Goal: Task Accomplishment & Management: Complete application form

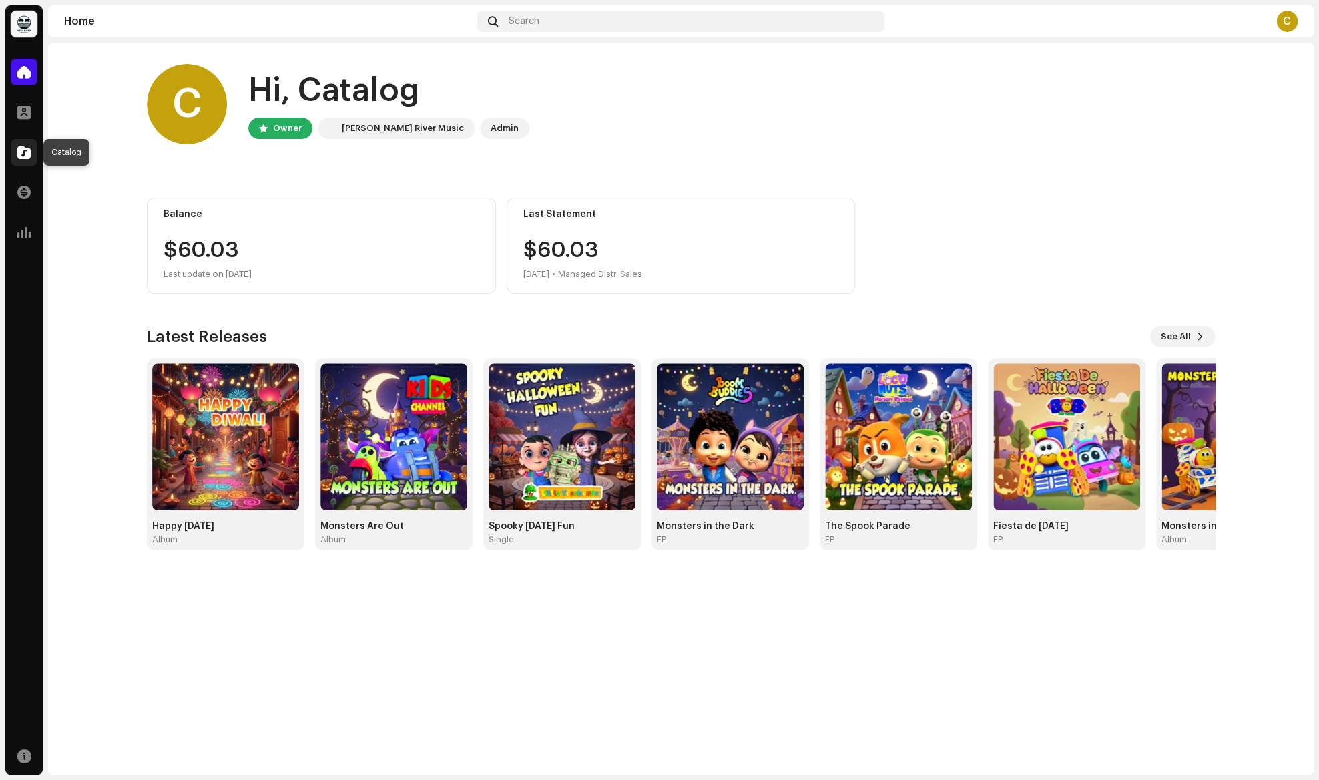
click at [19, 156] on span at bounding box center [23, 152] width 13 height 11
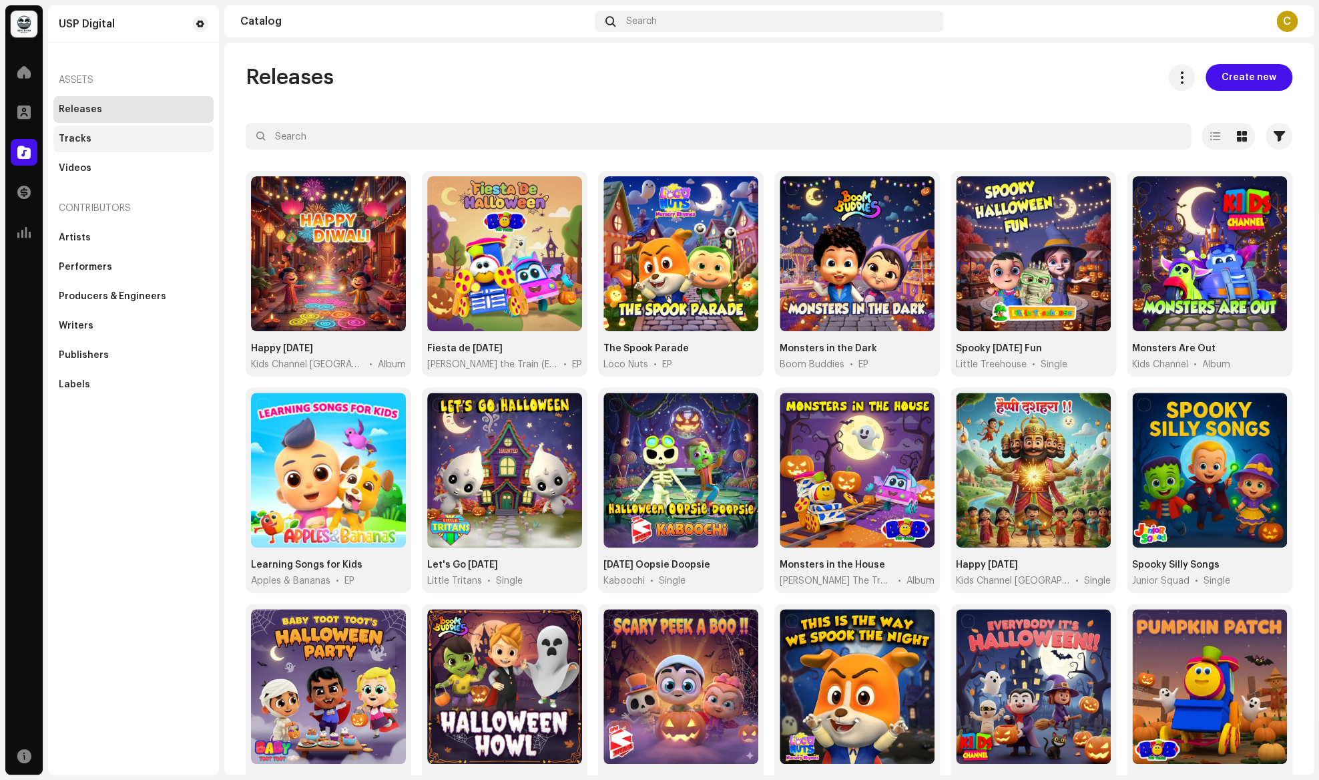
click at [79, 136] on div "Tracks" at bounding box center [75, 138] width 33 height 11
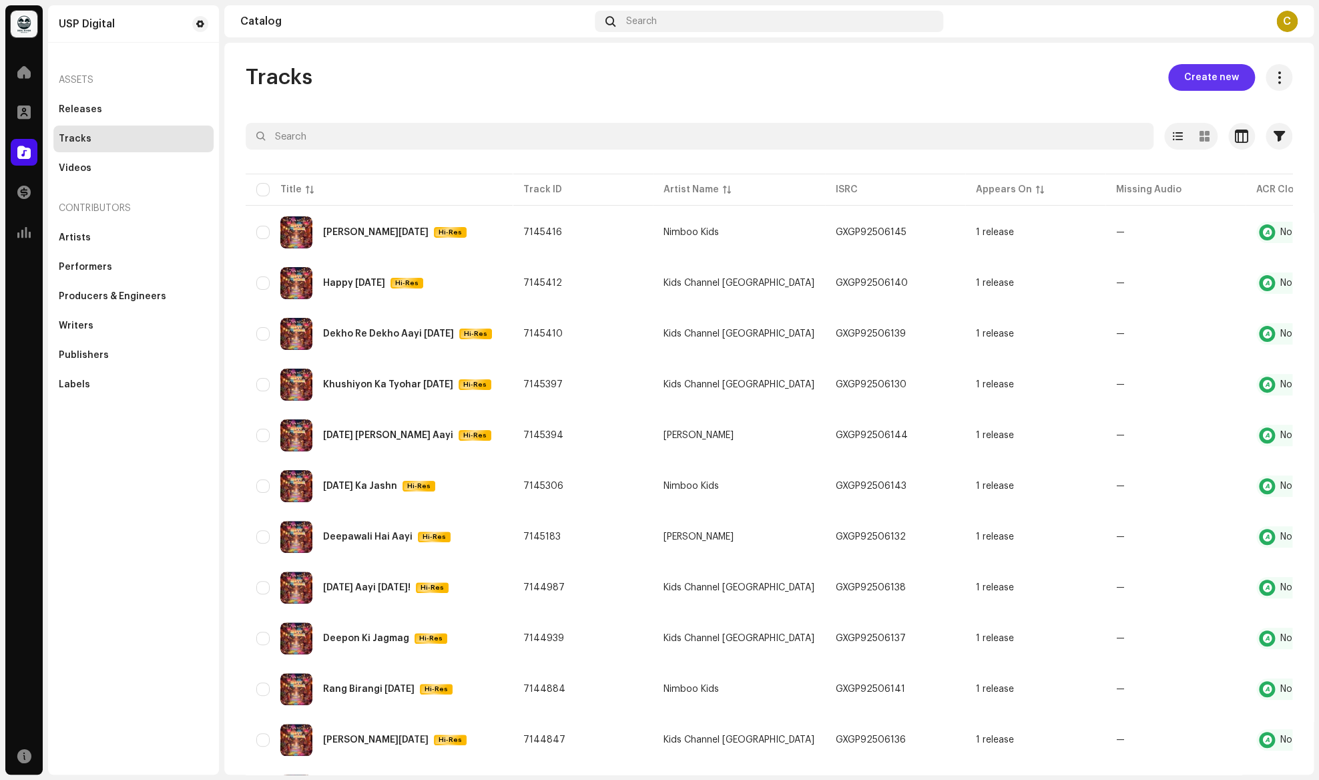
click at [1208, 78] on span "Create new" at bounding box center [1211, 77] width 55 height 27
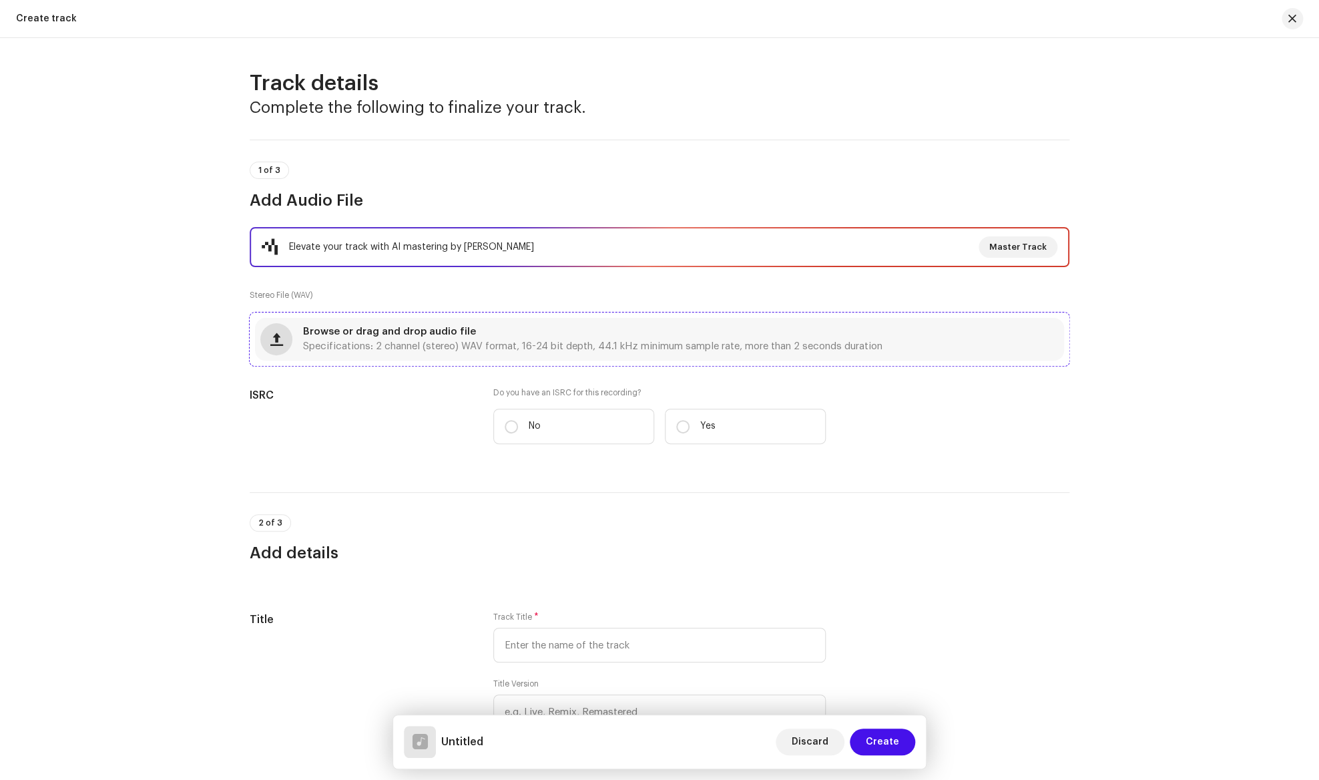
click at [280, 344] on span "button" at bounding box center [276, 339] width 13 height 11
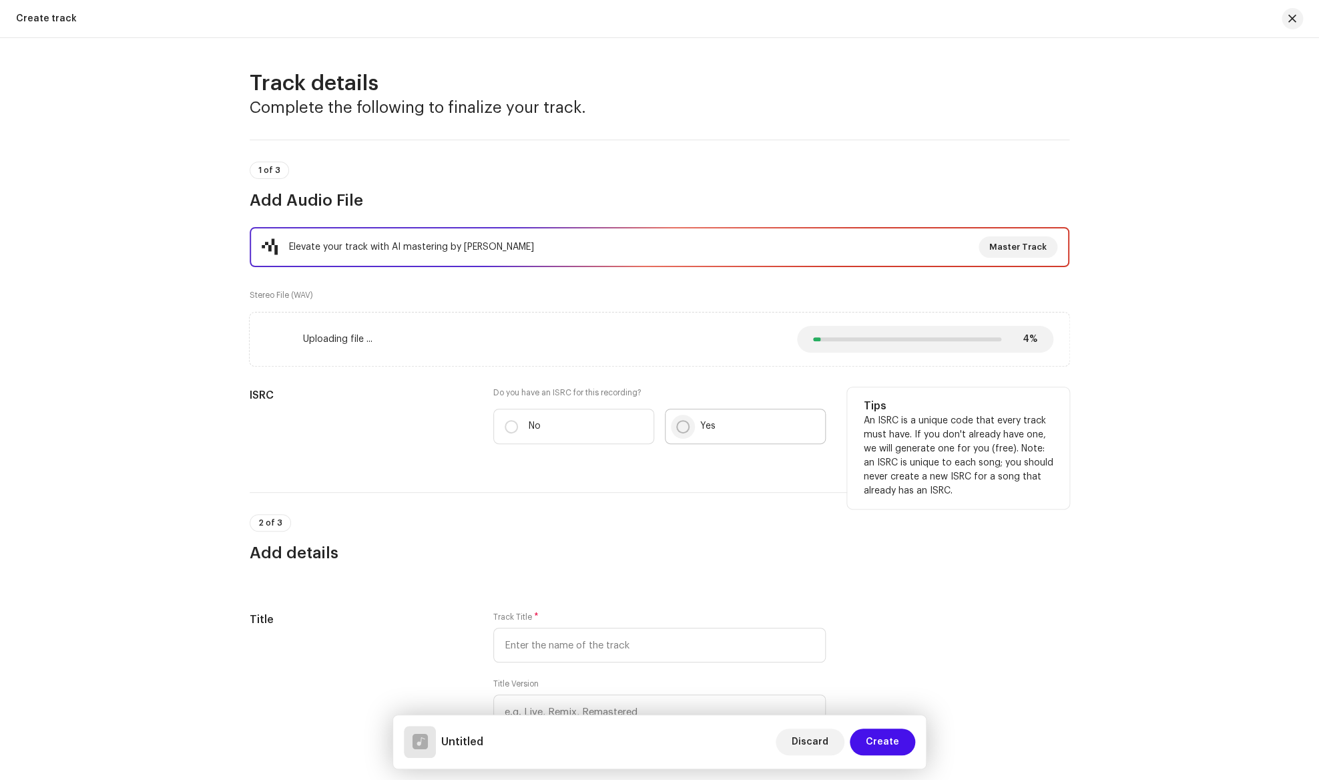
click at [683, 429] on input "Yes" at bounding box center [682, 426] width 13 height 13
radio input "true"
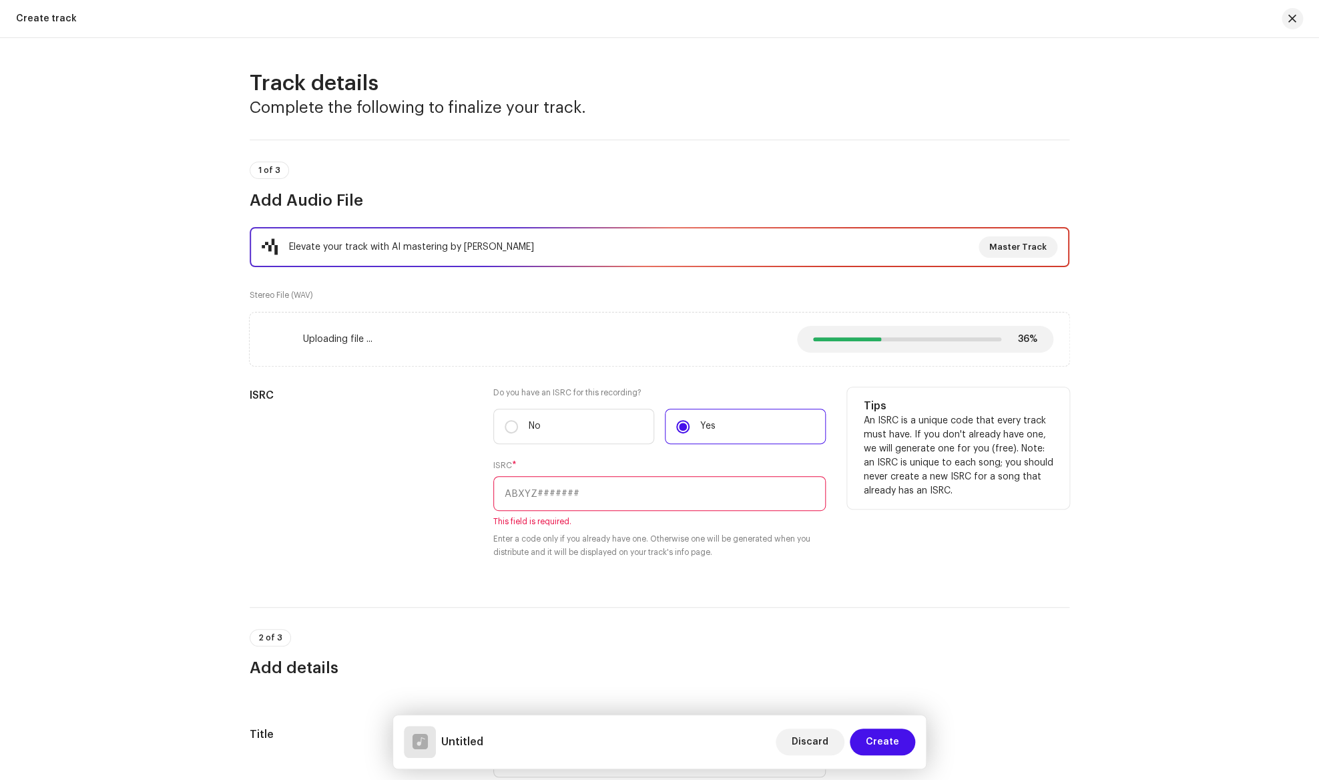
click at [358, 488] on div "ISRC" at bounding box center [361, 481] width 222 height 188
click at [526, 496] on input "text" at bounding box center [659, 493] width 332 height 35
paste input "GXGP92506147"
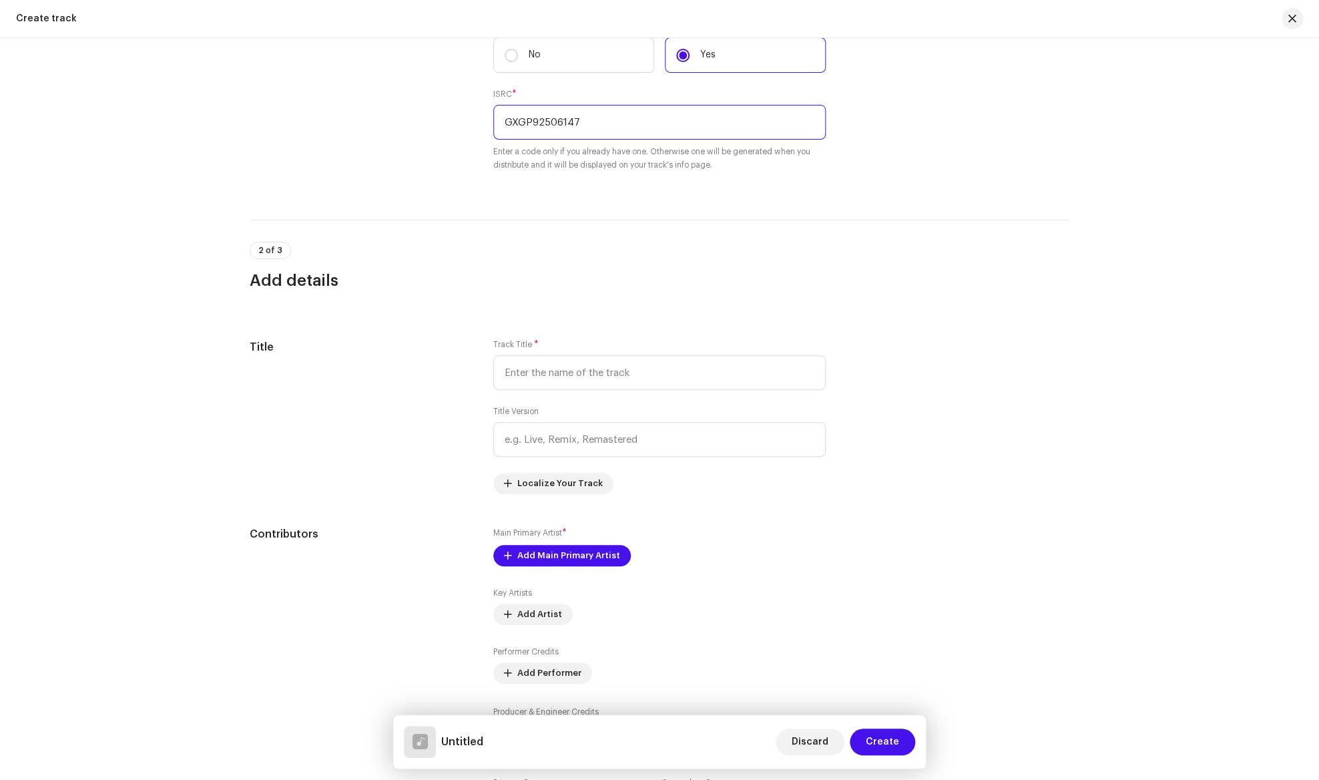
scroll to position [378, 0]
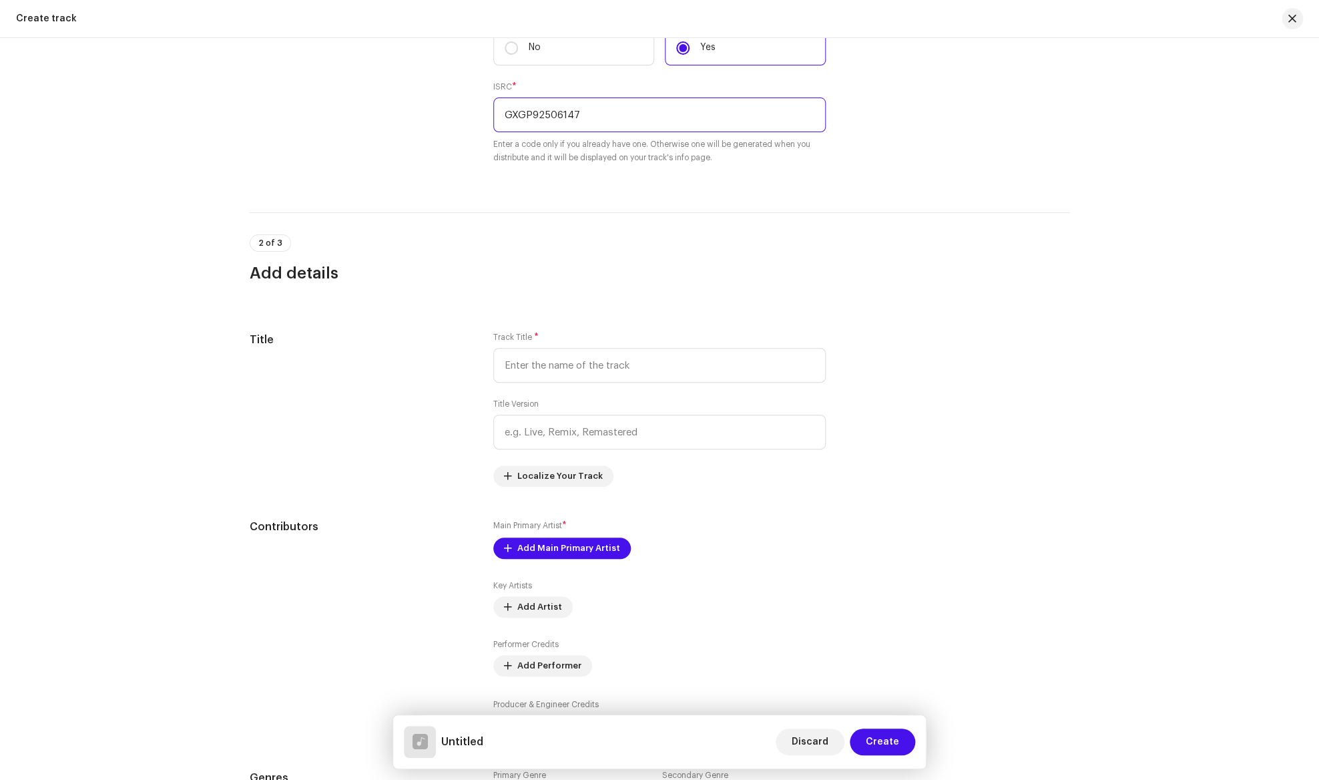
type input "GXGP92506147"
click at [444, 252] on div "2 of 3 Add details" at bounding box center [660, 258] width 820 height 49
click at [530, 370] on input "text" at bounding box center [659, 365] width 332 height 35
paste input "[PERSON_NAME][DATE]"
type input "[PERSON_NAME][DATE]"
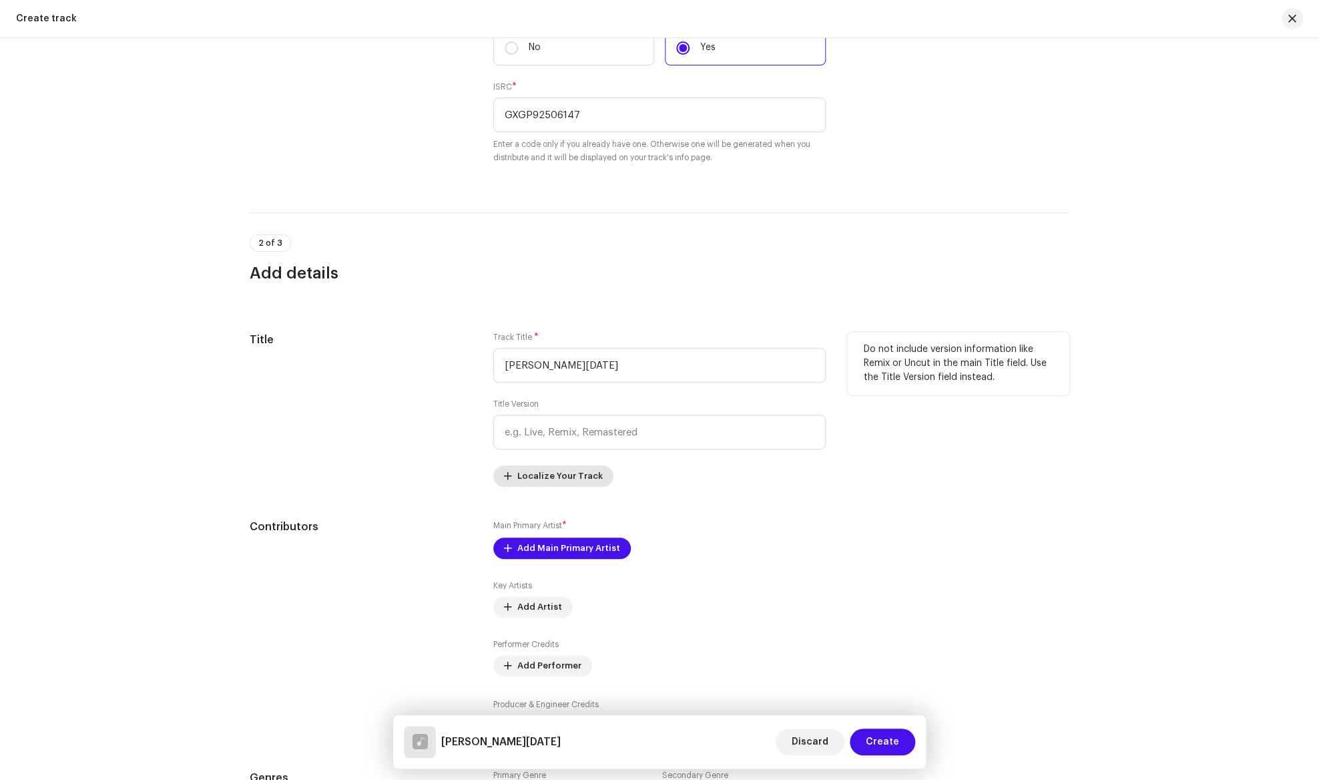
click at [565, 484] on span "Localize Your Track" at bounding box center [559, 476] width 85 height 27
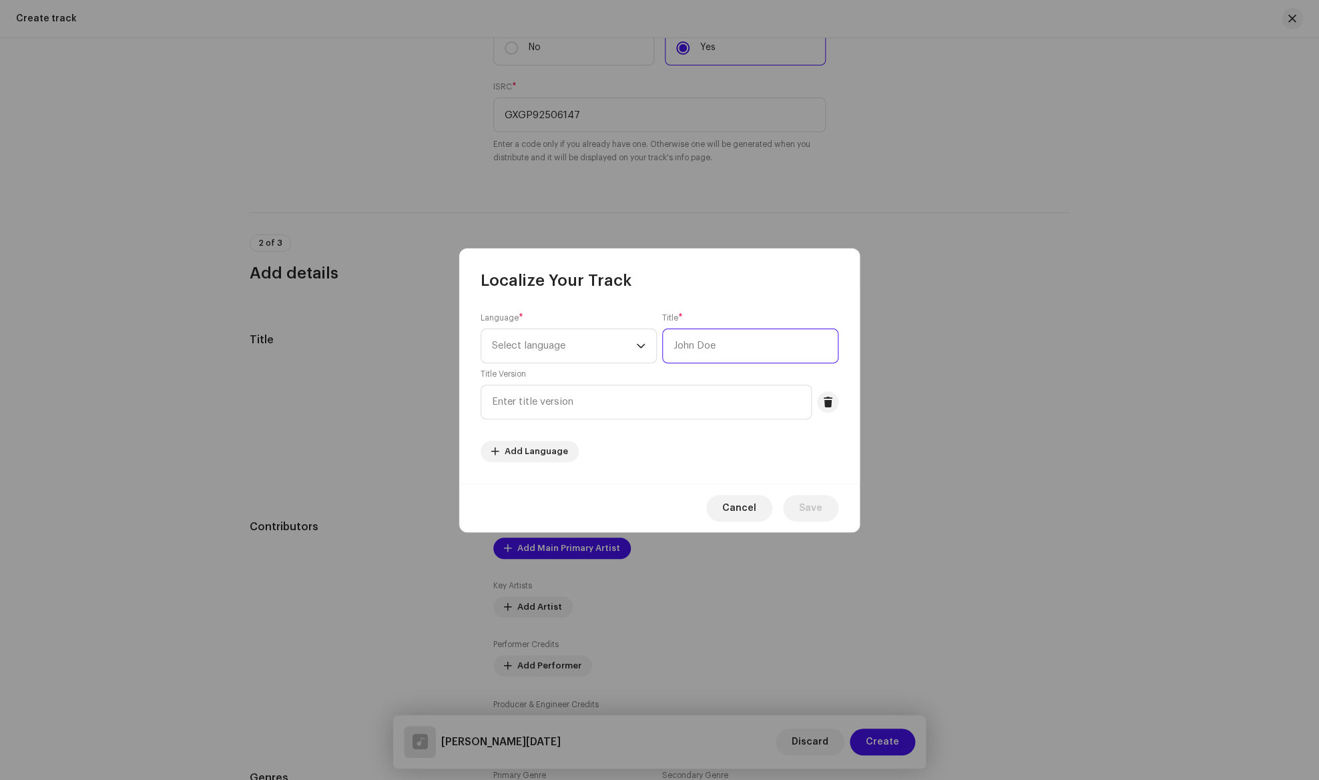
click at [713, 340] on input "text" at bounding box center [750, 345] width 176 height 35
paste input "खुशियाँ मनाओ आई दिवाली"
type input "खुशियाँ मनाओ आई दिवाली"
click at [644, 346] on icon "dropdown trigger" at bounding box center [640, 345] width 9 height 9
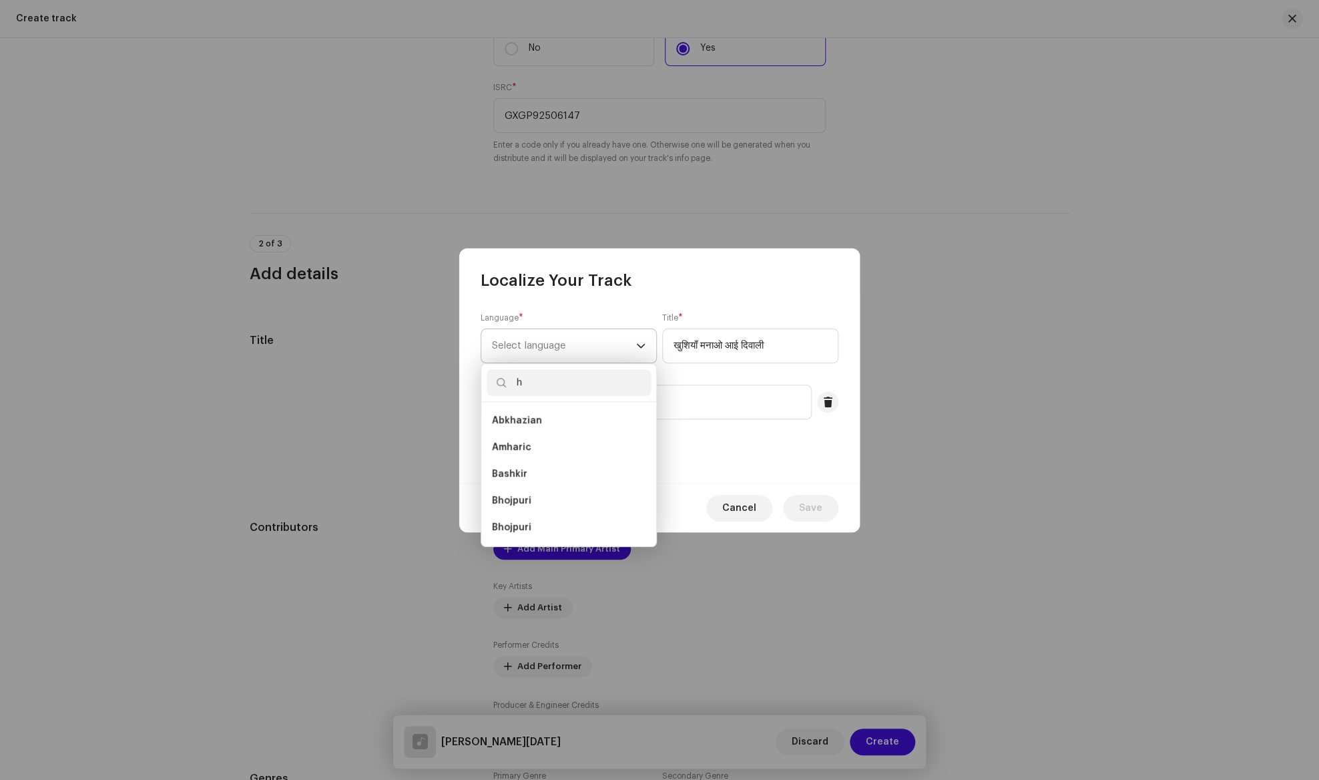
scroll to position [5, 0]
type input "hin"
click at [564, 468] on li "Hindi" at bounding box center [569, 474] width 164 height 27
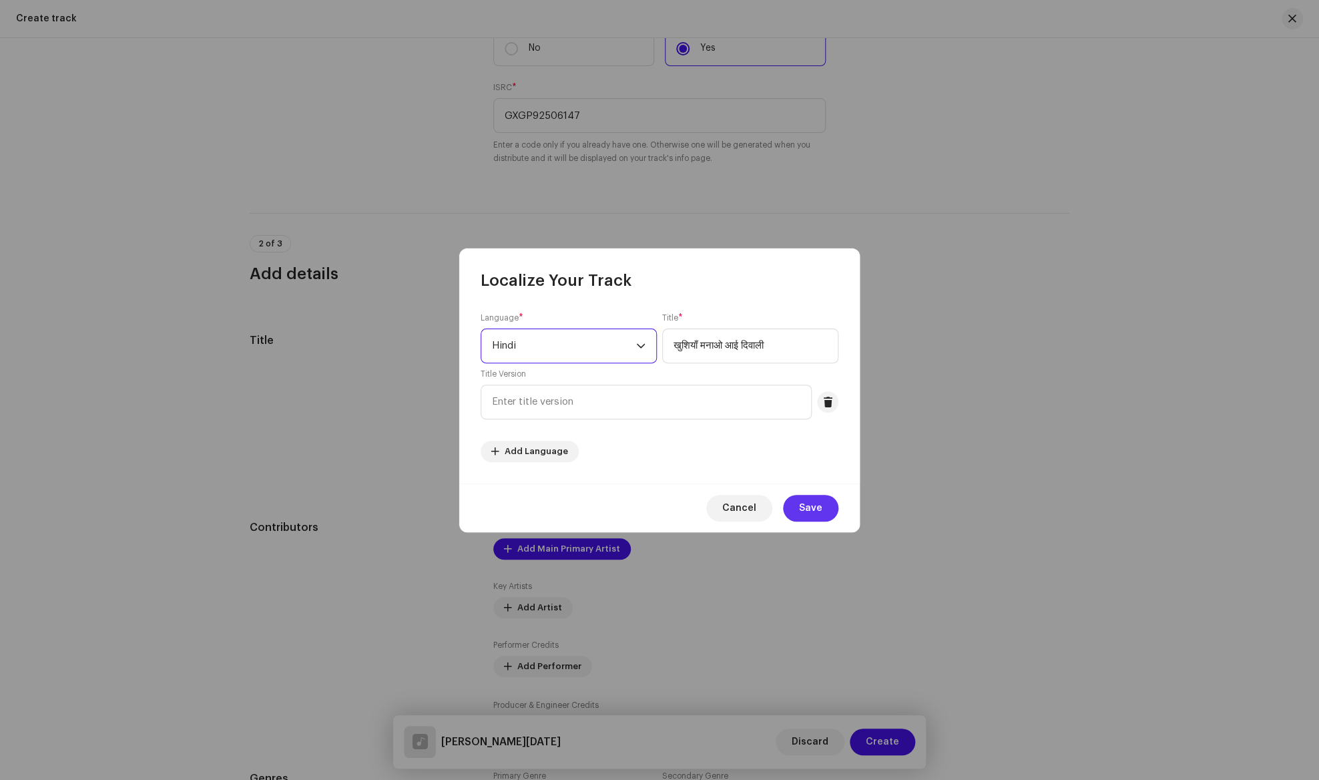
click at [830, 512] on button "Save" at bounding box center [810, 508] width 55 height 27
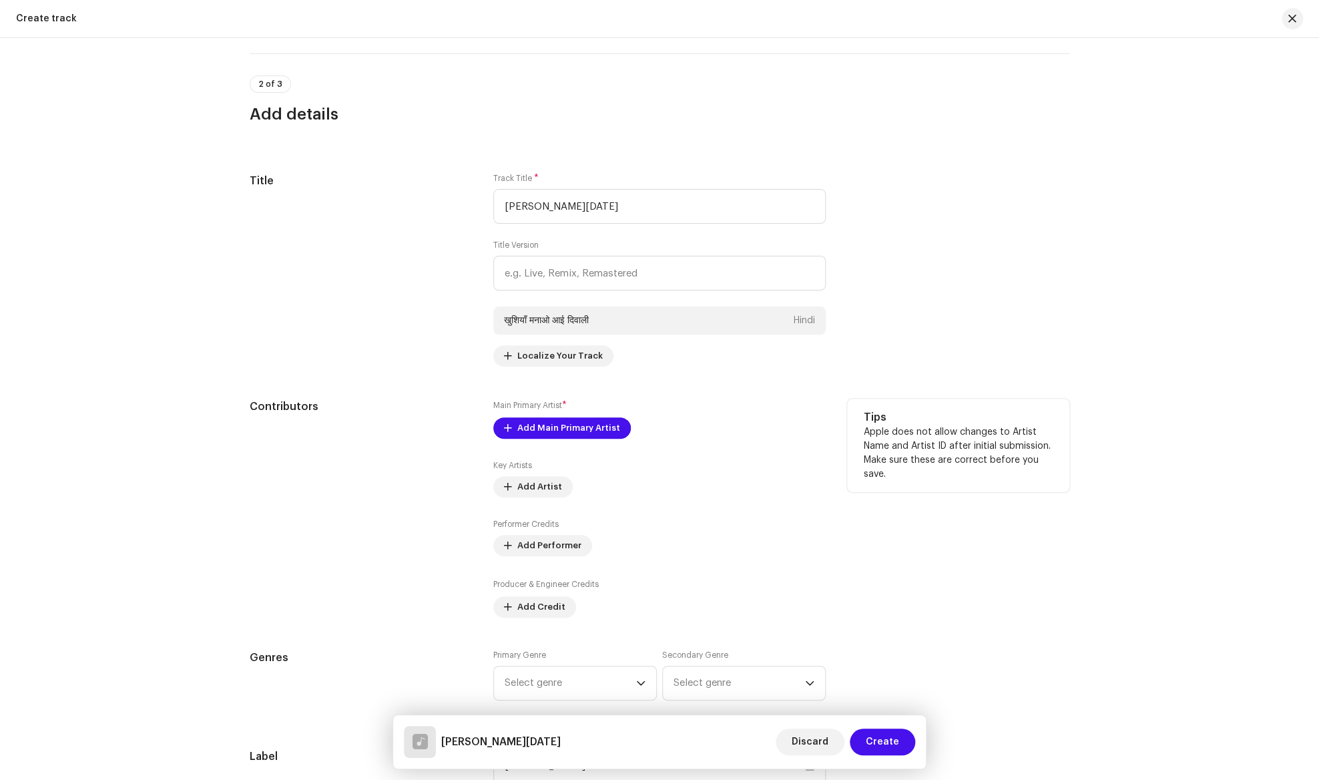
scroll to position [541, 0]
click at [588, 428] on span "Add Main Primary Artist" at bounding box center [568, 425] width 103 height 27
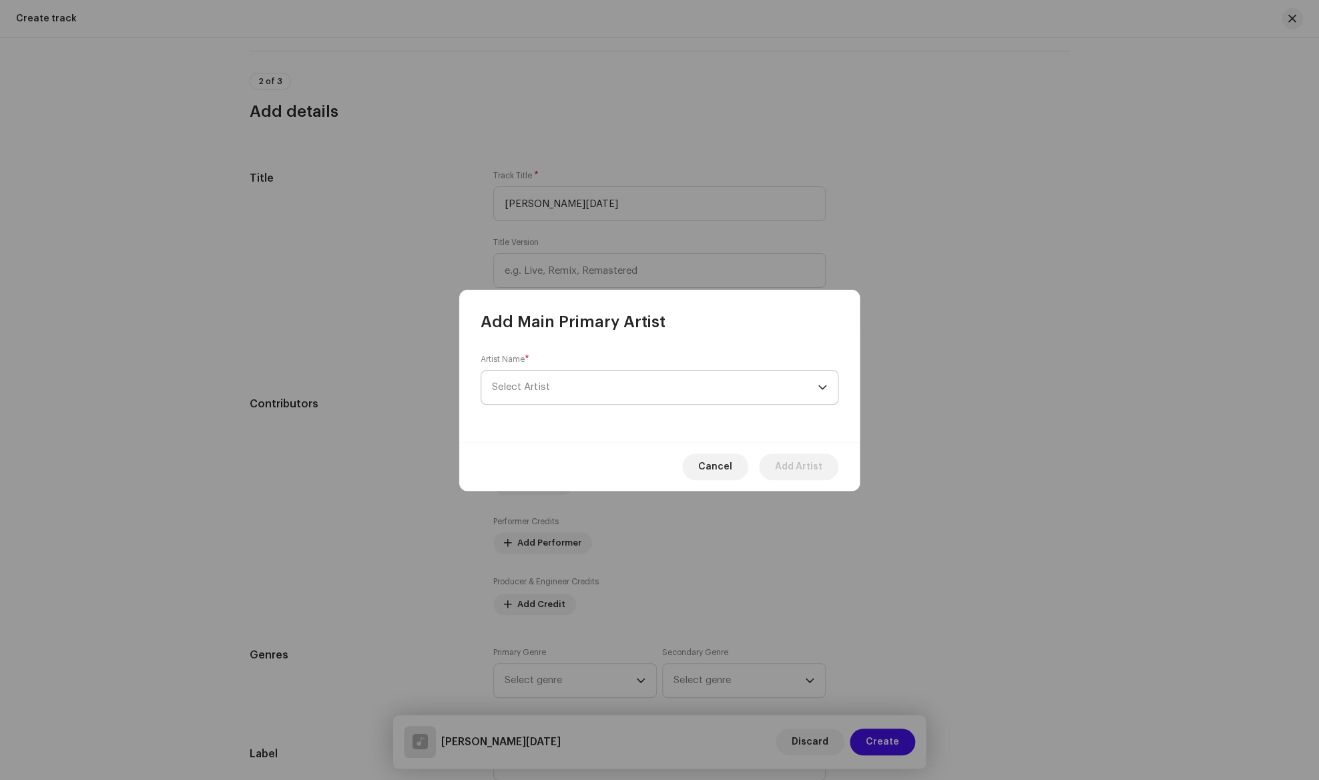
click at [574, 396] on span "Select Artist" at bounding box center [655, 386] width 326 height 33
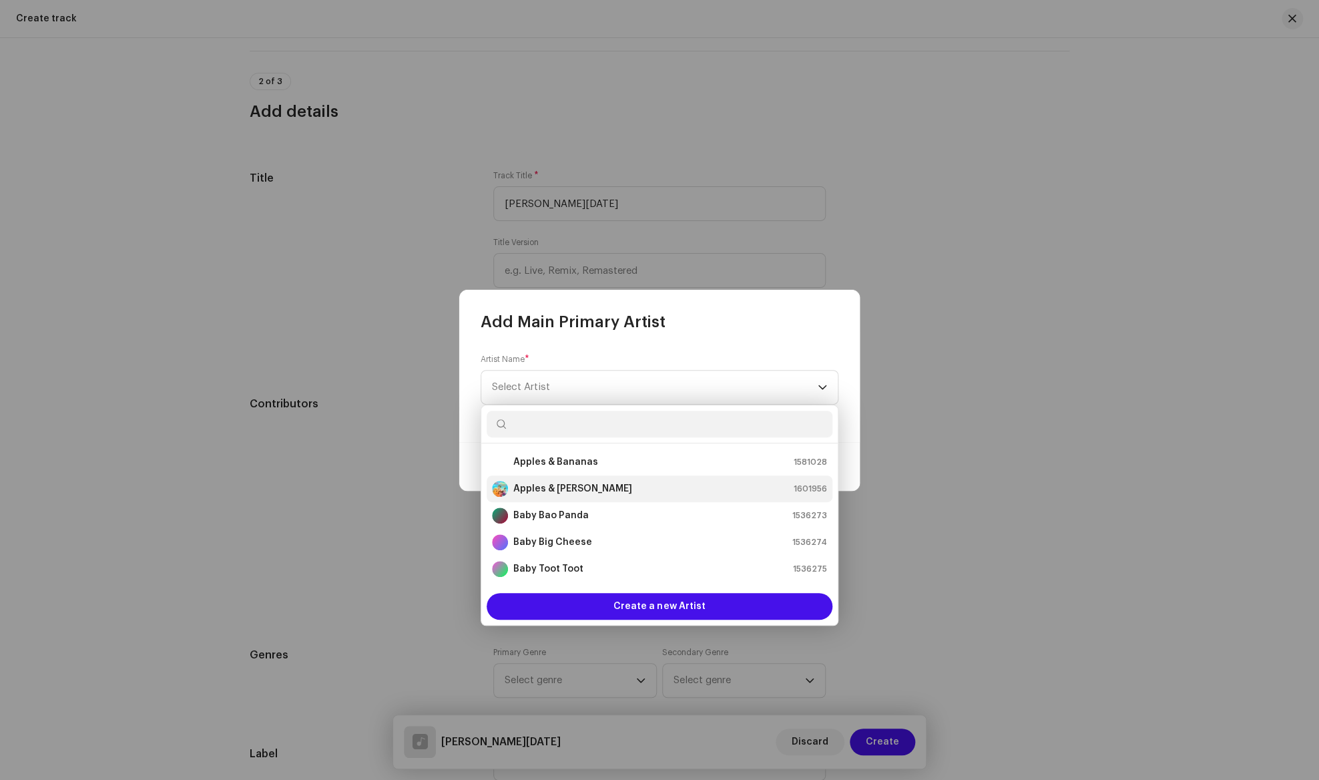
click at [573, 488] on strong "Apples & [PERSON_NAME]" at bounding box center [572, 488] width 119 height 13
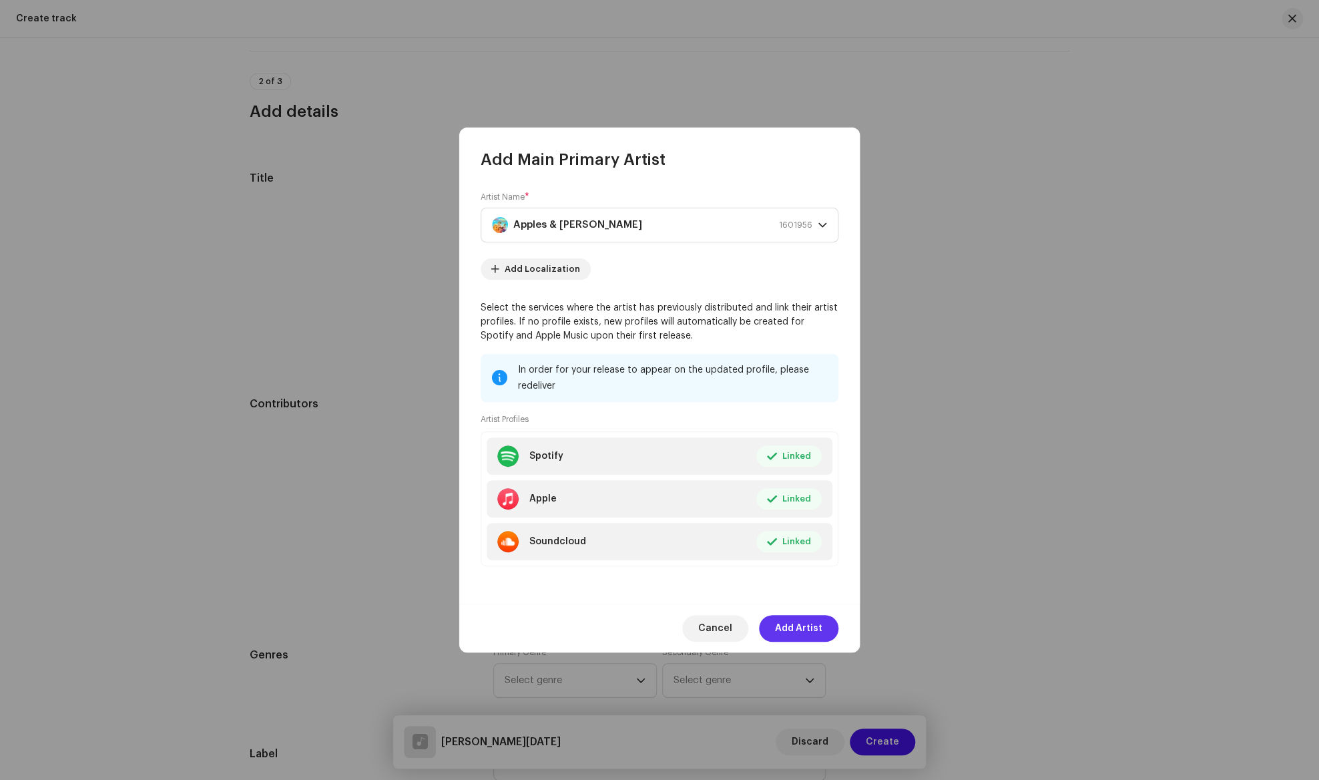
click at [810, 631] on span "Add Artist" at bounding box center [798, 628] width 47 height 27
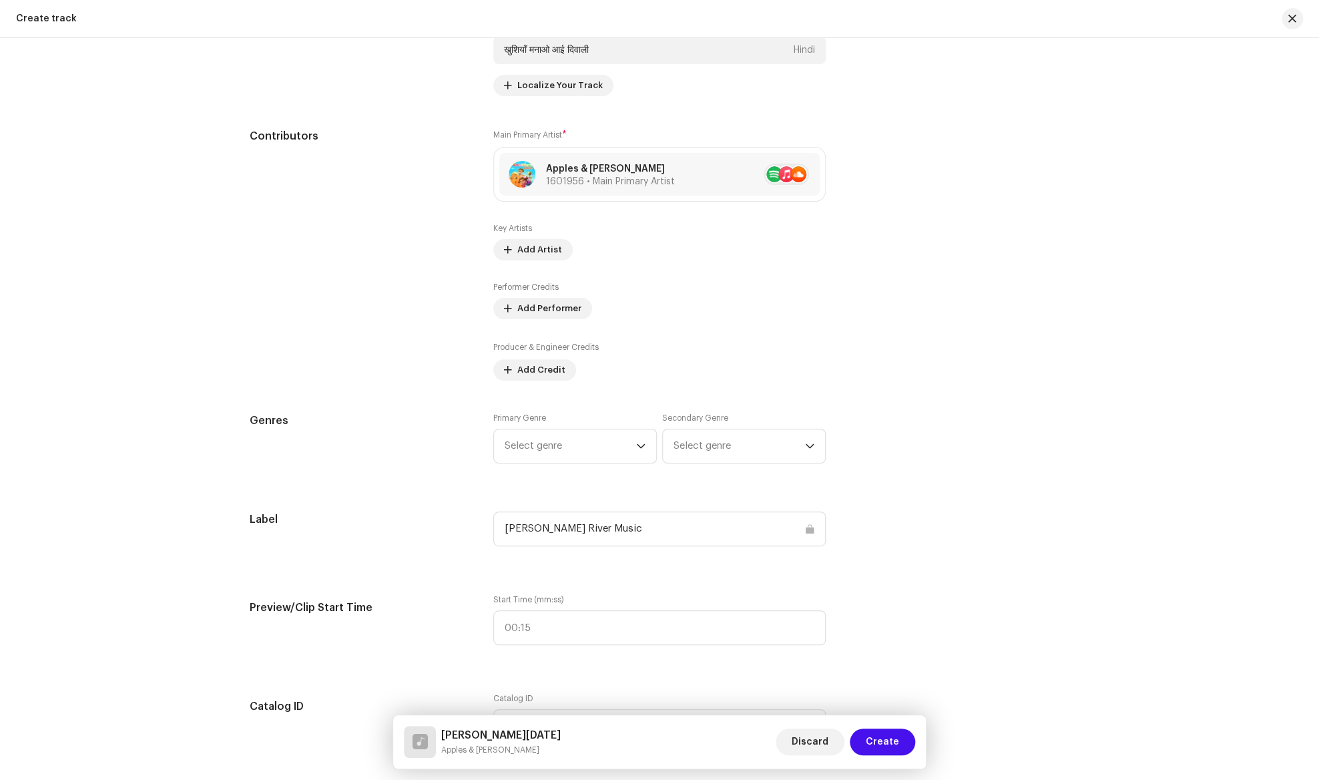
scroll to position [812, 0]
click at [564, 374] on button "Add Credit" at bounding box center [534, 366] width 83 height 21
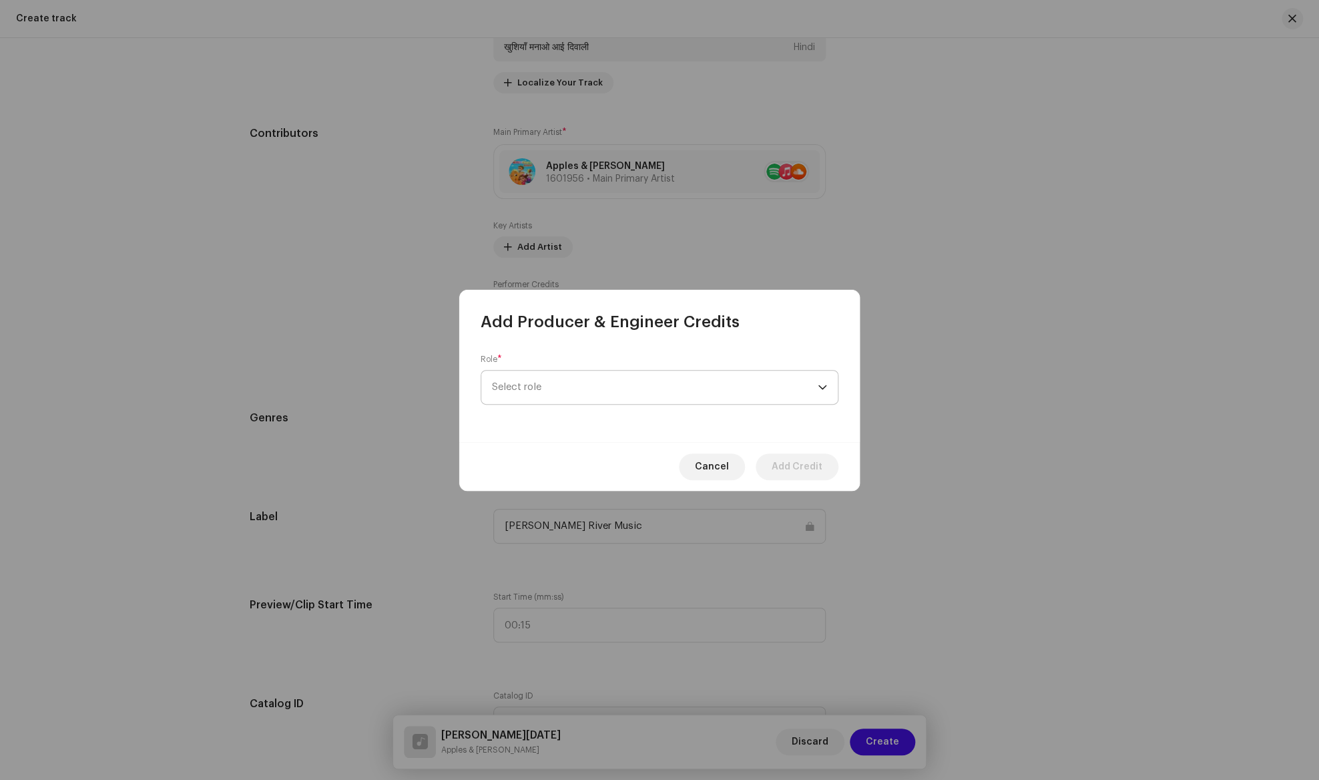
click at [560, 380] on span "Select role" at bounding box center [655, 386] width 326 height 33
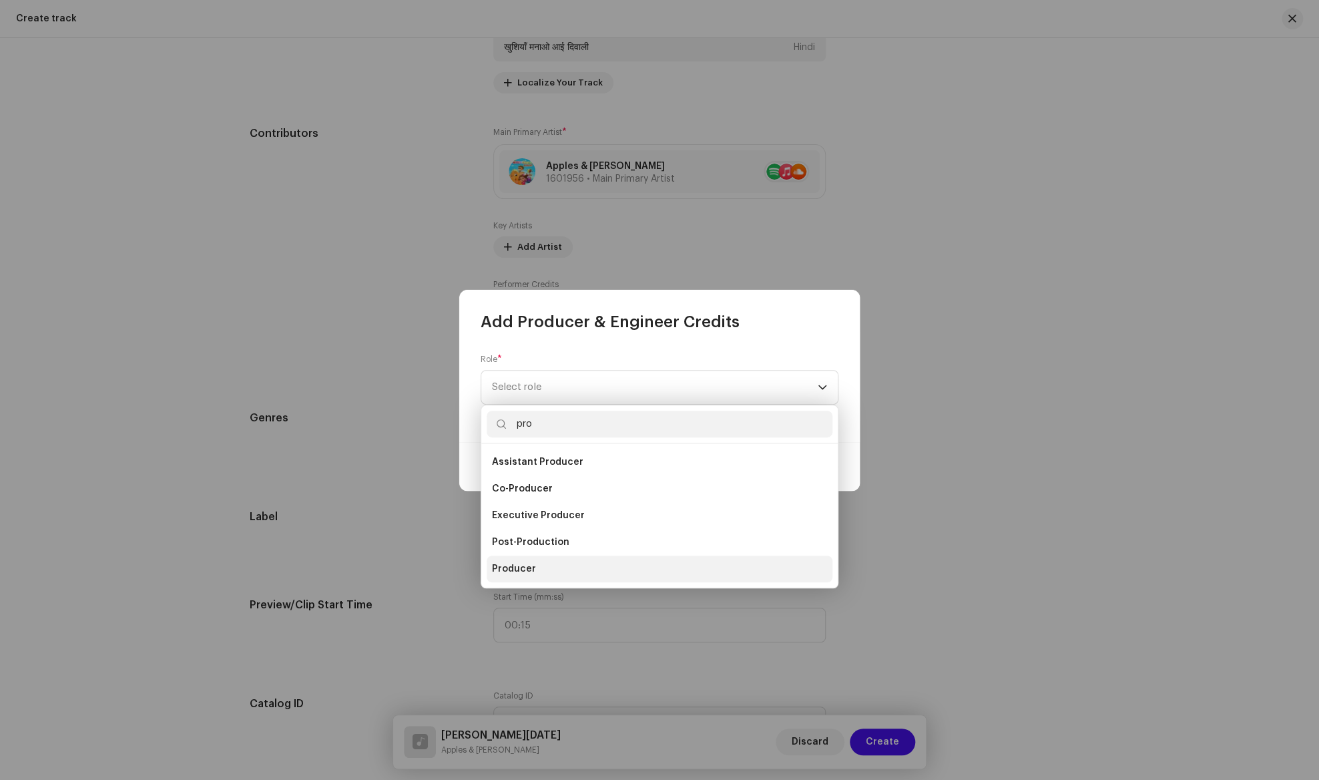
type input "pro"
click at [536, 560] on li "Producer" at bounding box center [660, 568] width 346 height 27
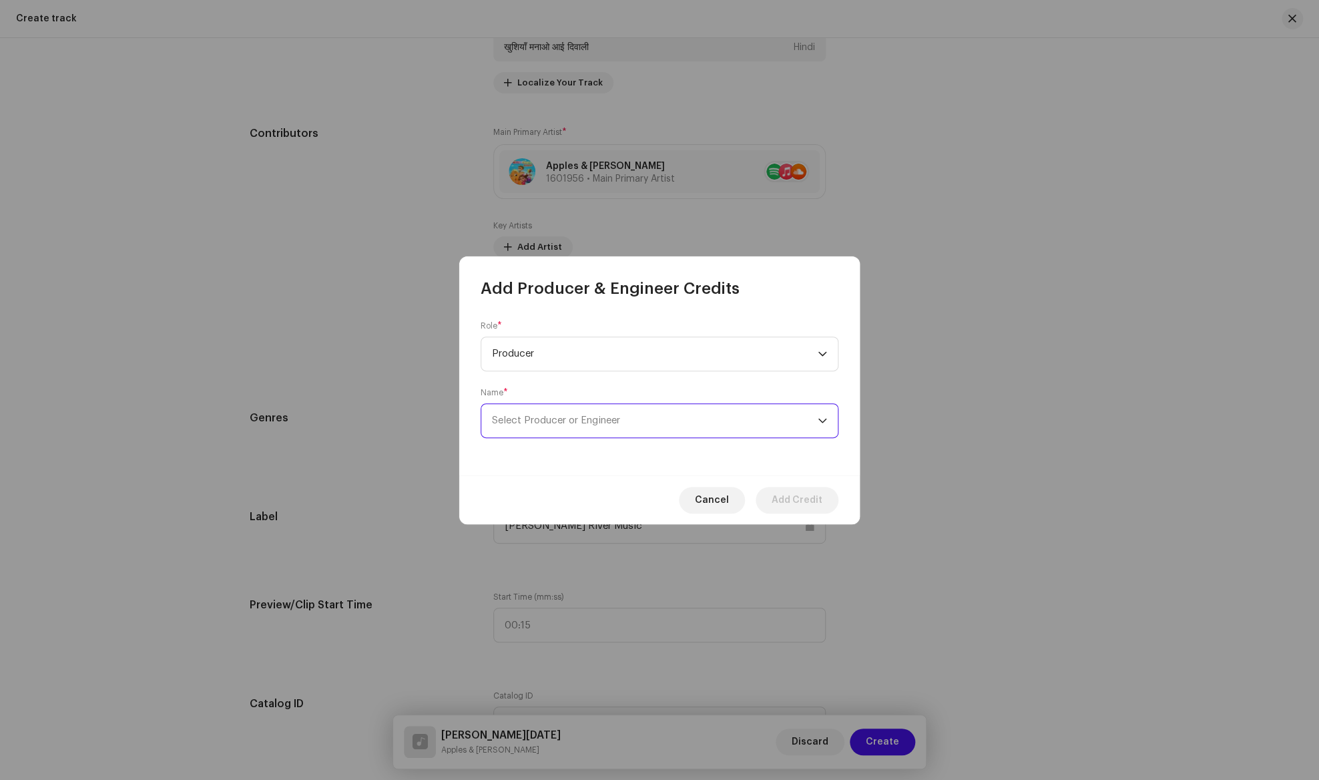
click at [576, 425] on span "Select Producer or Engineer" at bounding box center [556, 420] width 128 height 10
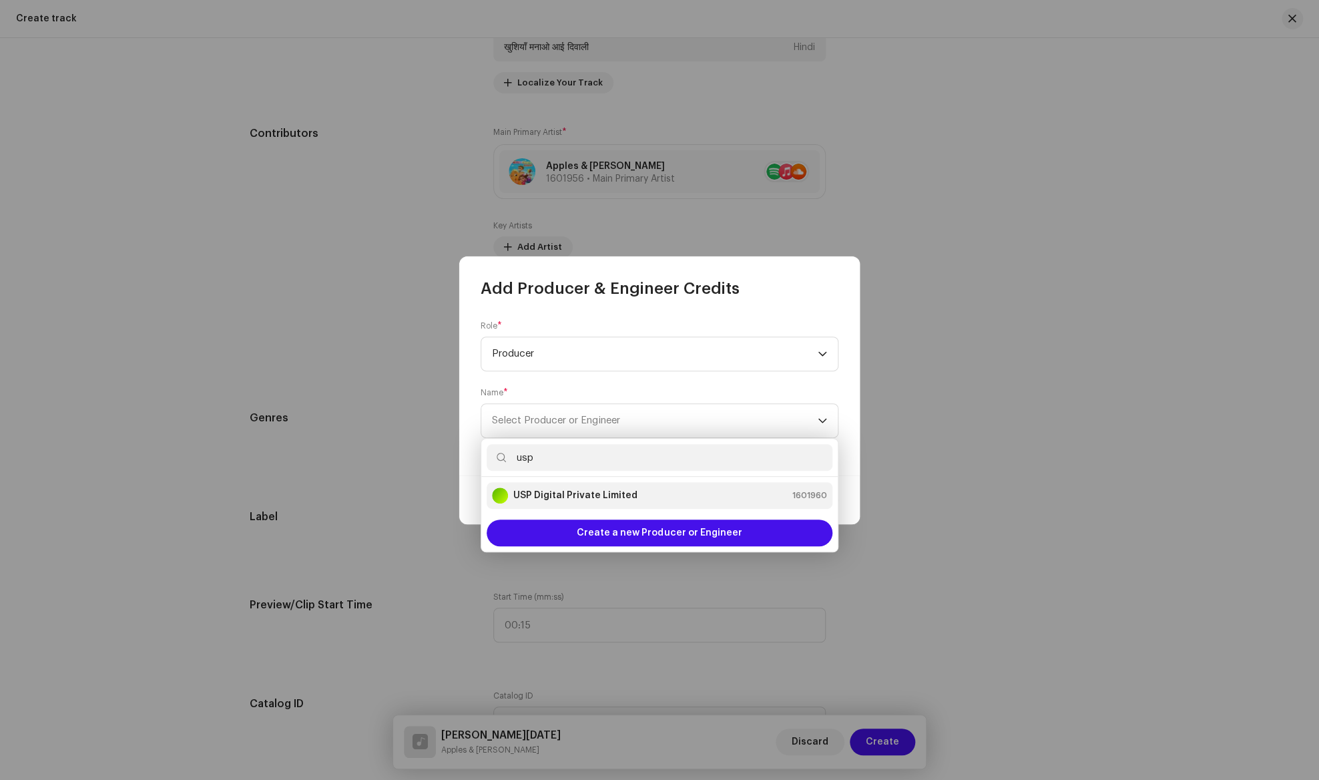
type input "usp"
click at [601, 493] on strong "USP Digital Private Limited" at bounding box center [575, 495] width 124 height 13
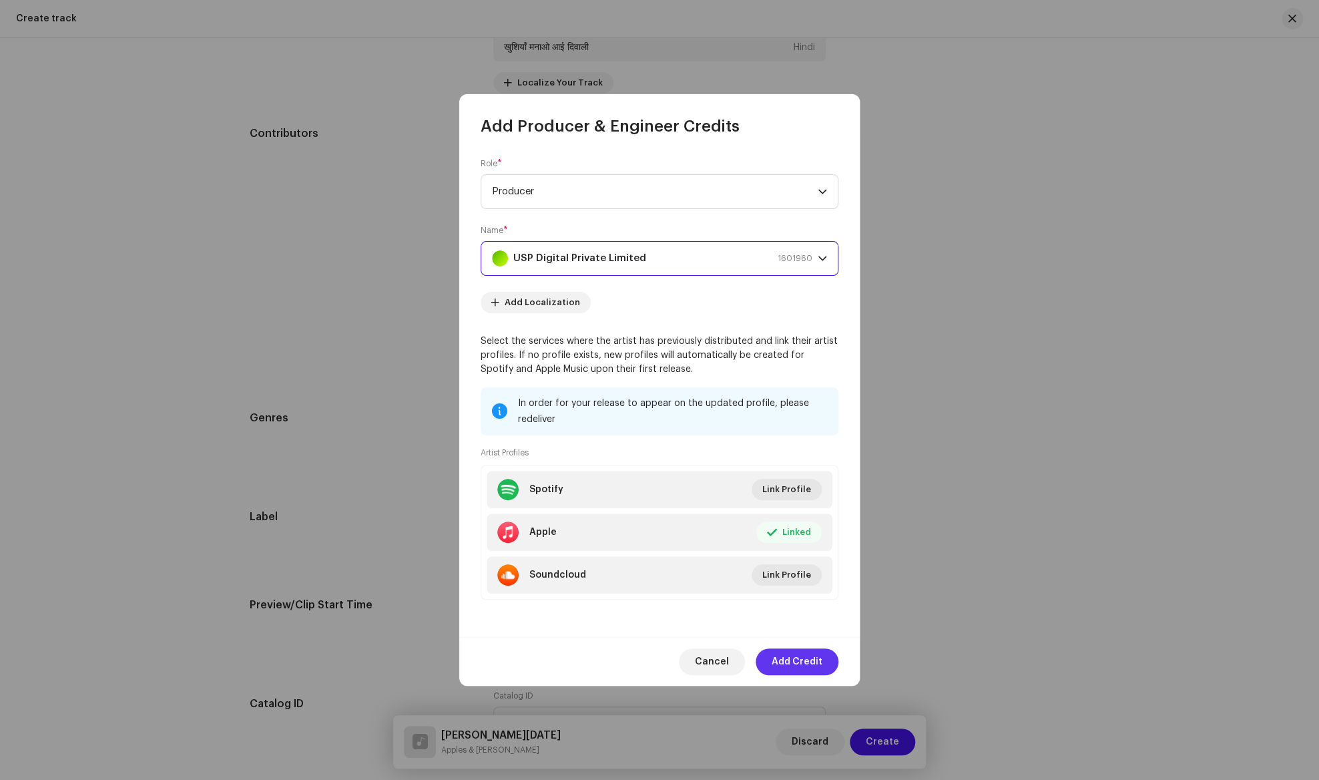
click at [802, 662] on span "Add Credit" at bounding box center [797, 661] width 51 height 27
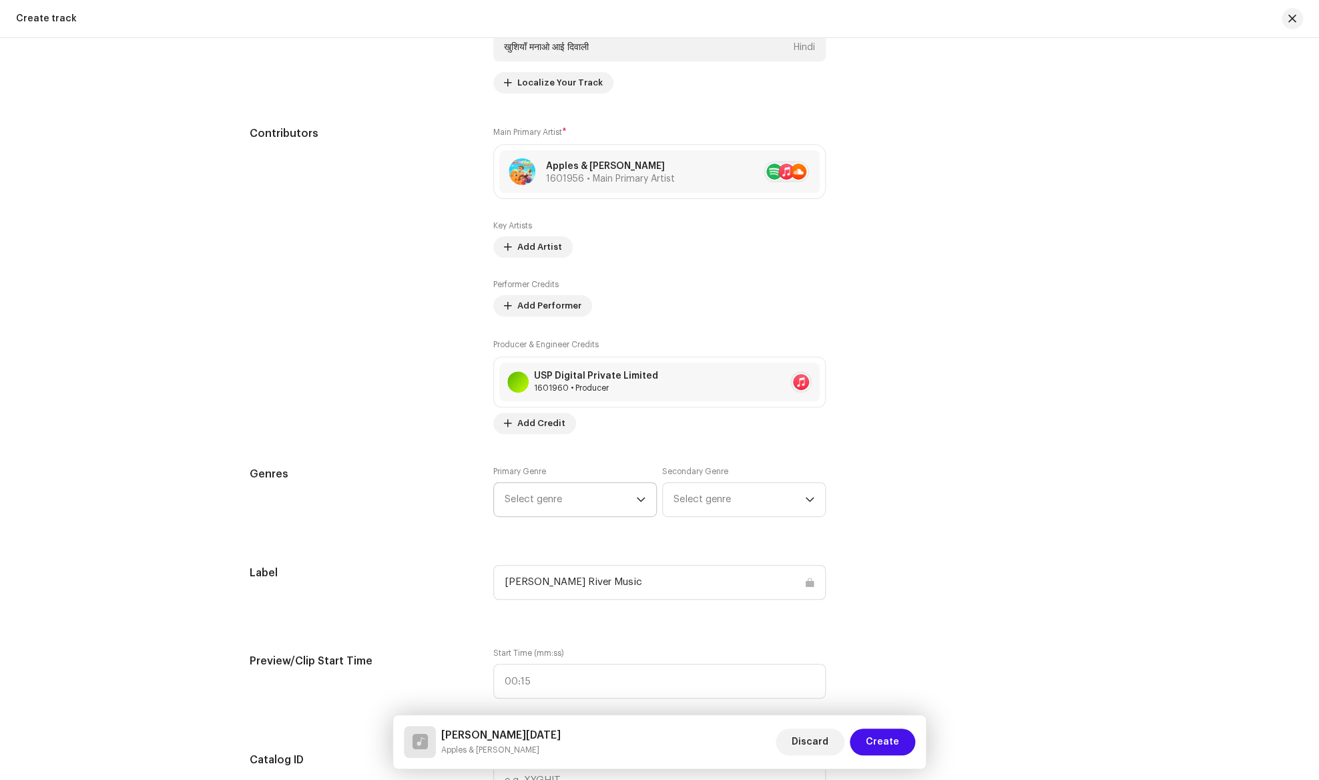
click at [579, 501] on span "Select genre" at bounding box center [570, 499] width 131 height 33
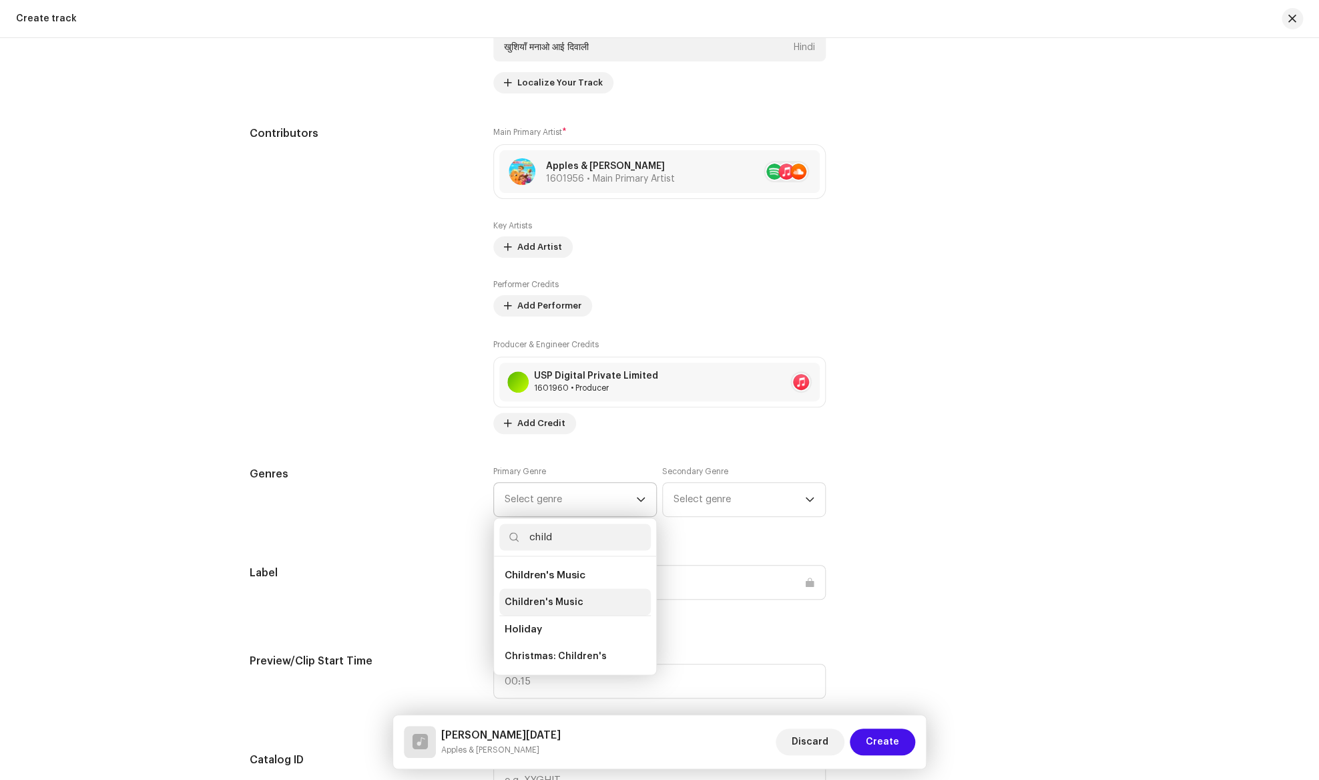
type input "child"
click at [570, 596] on span "Children's Music" at bounding box center [544, 601] width 79 height 13
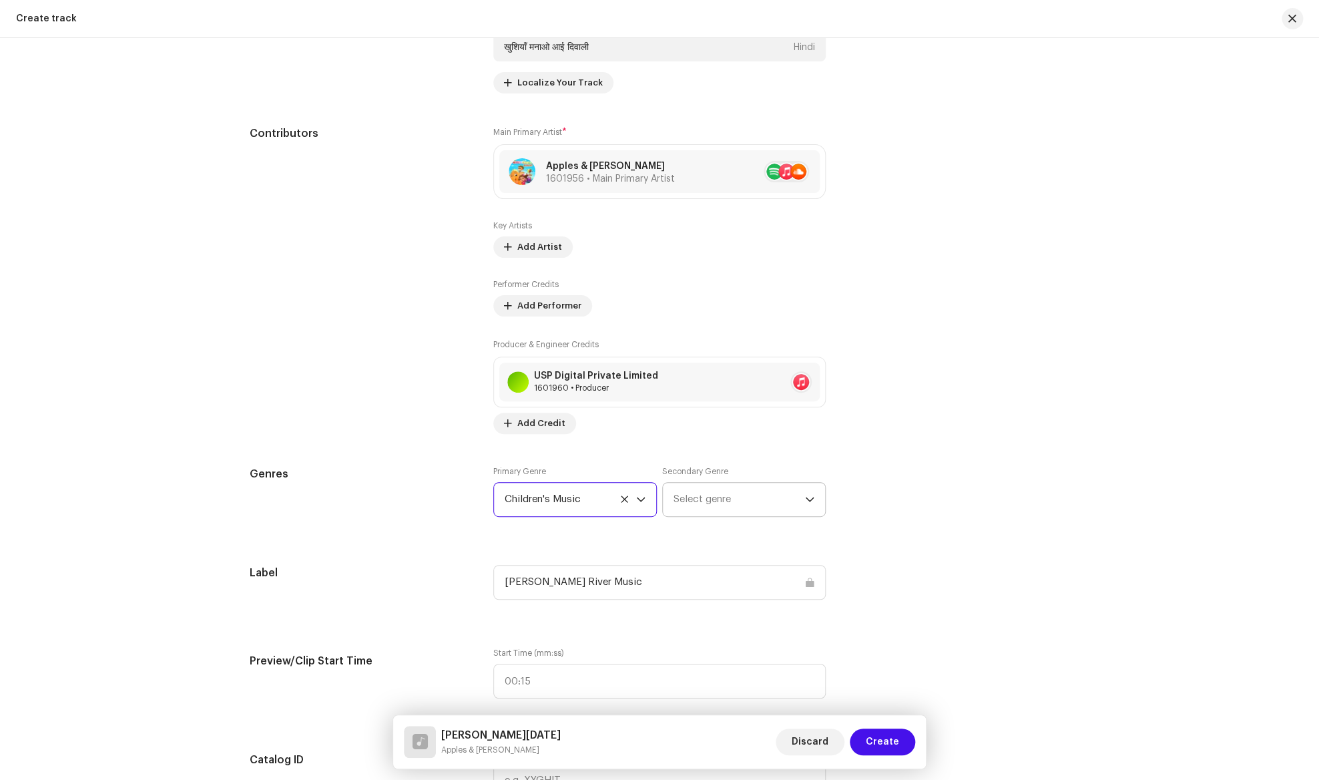
click at [706, 500] on span "Select genre" at bounding box center [738, 499] width 131 height 33
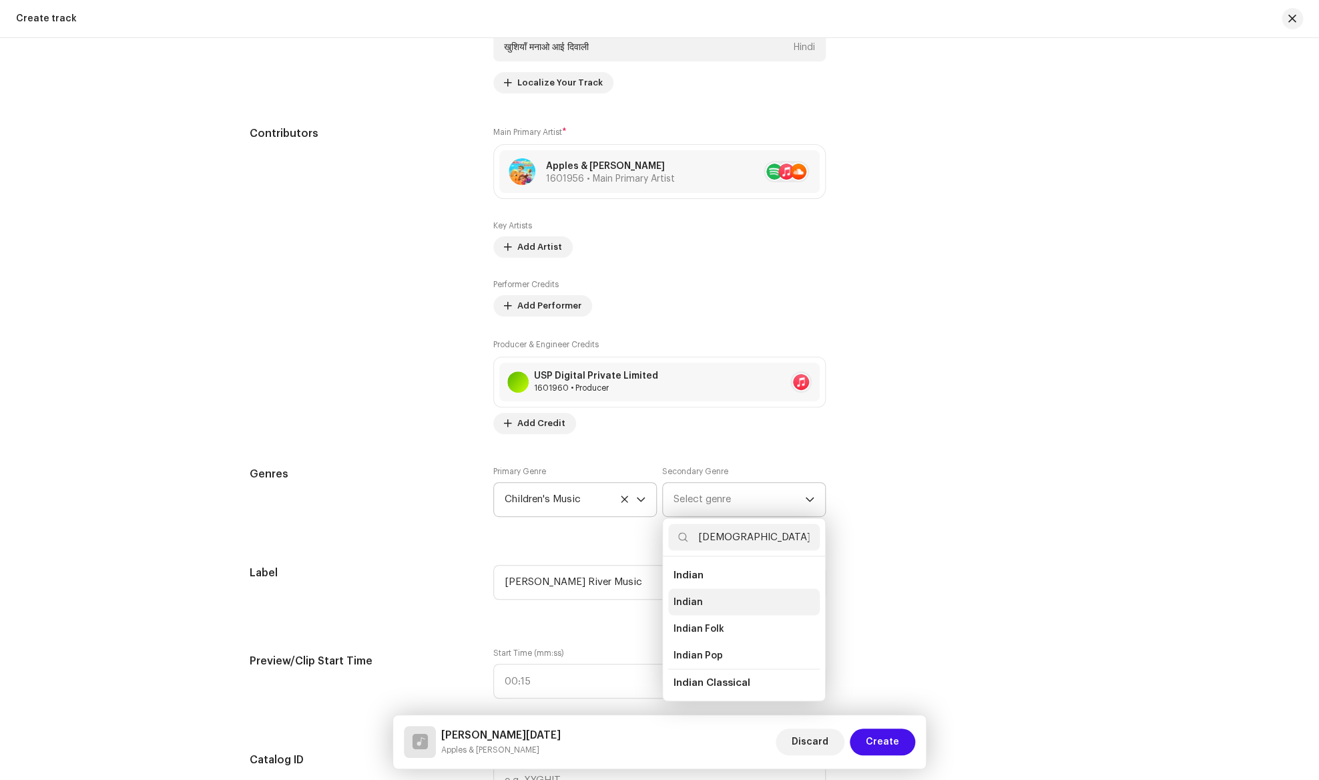
type input "[DEMOGRAPHIC_DATA]"
click at [716, 589] on li "Indian" at bounding box center [744, 601] width 152 height 27
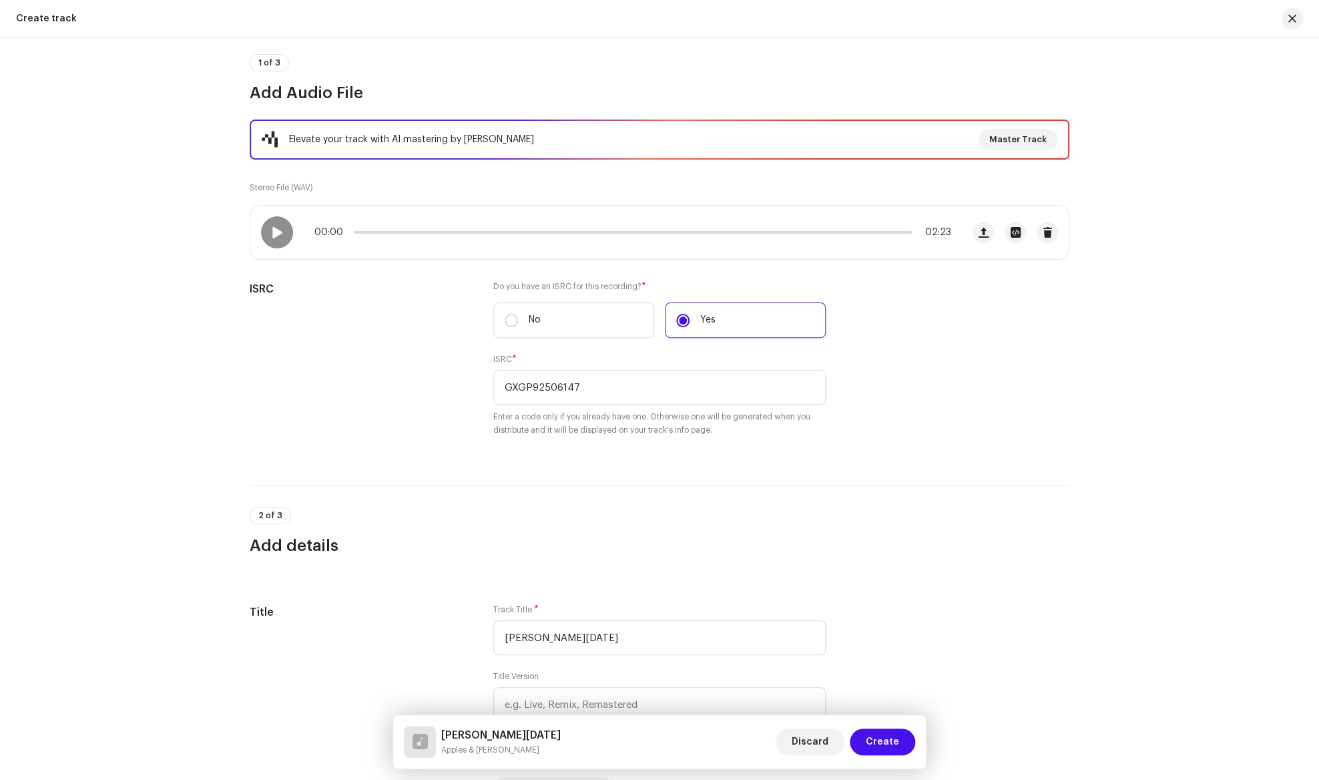
scroll to position [105, 0]
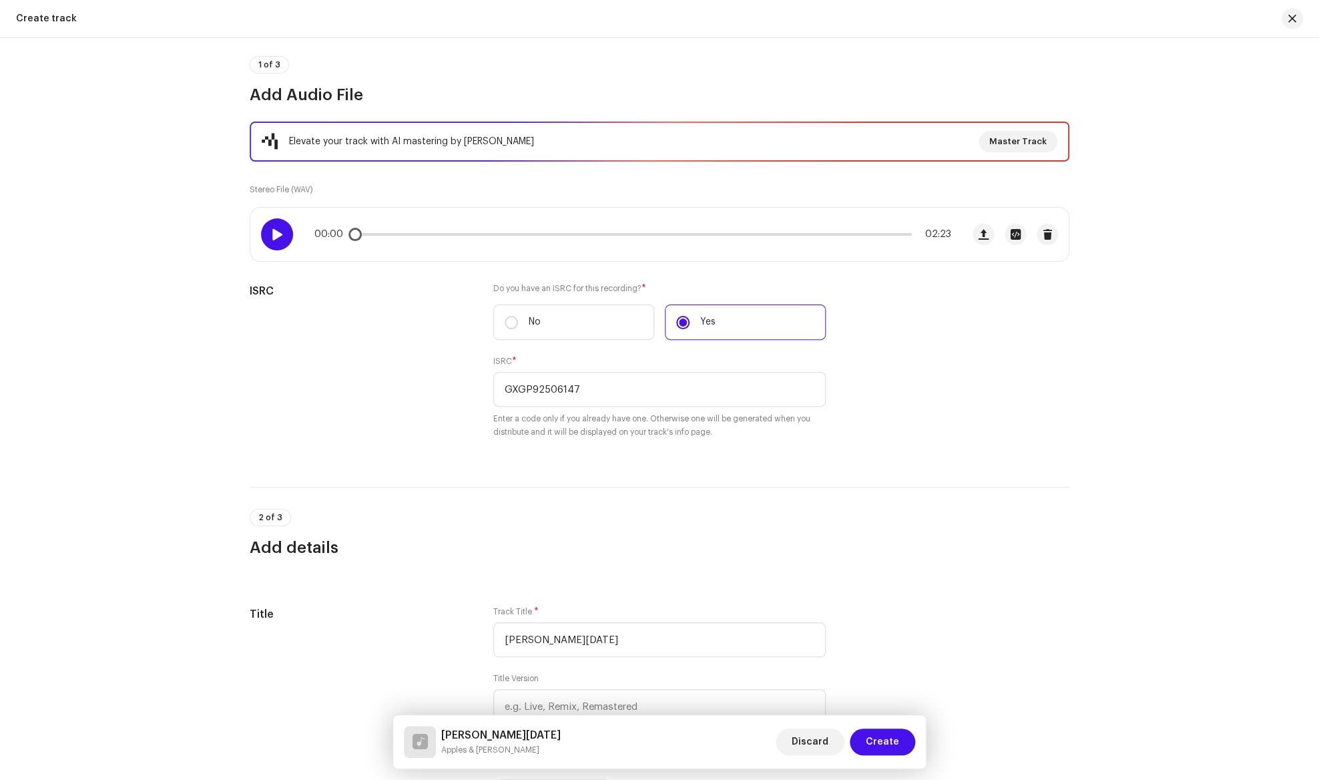
click at [277, 240] on div at bounding box center [277, 234] width 32 height 32
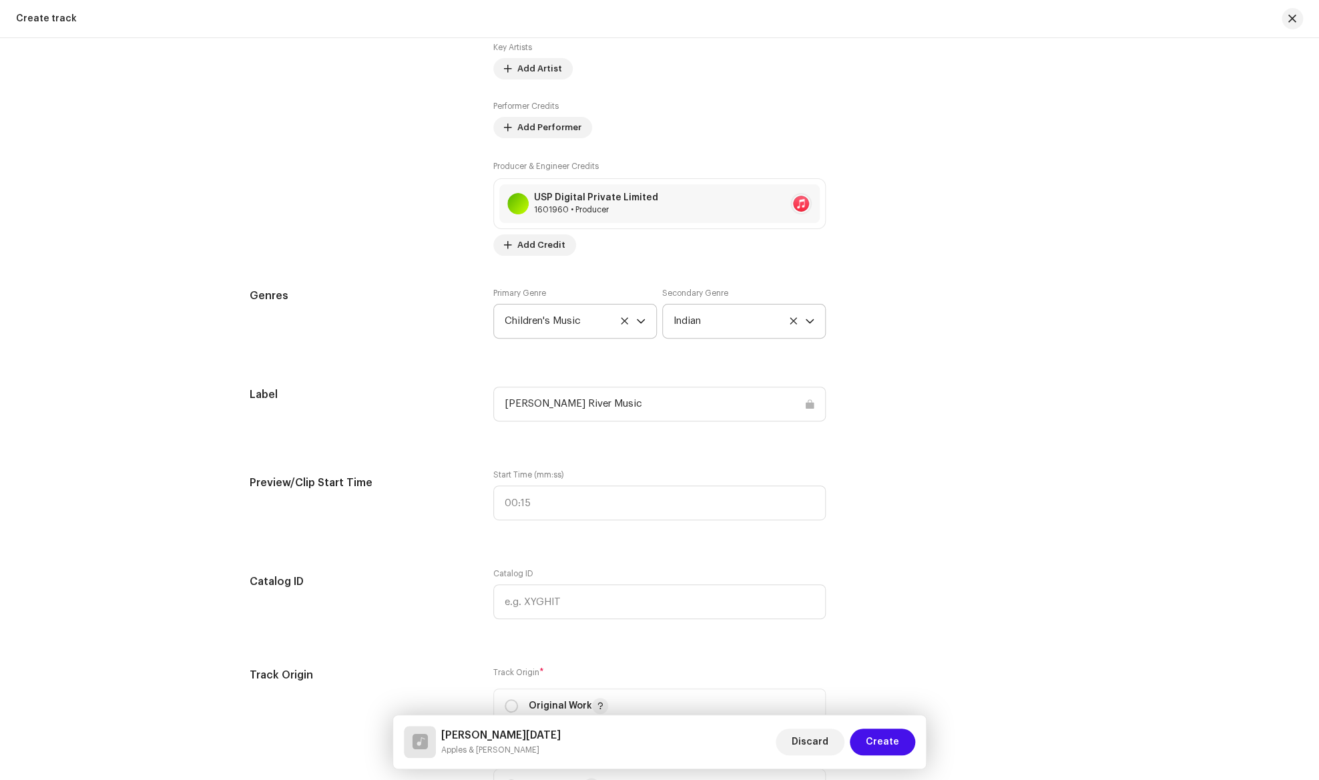
scroll to position [998, 0]
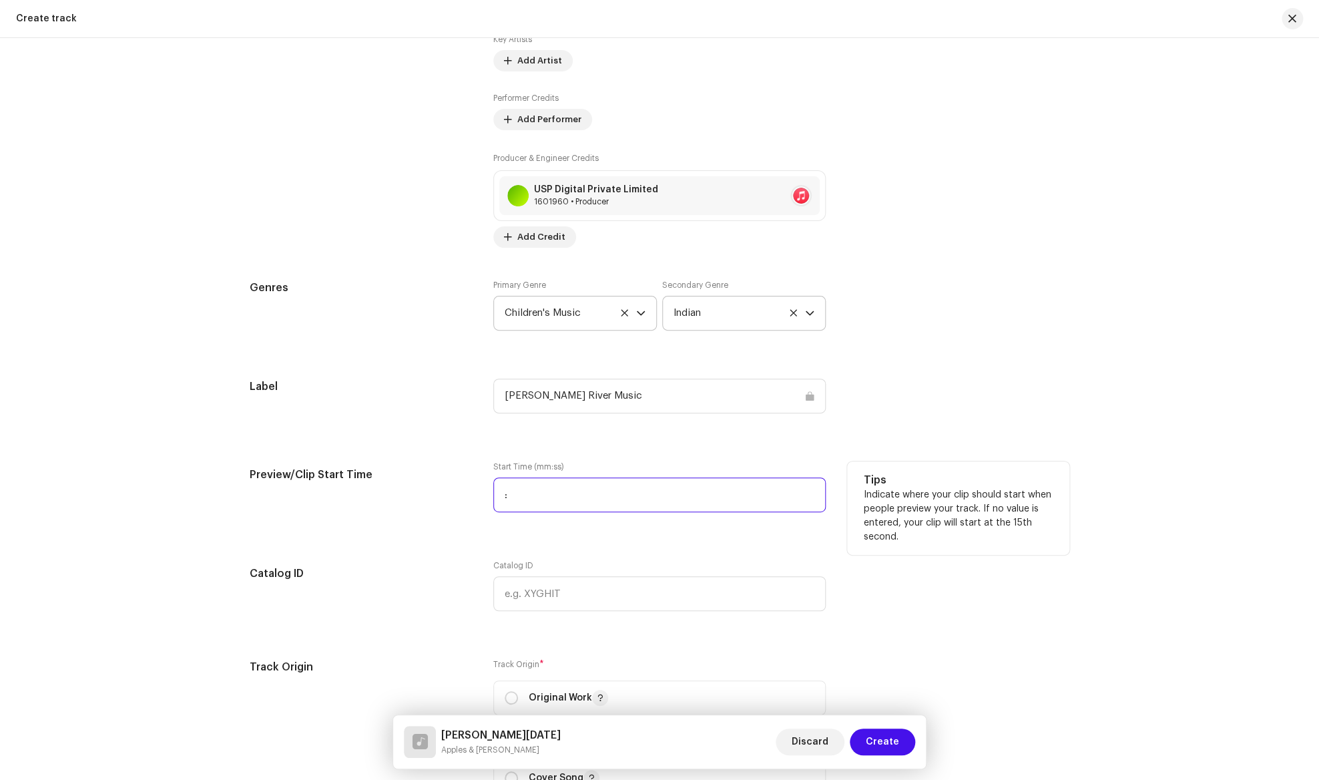
click at [570, 503] on input ":" at bounding box center [659, 494] width 332 height 35
type input "00:5"
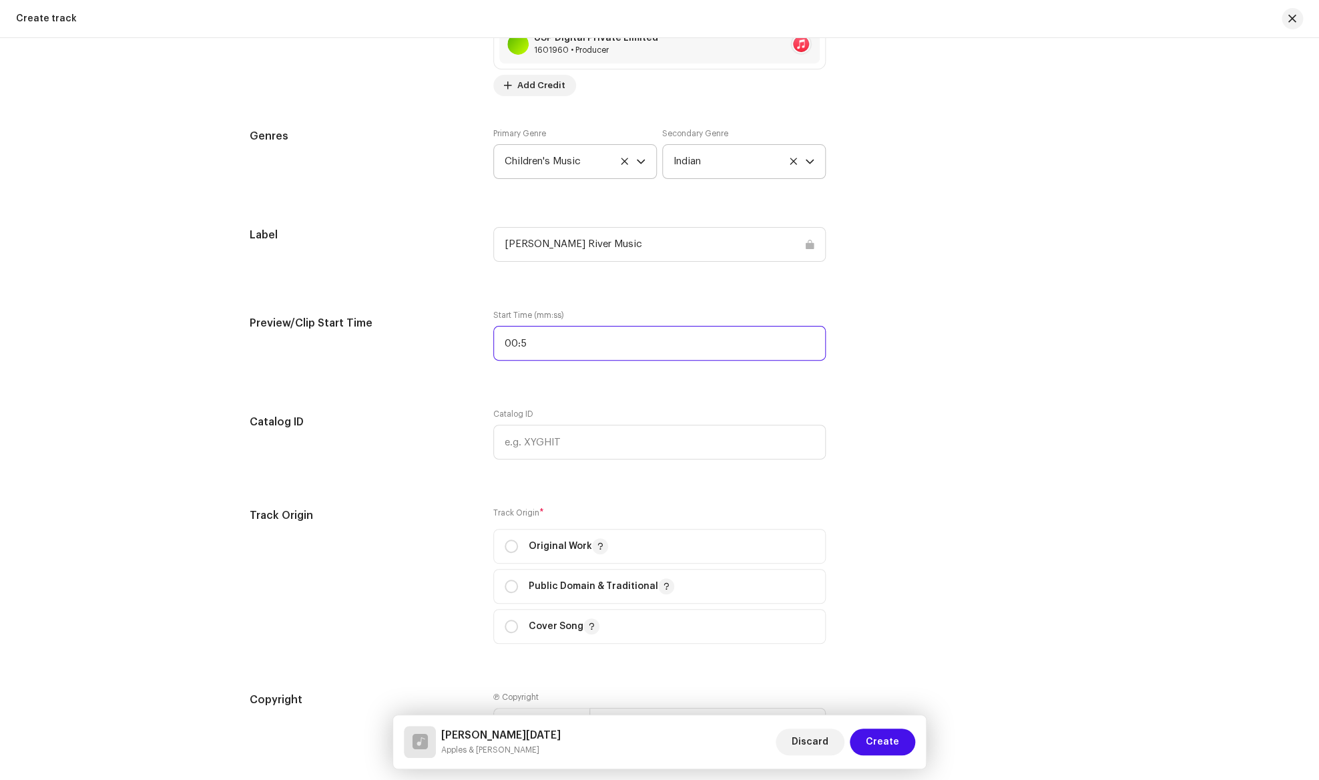
scroll to position [1268, 0]
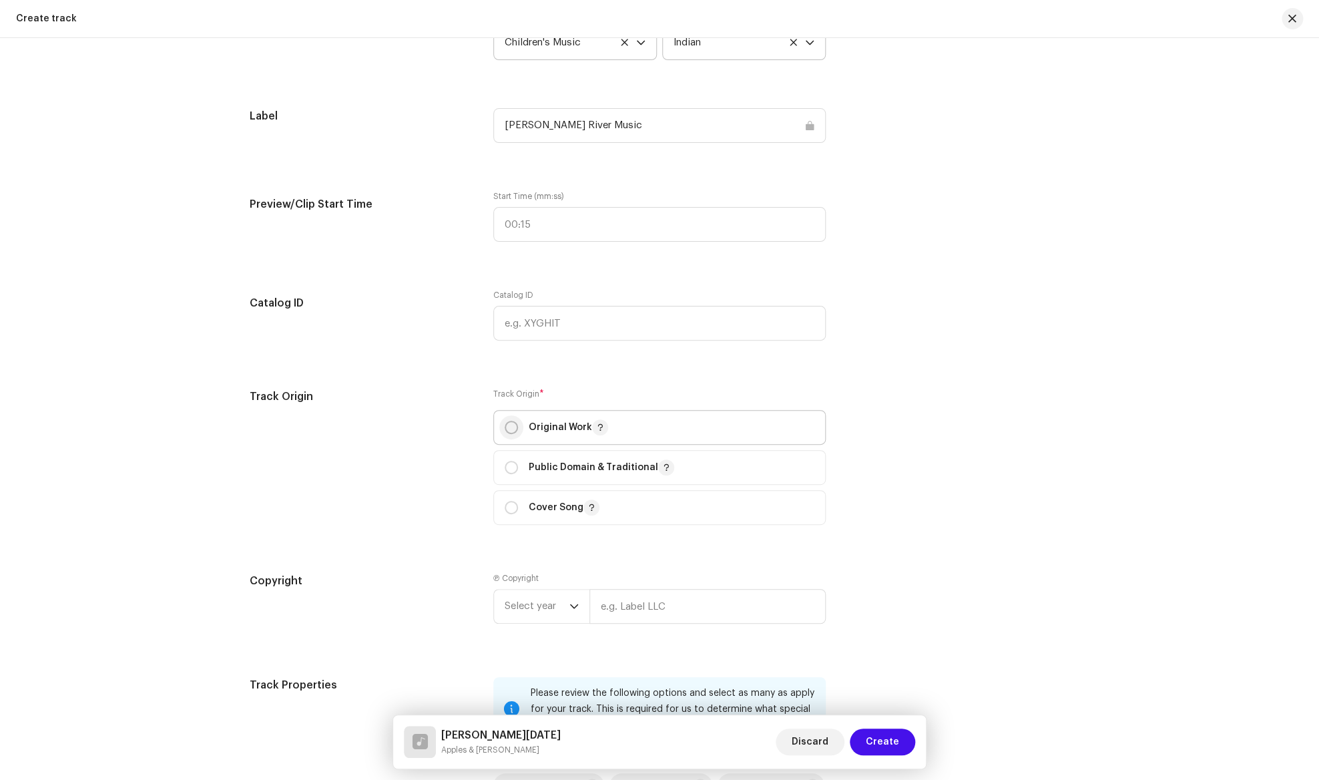
click at [510, 432] on input "radio" at bounding box center [511, 426] width 13 height 13
radio input "true"
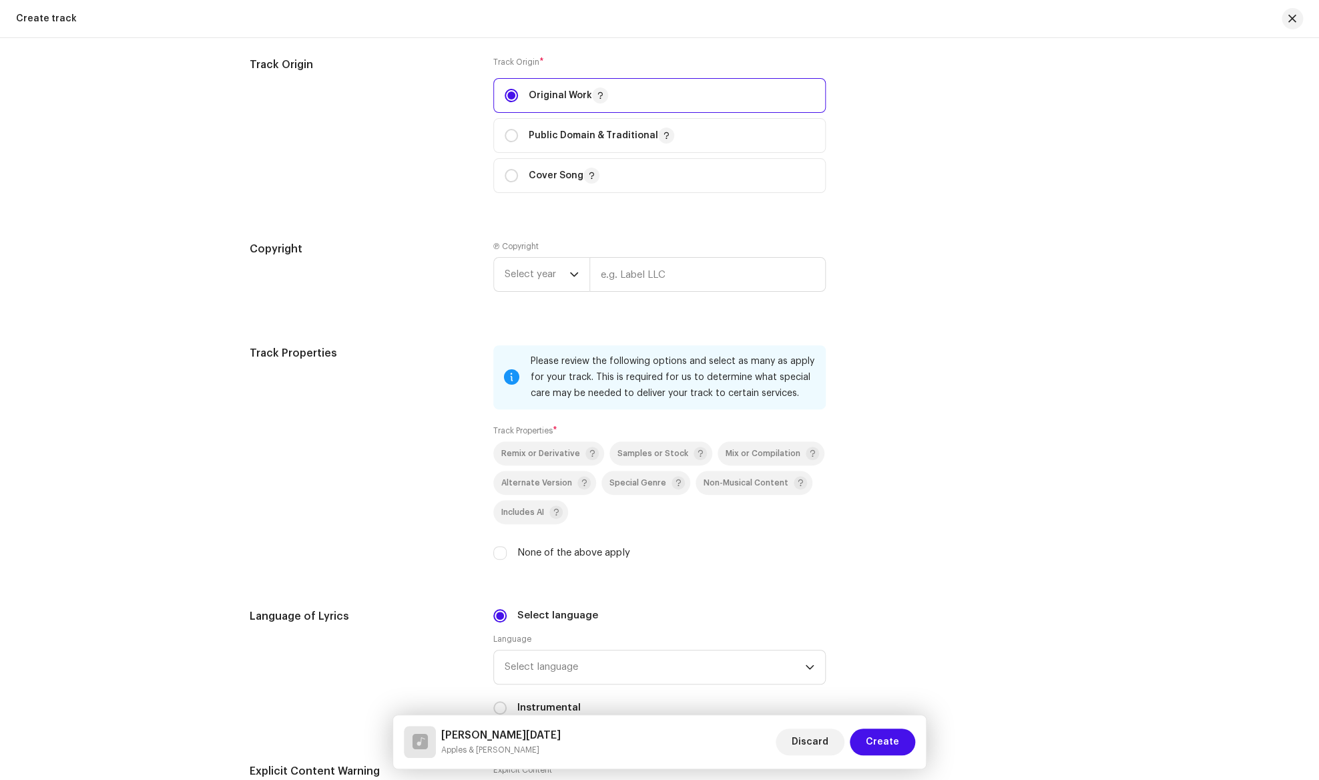
scroll to position [1592, 0]
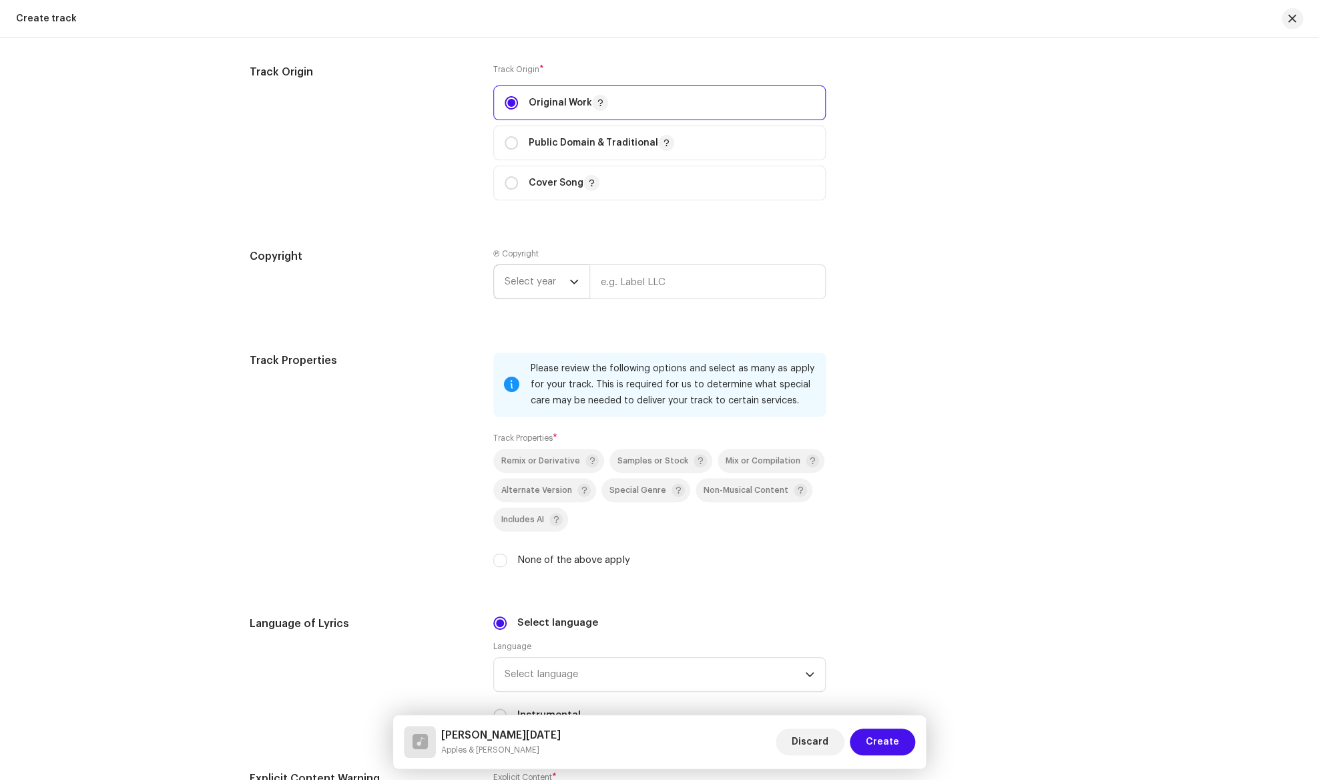
click at [573, 290] on div "dropdown trigger" at bounding box center [573, 281] width 9 height 33
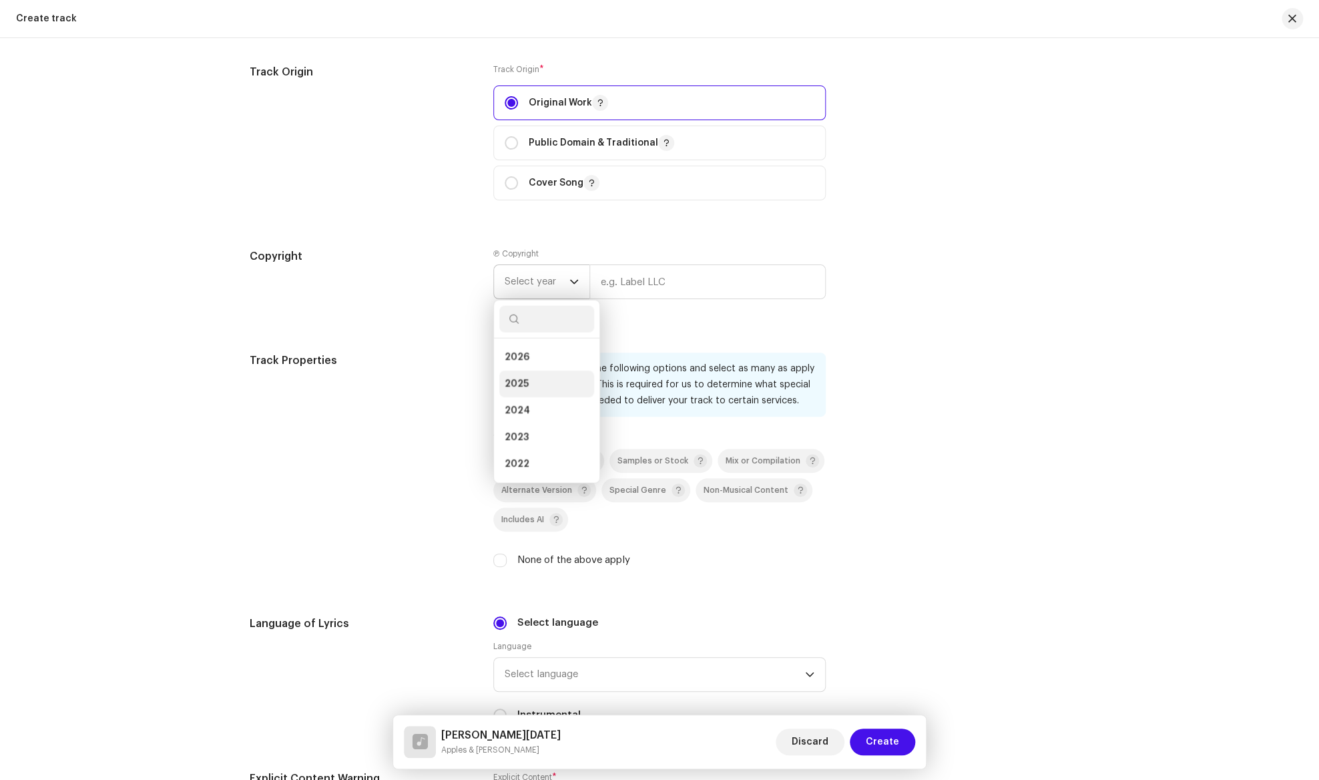
click at [555, 381] on li "2025" at bounding box center [546, 383] width 95 height 27
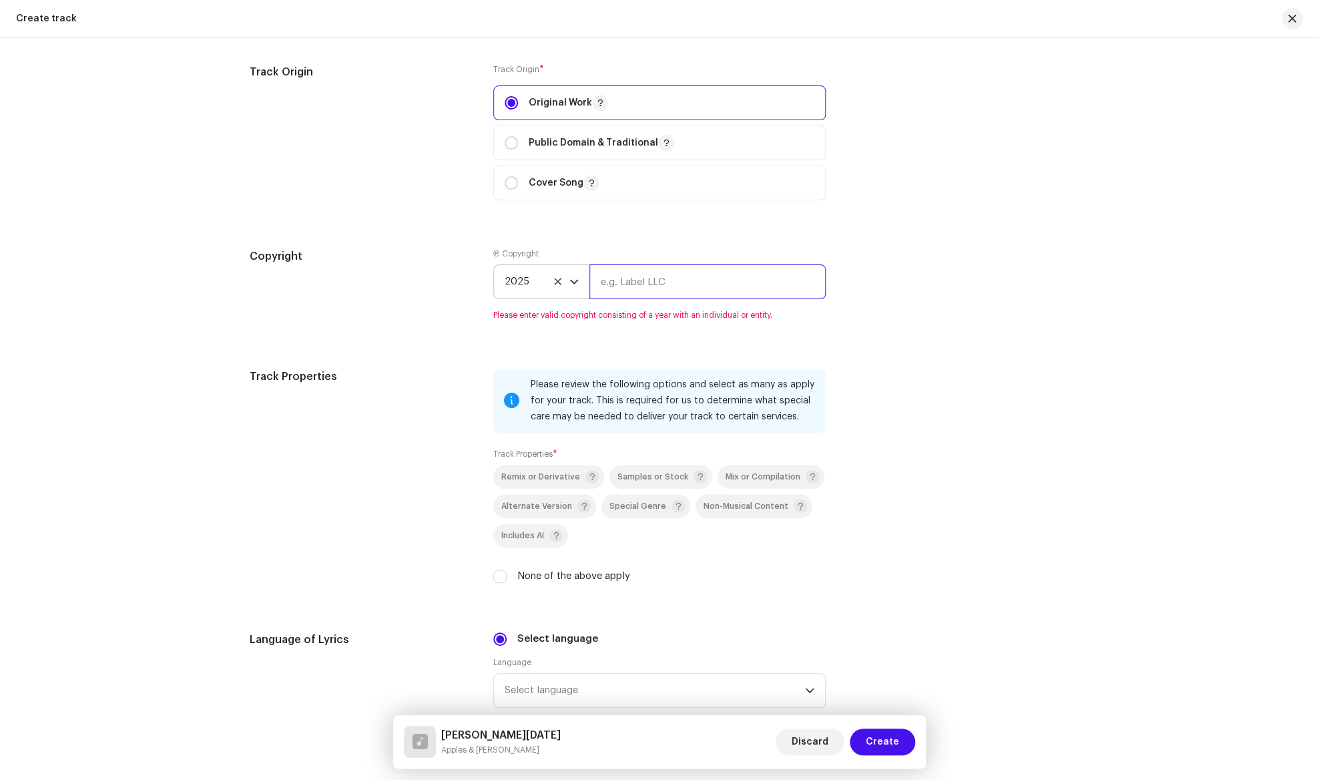
click at [656, 285] on input "text" at bounding box center [707, 281] width 236 height 35
type input "USP Digital Private Limited"
click at [502, 578] on div "Please review the following options and select as many as apply for your track.…" at bounding box center [659, 483] width 332 height 231
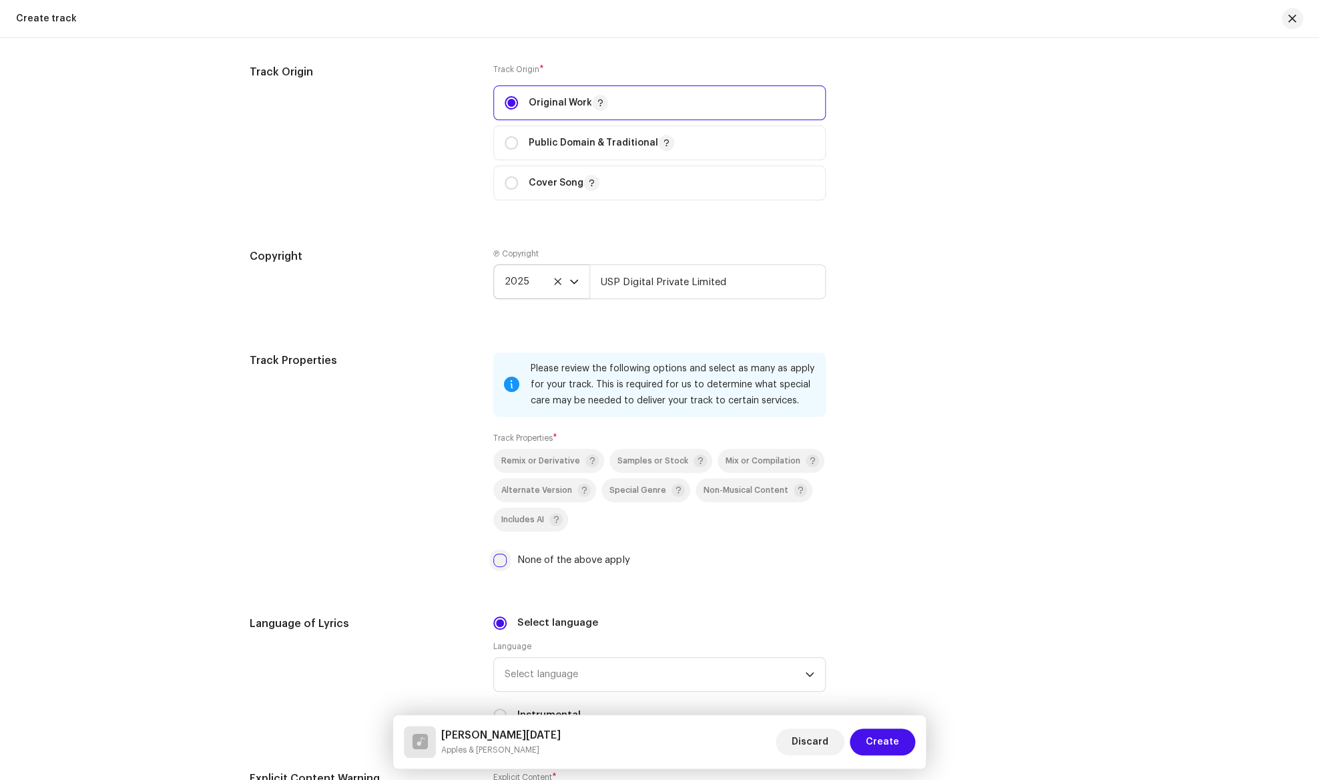
click at [495, 561] on input "None of the above apply" at bounding box center [499, 559] width 13 height 13
checkbox input "true"
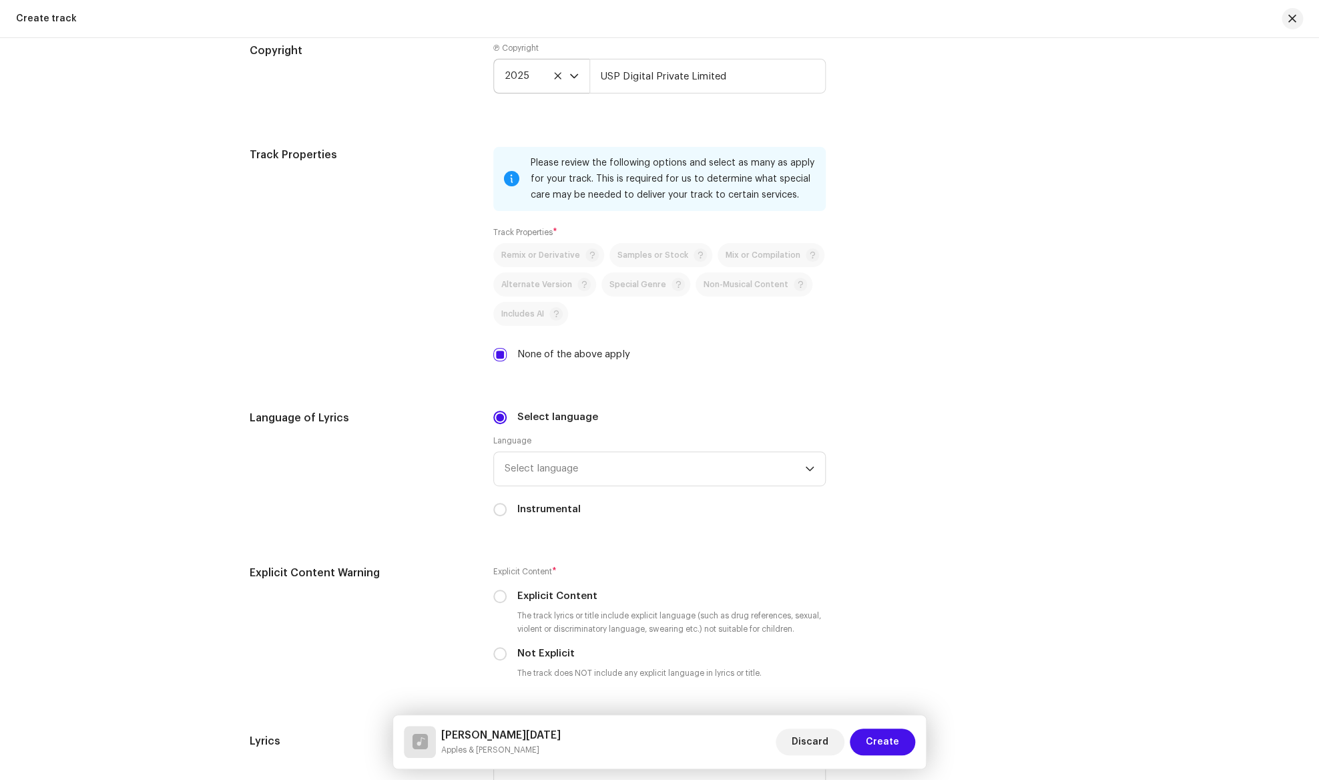
scroll to position [1809, 0]
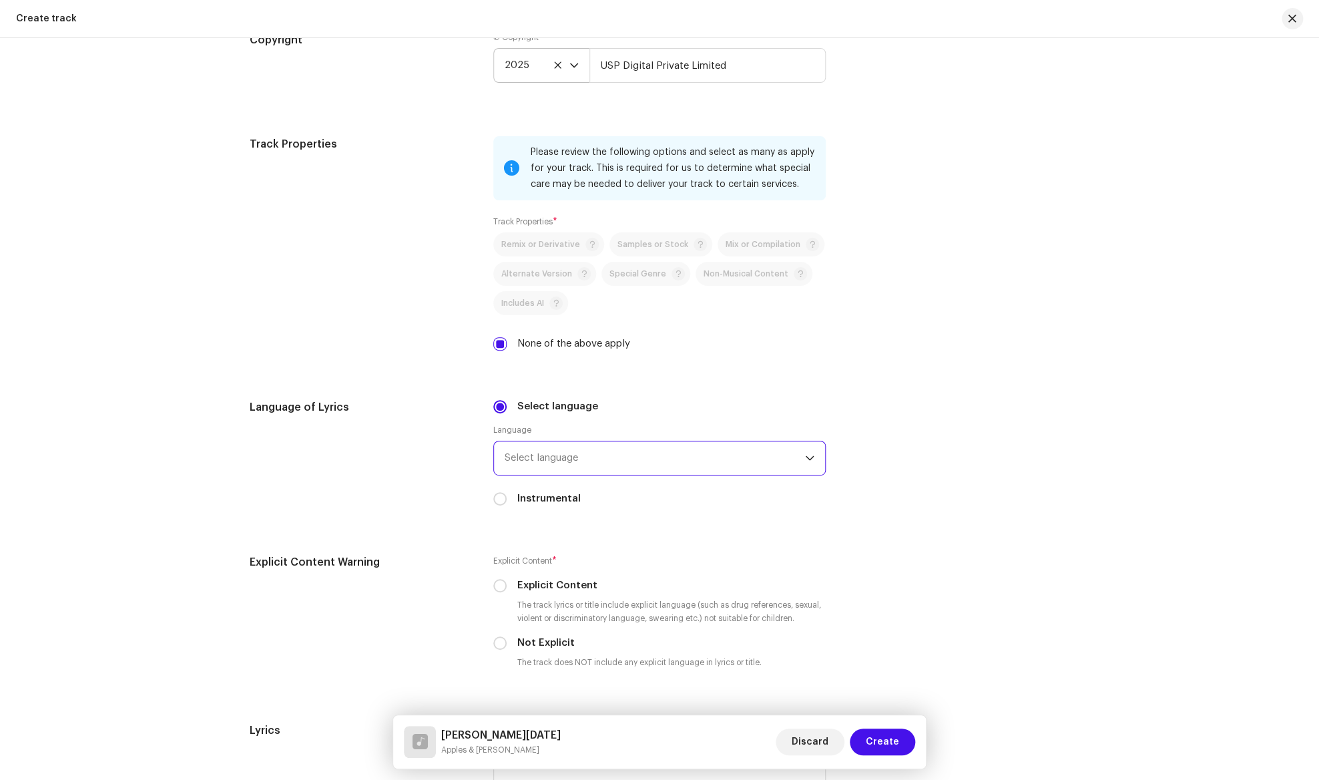
click at [539, 451] on span "Select language" at bounding box center [655, 457] width 300 height 33
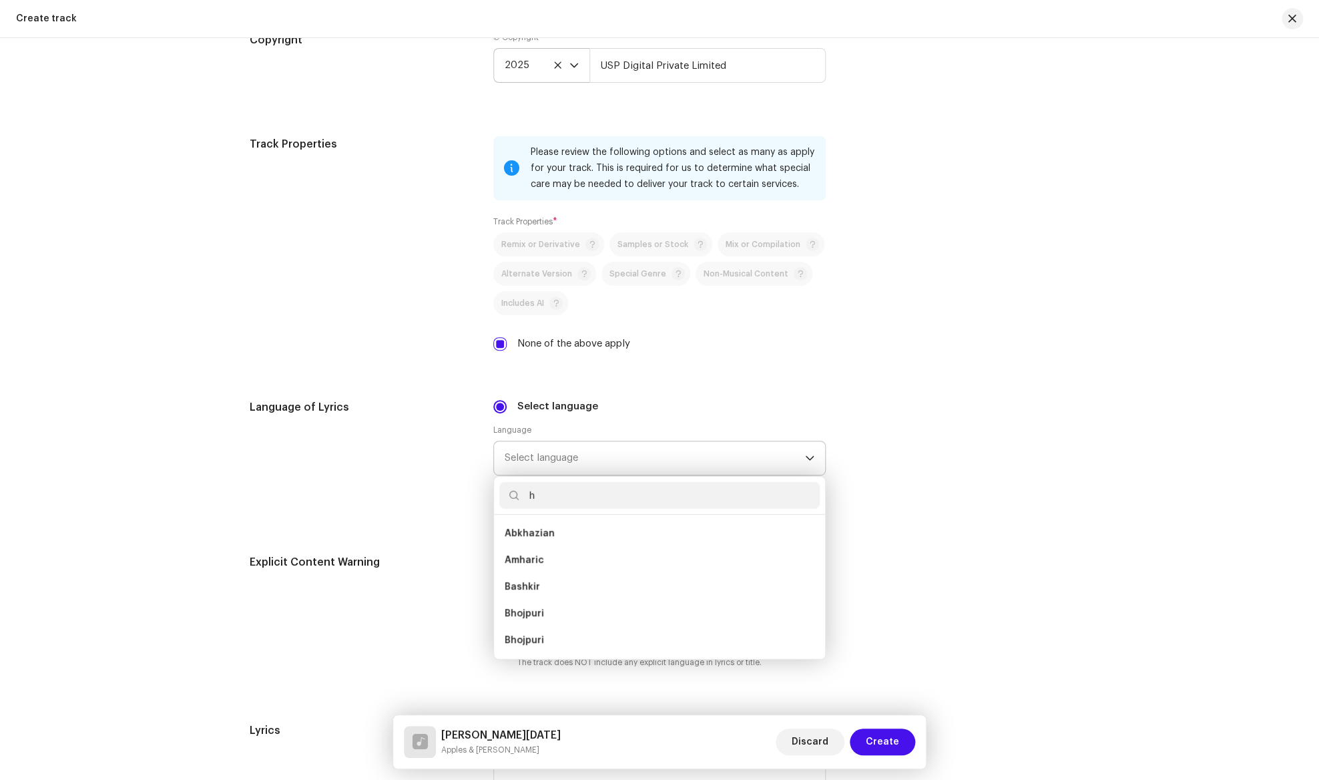
scroll to position [5, 0]
type input "hin"
click at [531, 586] on li "Hindi" at bounding box center [659, 586] width 320 height 27
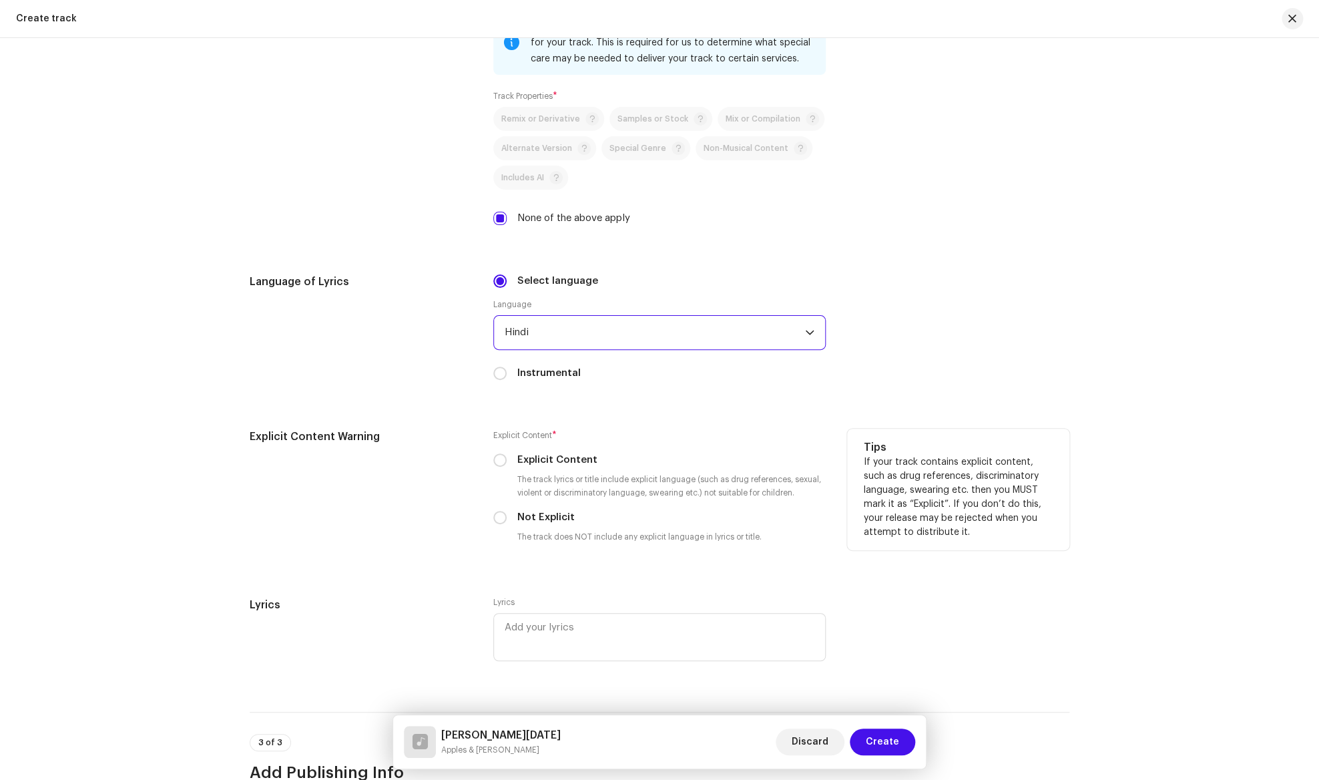
scroll to position [1971, 0]
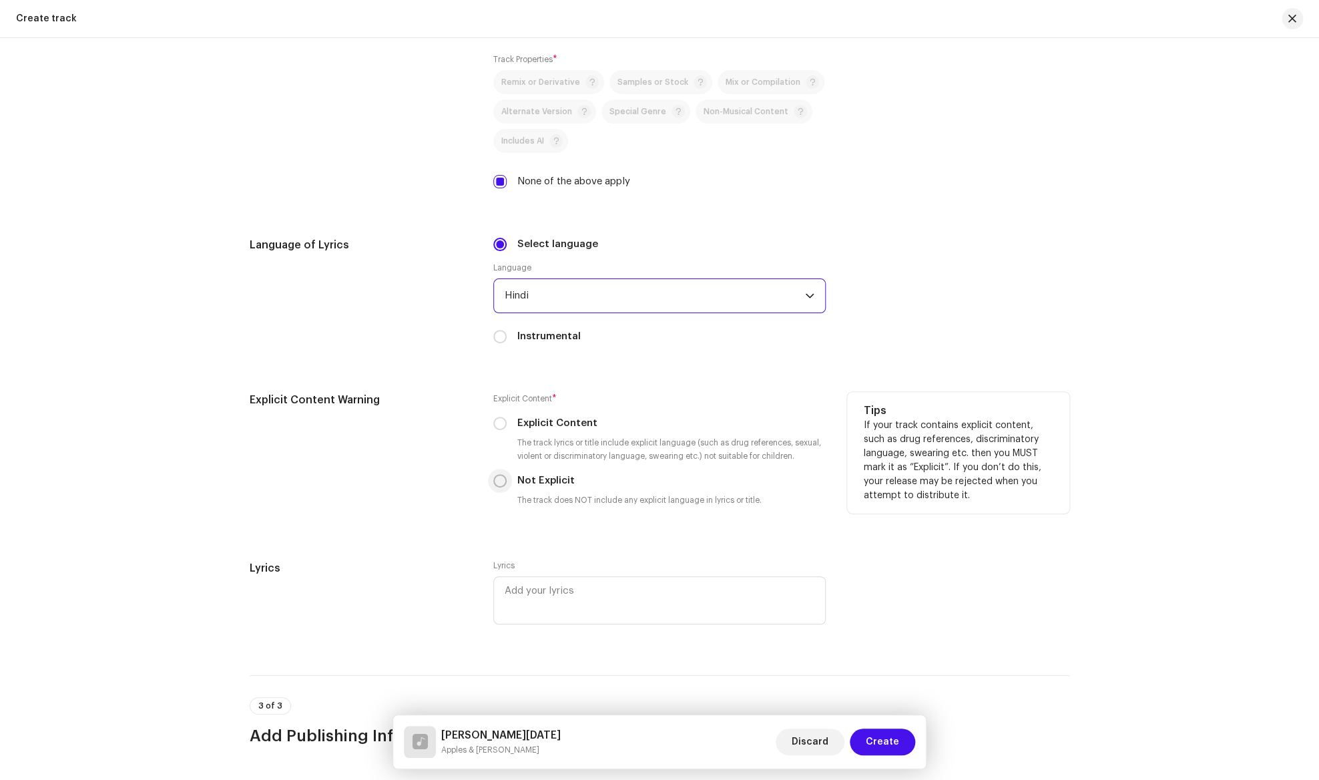
click at [499, 484] on input "Not Explicit" at bounding box center [499, 480] width 13 height 13
radio input "true"
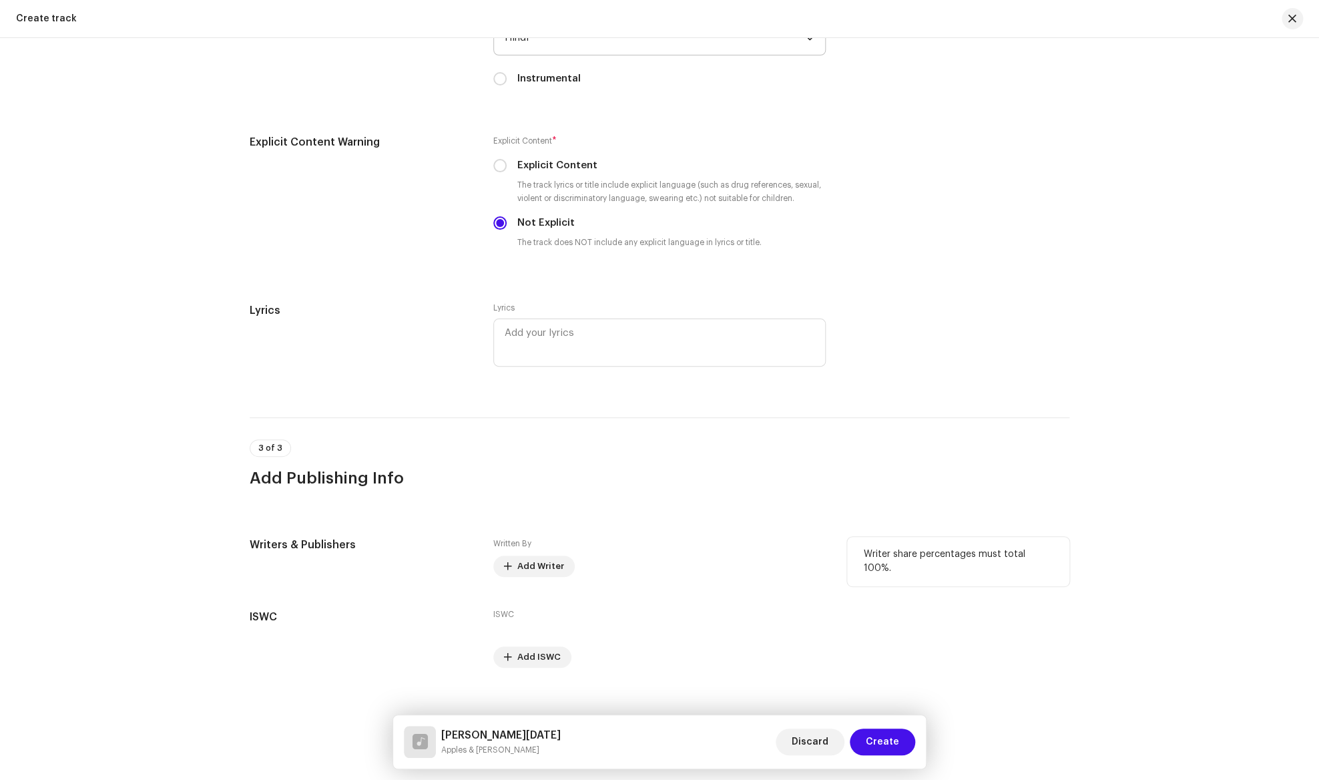
scroll to position [2192, 0]
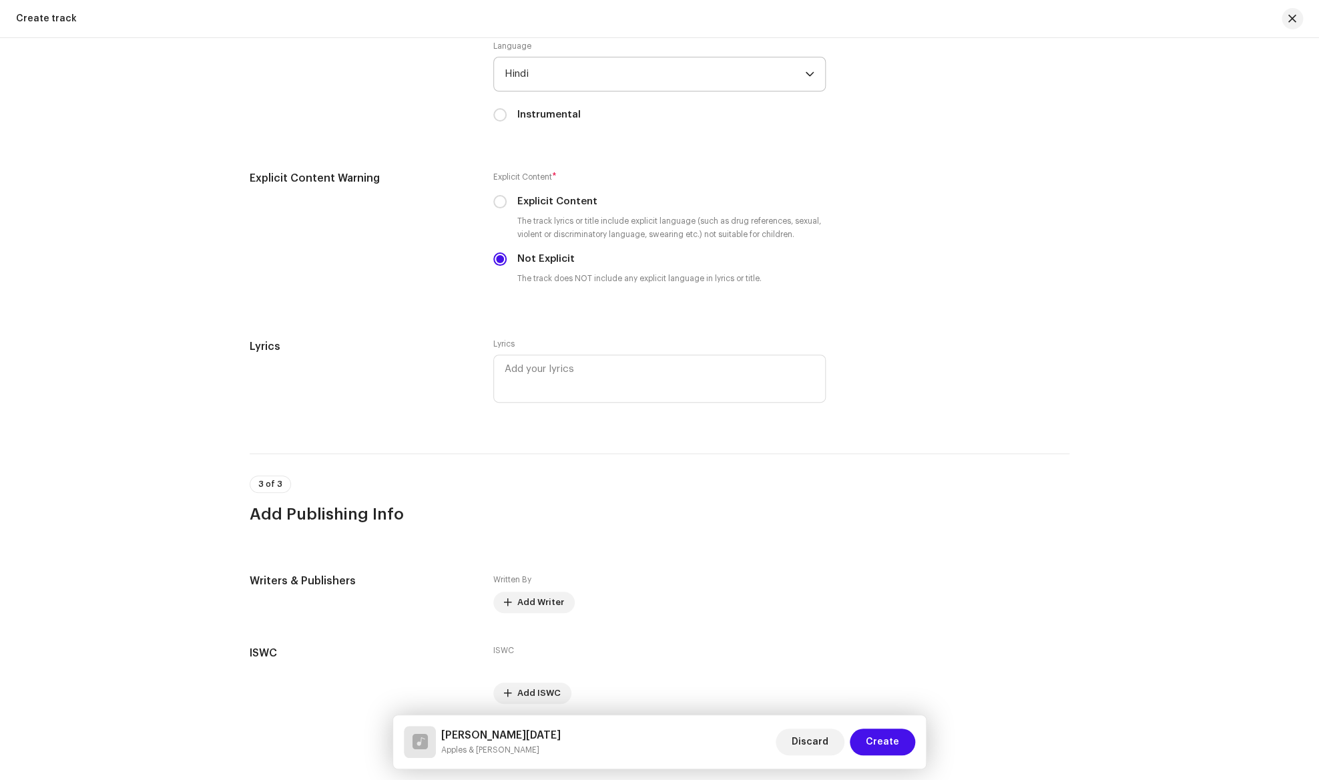
click at [58, 604] on div "Track details Complete the following to finalize your track. 1 of 3 Add Audio F…" at bounding box center [659, 408] width 1319 height 741
click at [531, 603] on span "Add Writer" at bounding box center [540, 602] width 47 height 27
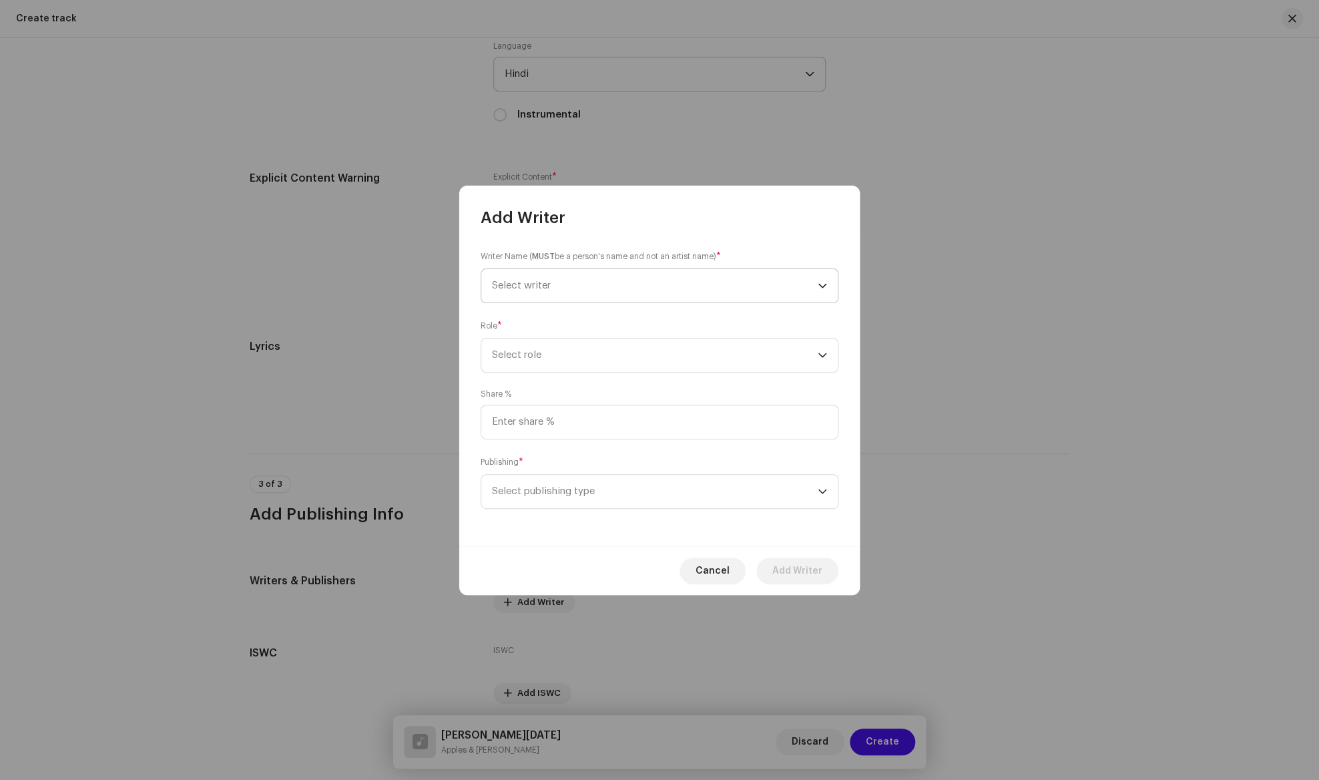
click at [555, 278] on span "Select writer" at bounding box center [655, 285] width 326 height 33
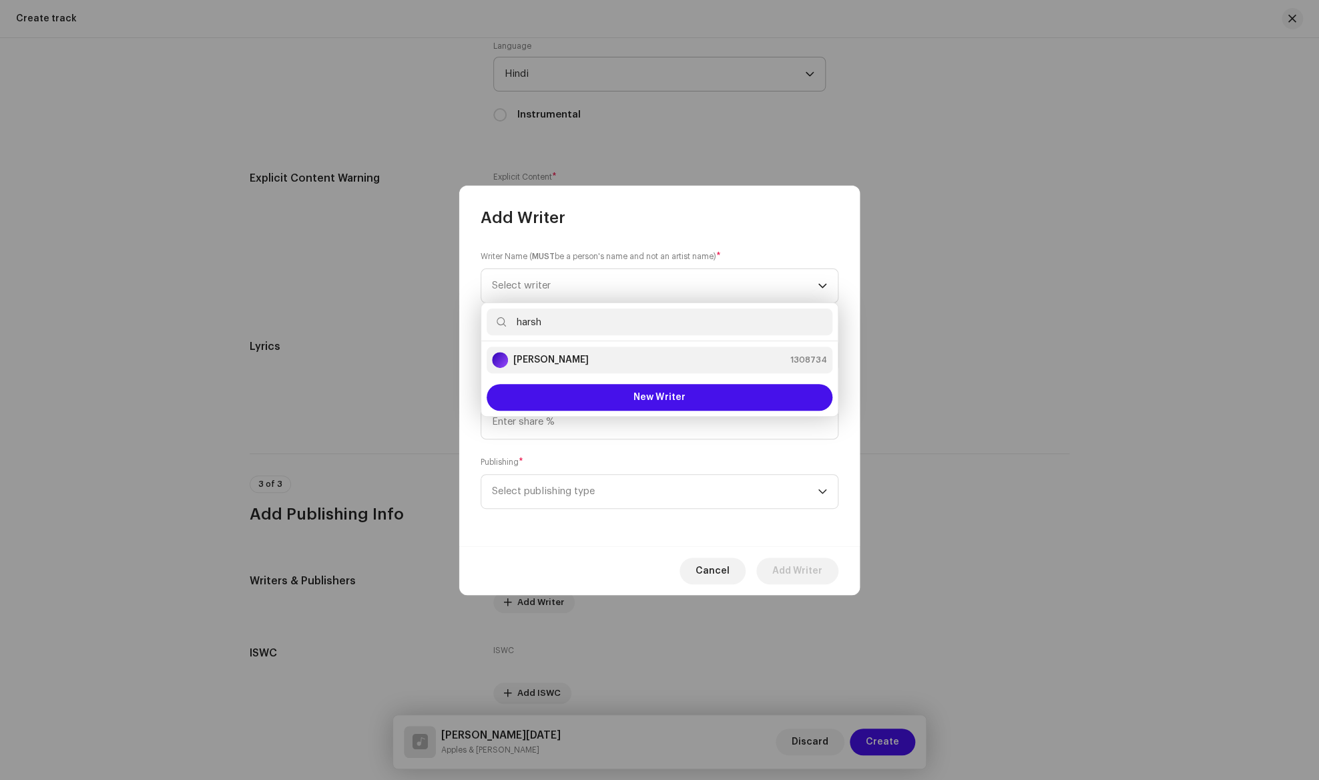
type input "harsh"
click at [580, 352] on li "[PERSON_NAME] 1308734" at bounding box center [660, 359] width 346 height 27
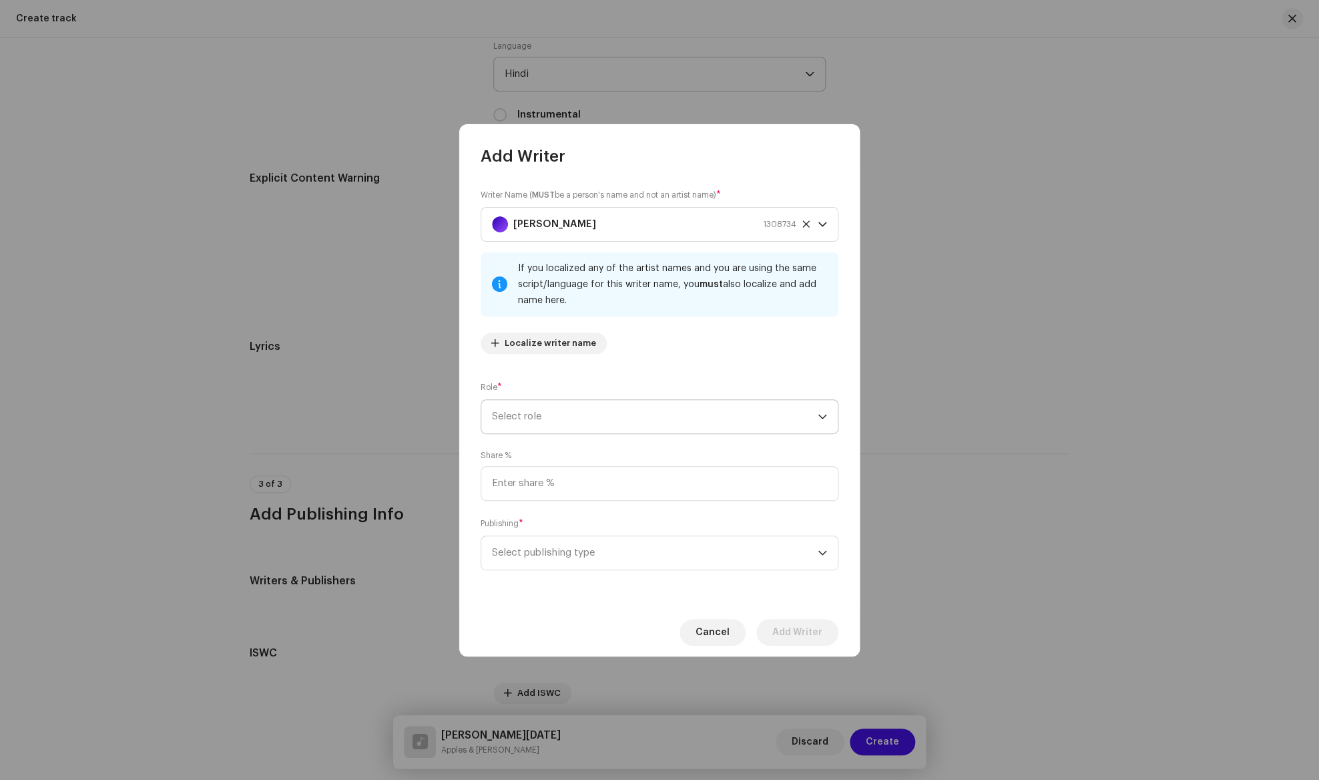
click at [568, 412] on span "Select role" at bounding box center [655, 416] width 326 height 33
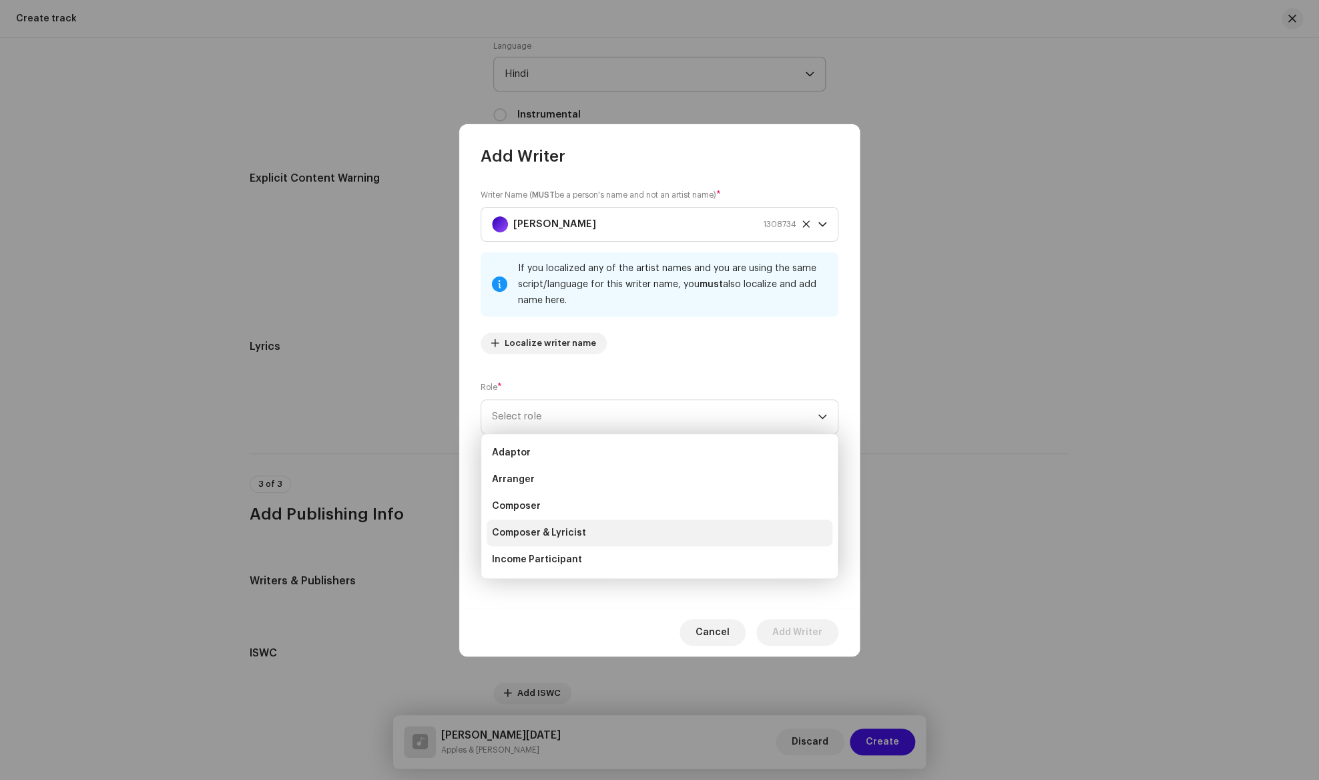
click at [569, 528] on span "Composer & Lyricist" at bounding box center [539, 532] width 94 height 13
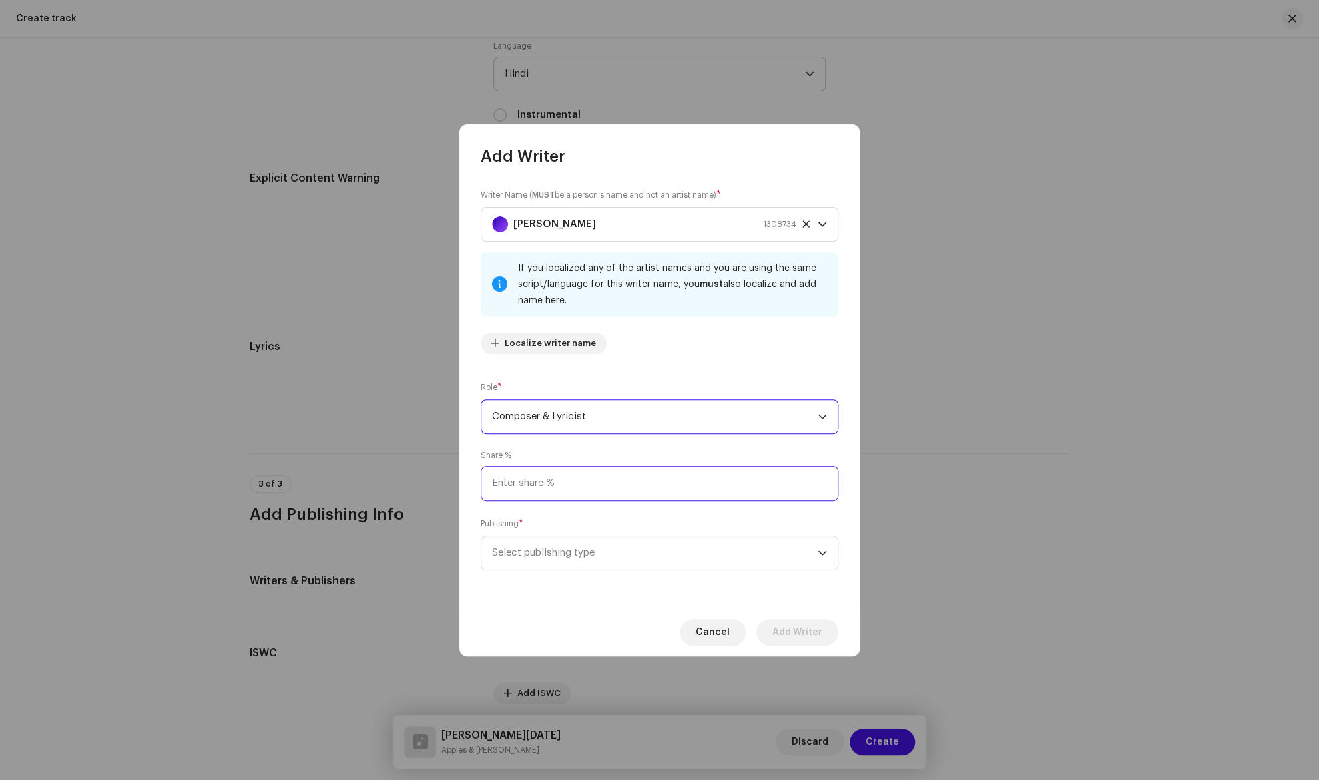
click at [565, 484] on input at bounding box center [660, 483] width 358 height 35
type input "100.00"
click at [582, 555] on span "Select publishing type" at bounding box center [655, 552] width 326 height 33
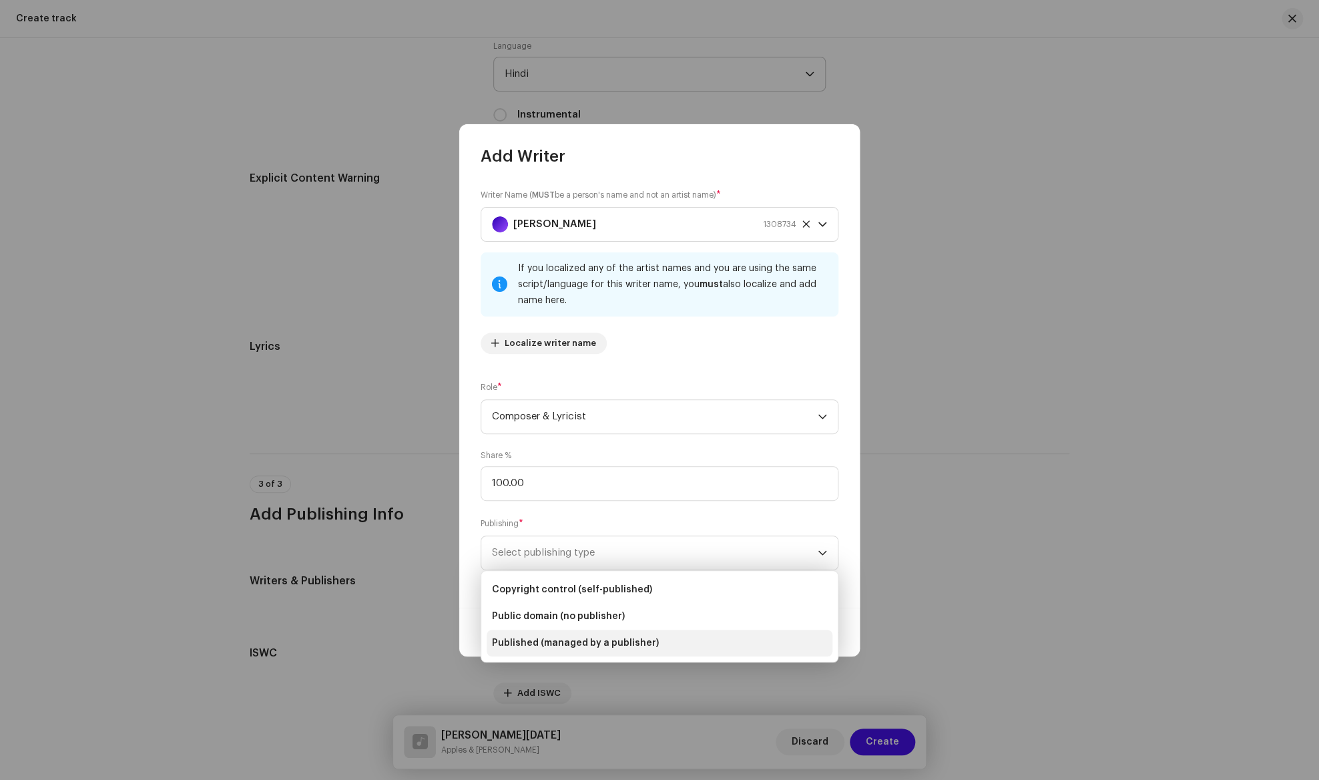
click at [584, 640] on span "Published (managed by a publisher)" at bounding box center [575, 642] width 167 height 13
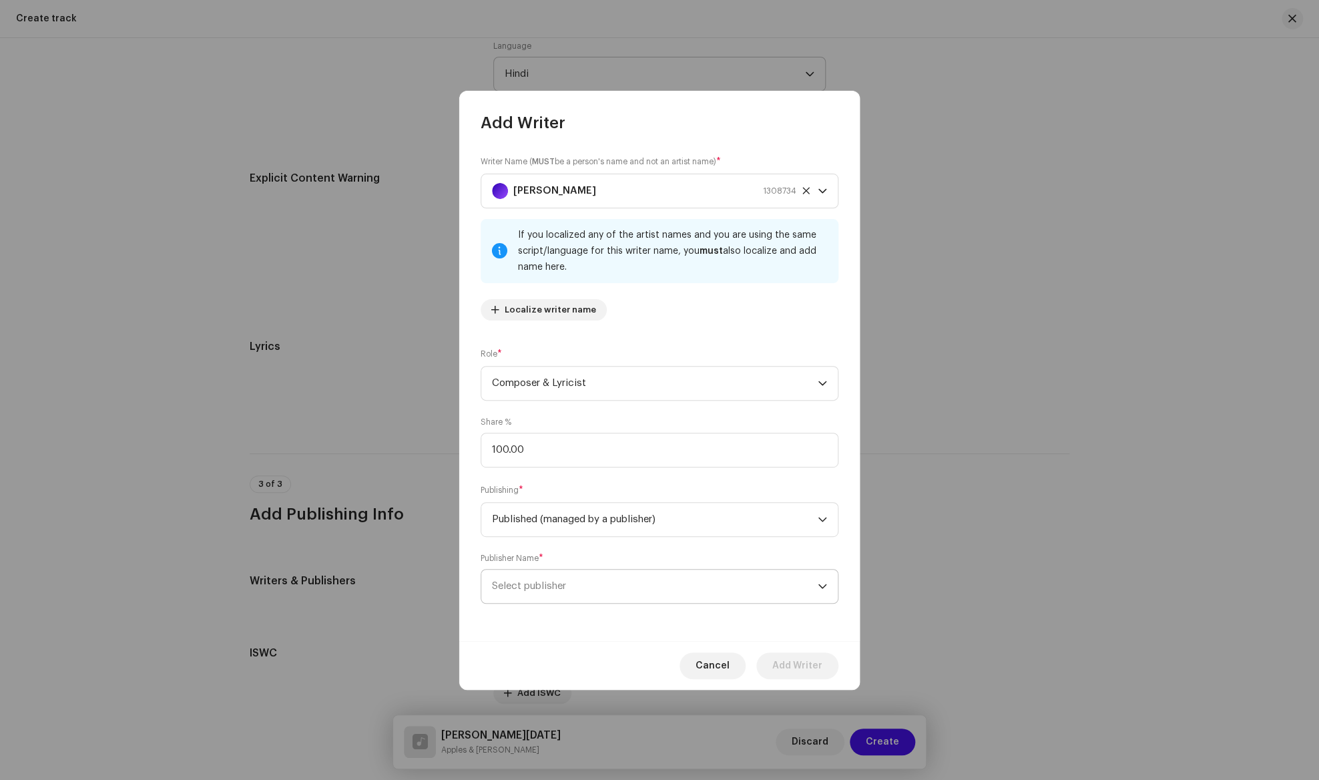
click at [562, 586] on span "Select publisher" at bounding box center [529, 586] width 74 height 10
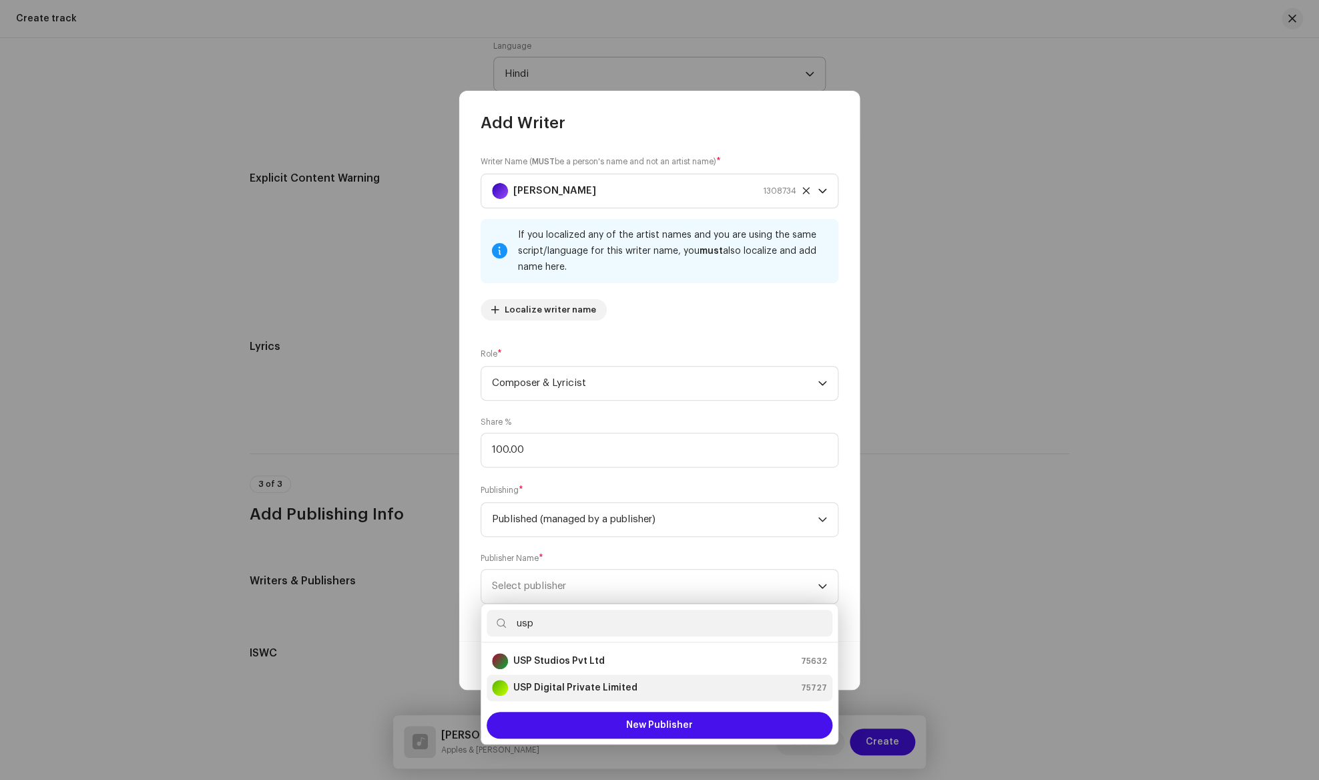
type input "usp"
click at [595, 685] on strong "USP Digital Private Limited" at bounding box center [575, 687] width 124 height 13
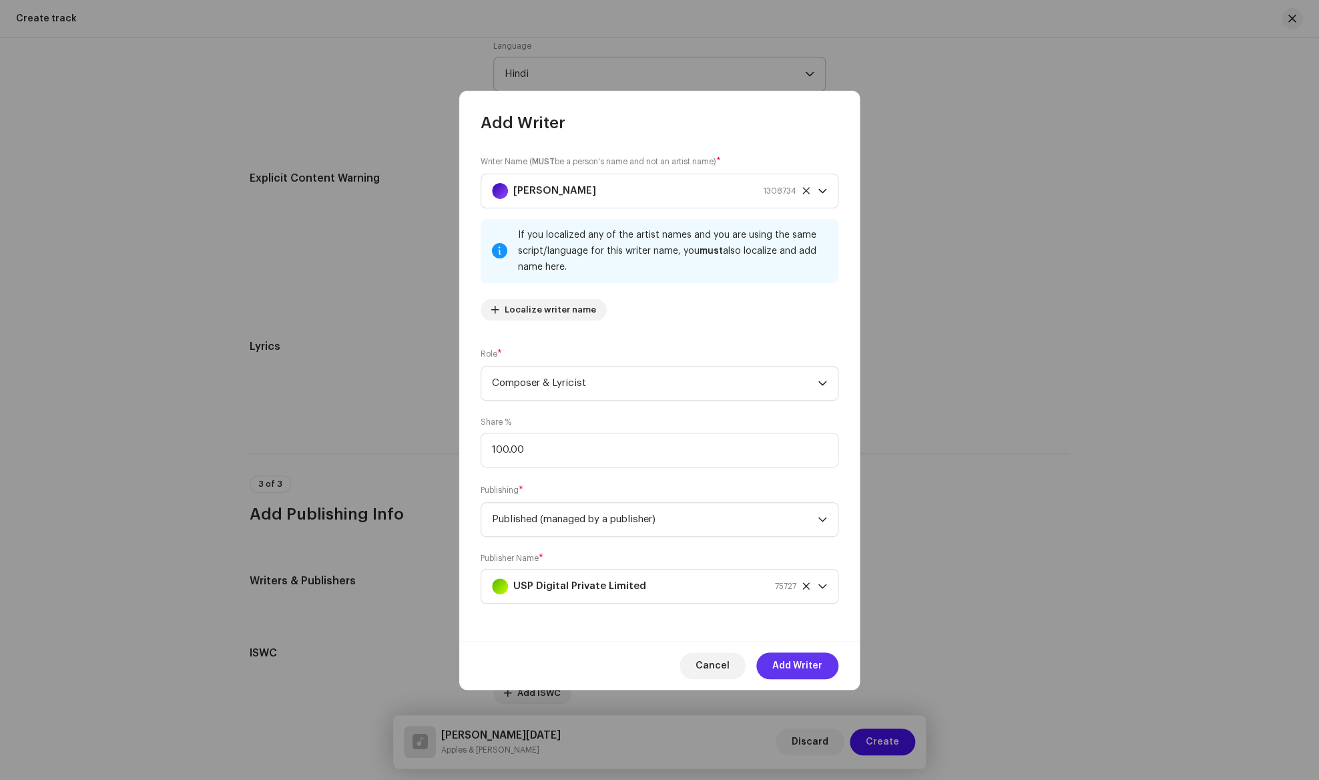
click at [784, 664] on span "Add Writer" at bounding box center [797, 665] width 50 height 27
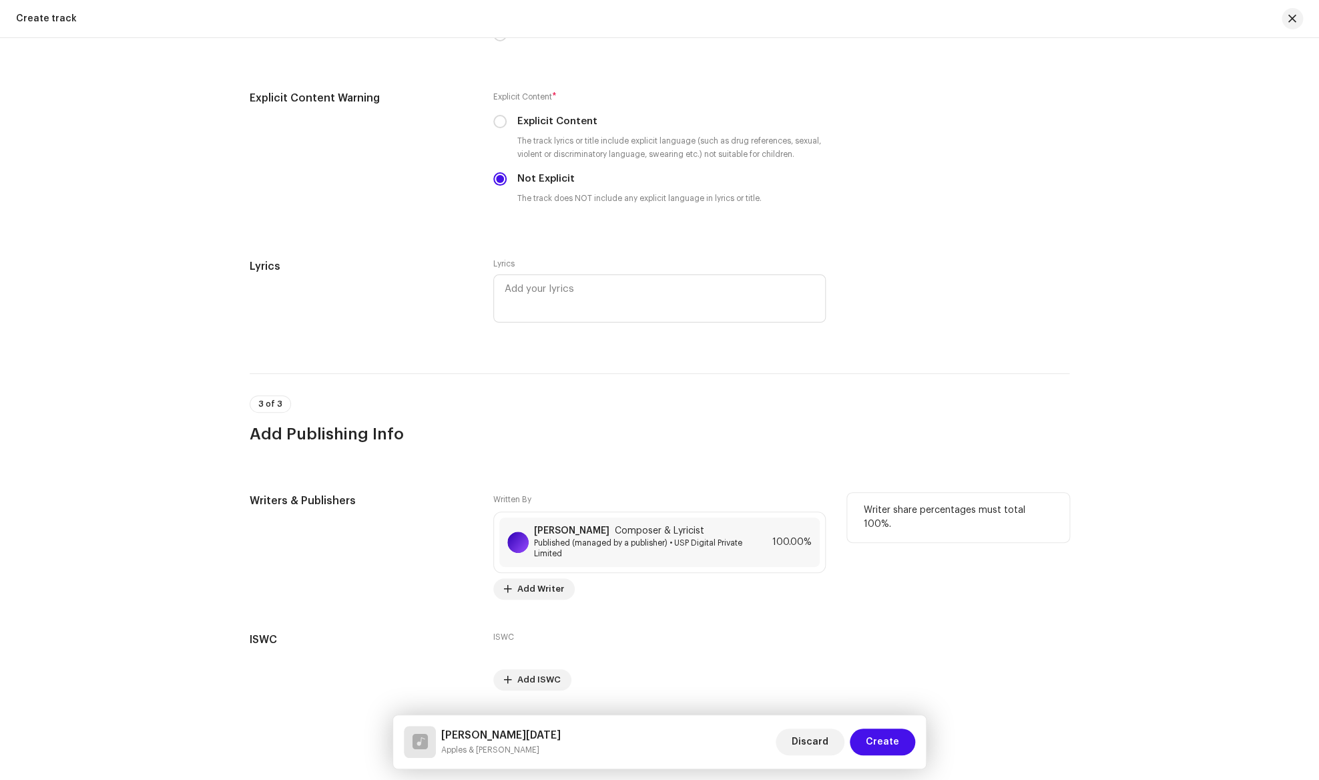
scroll to position [2259, 0]
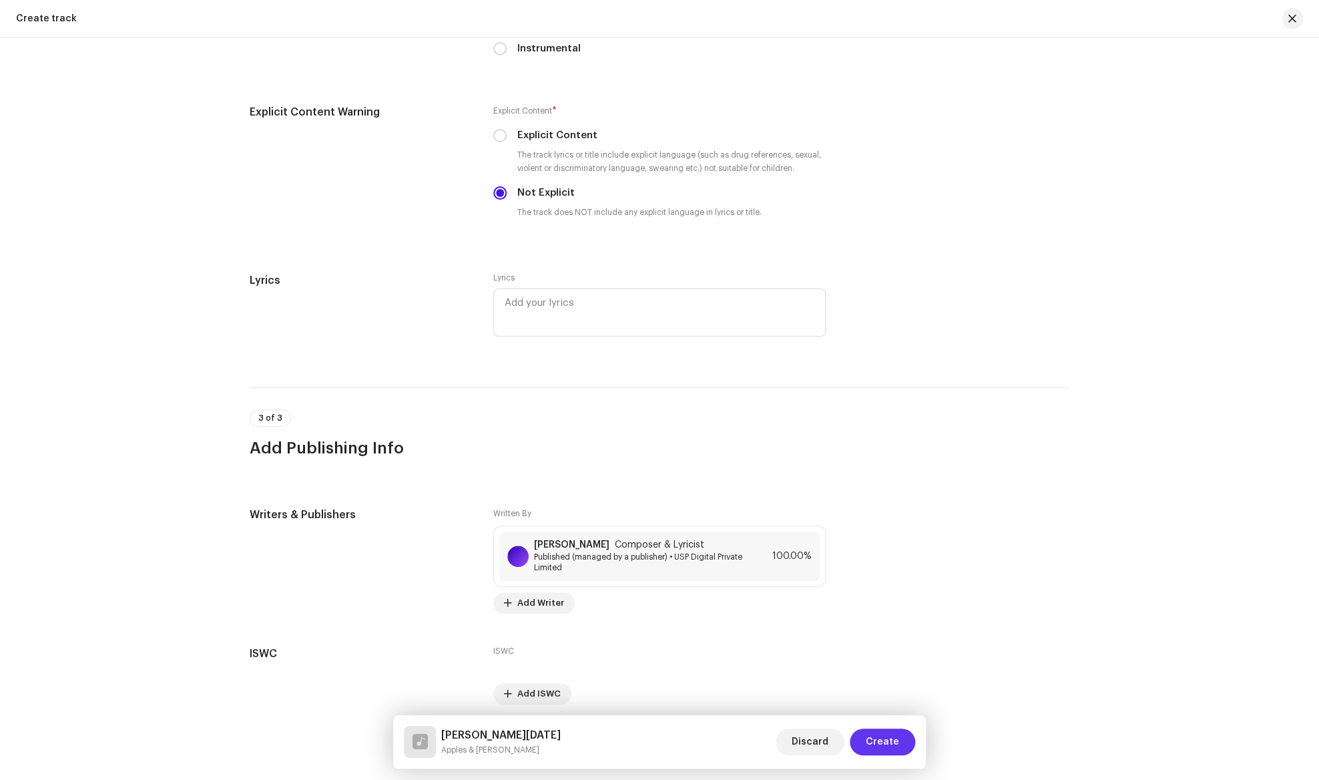
click at [889, 744] on span "Create" at bounding box center [882, 741] width 33 height 27
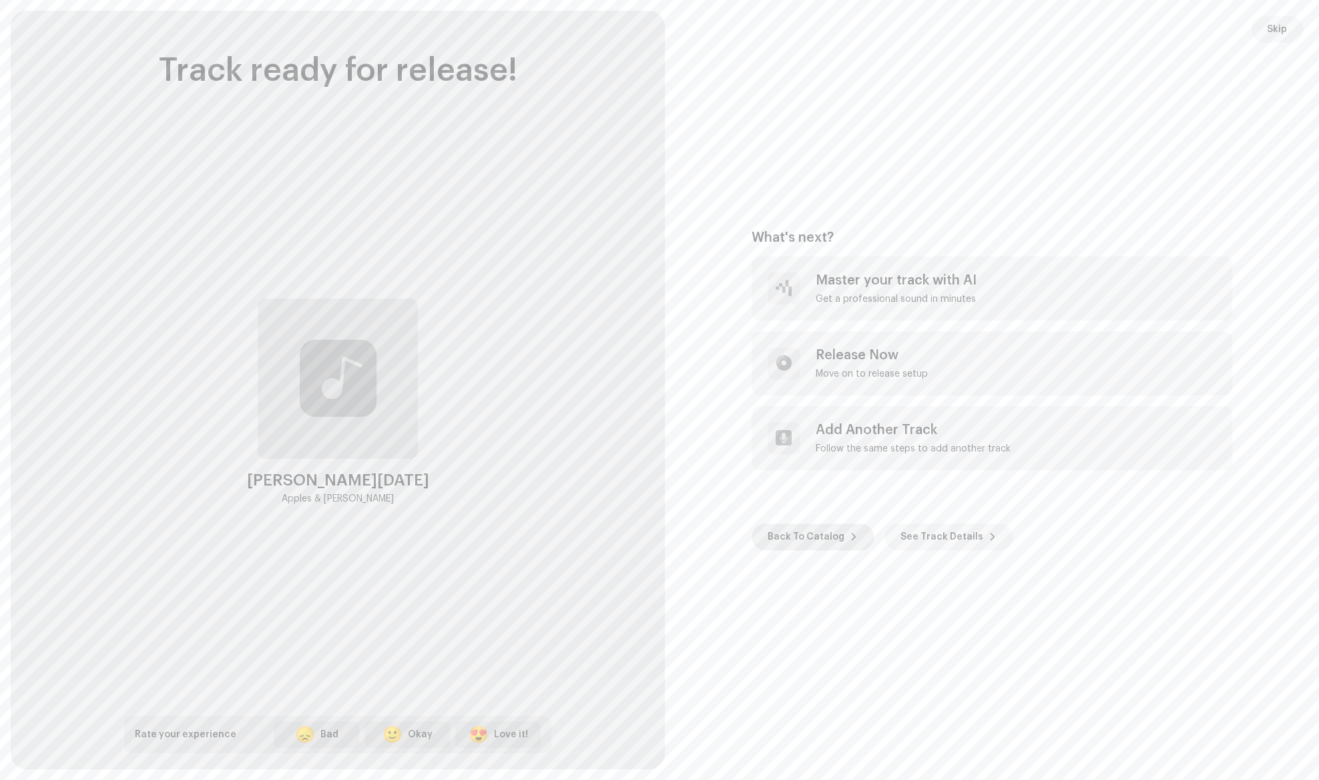
click at [829, 537] on span "Back To Catalog" at bounding box center [806, 536] width 77 height 27
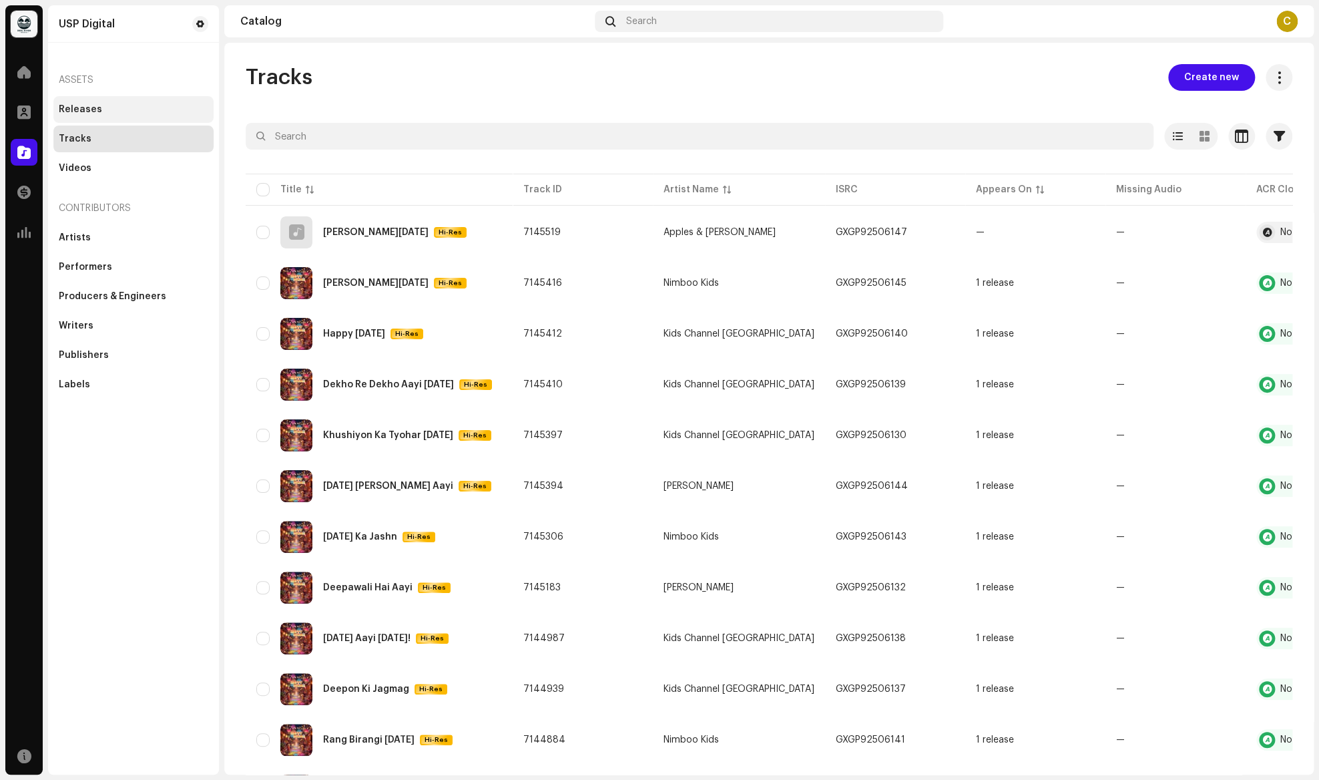
click at [71, 110] on div "Releases" at bounding box center [80, 109] width 43 height 11
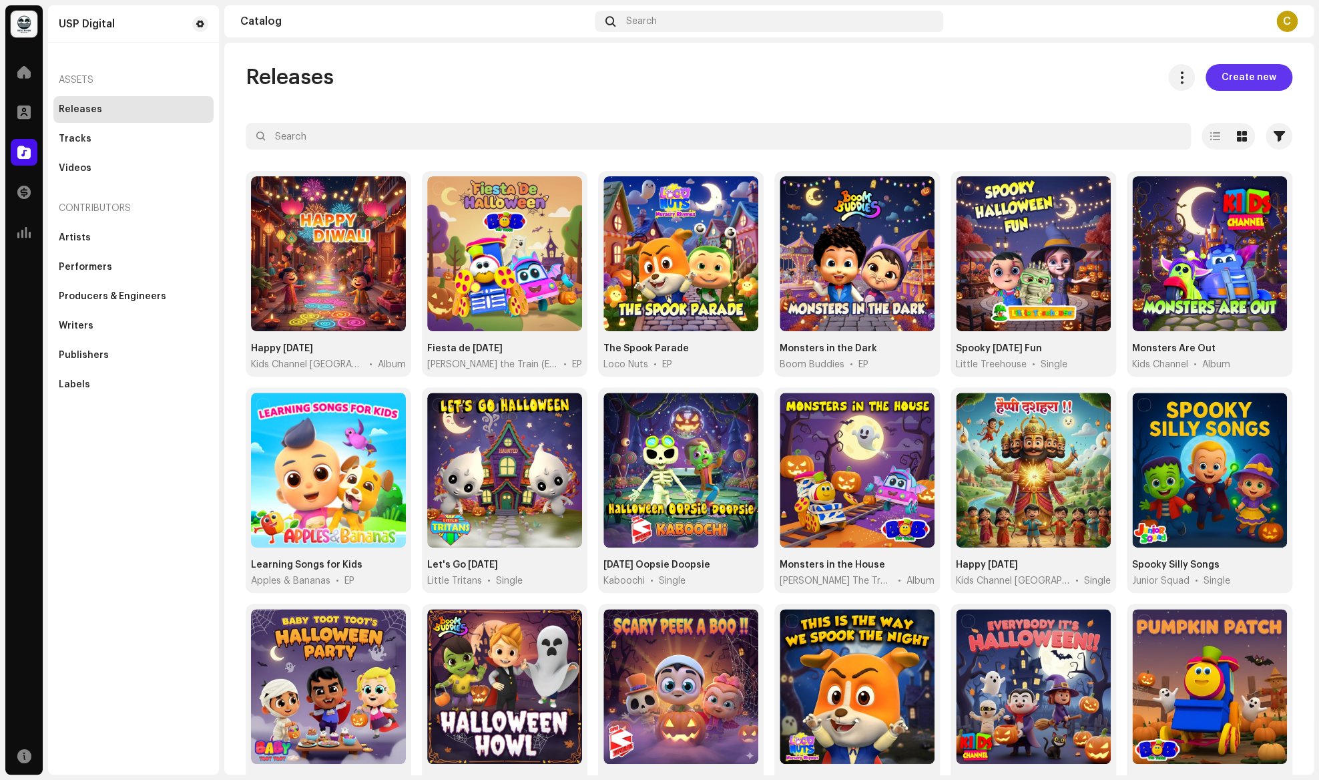
click at [1257, 73] on span "Create new" at bounding box center [1248, 77] width 55 height 27
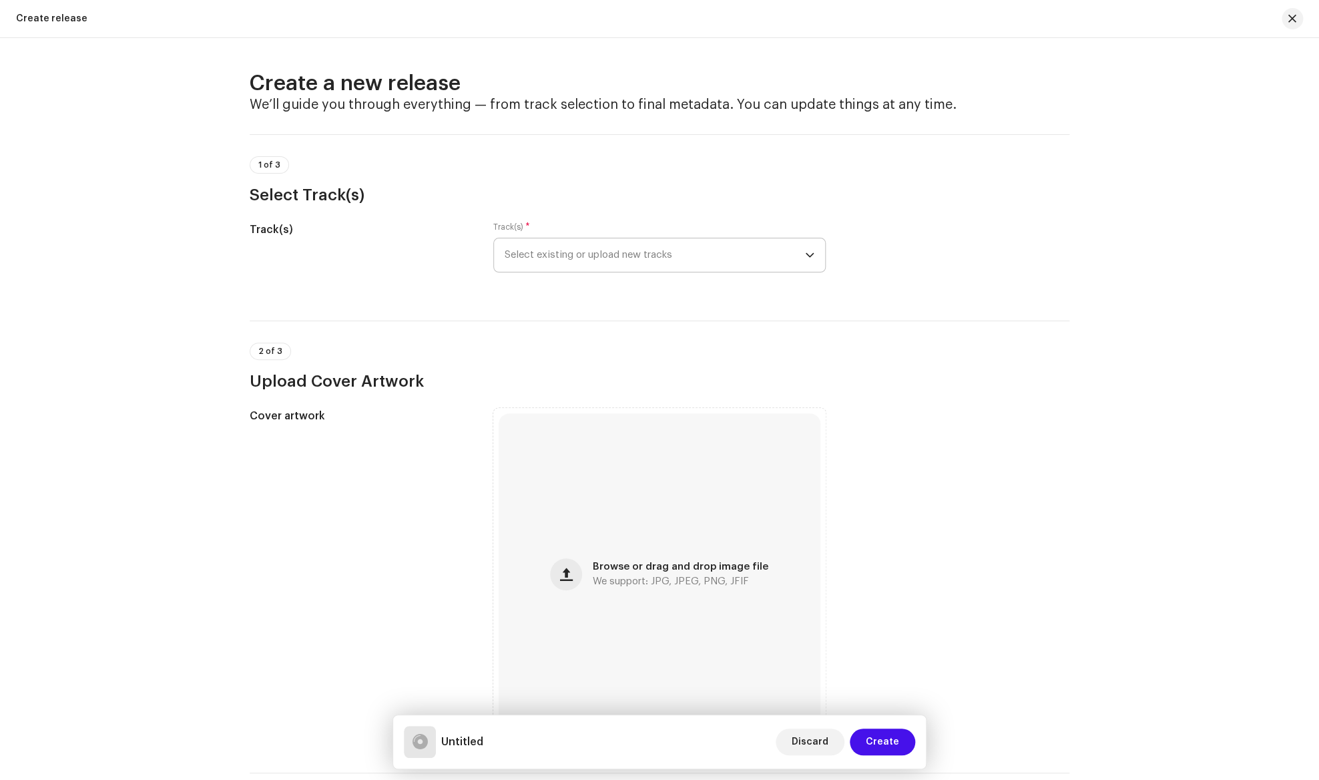
click at [646, 254] on span "Select existing or upload new tracks" at bounding box center [655, 254] width 300 height 33
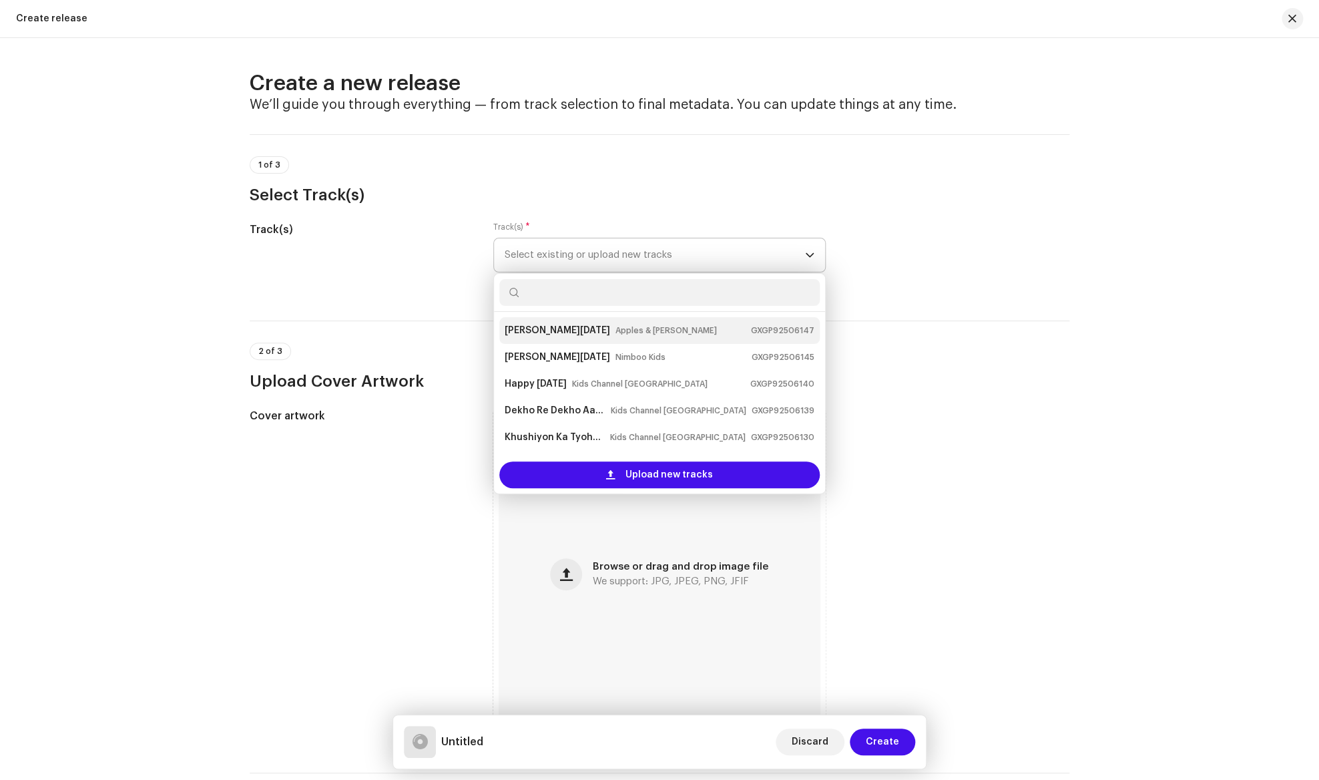
click at [610, 330] on strong "[PERSON_NAME][DATE]" at bounding box center [557, 330] width 105 height 21
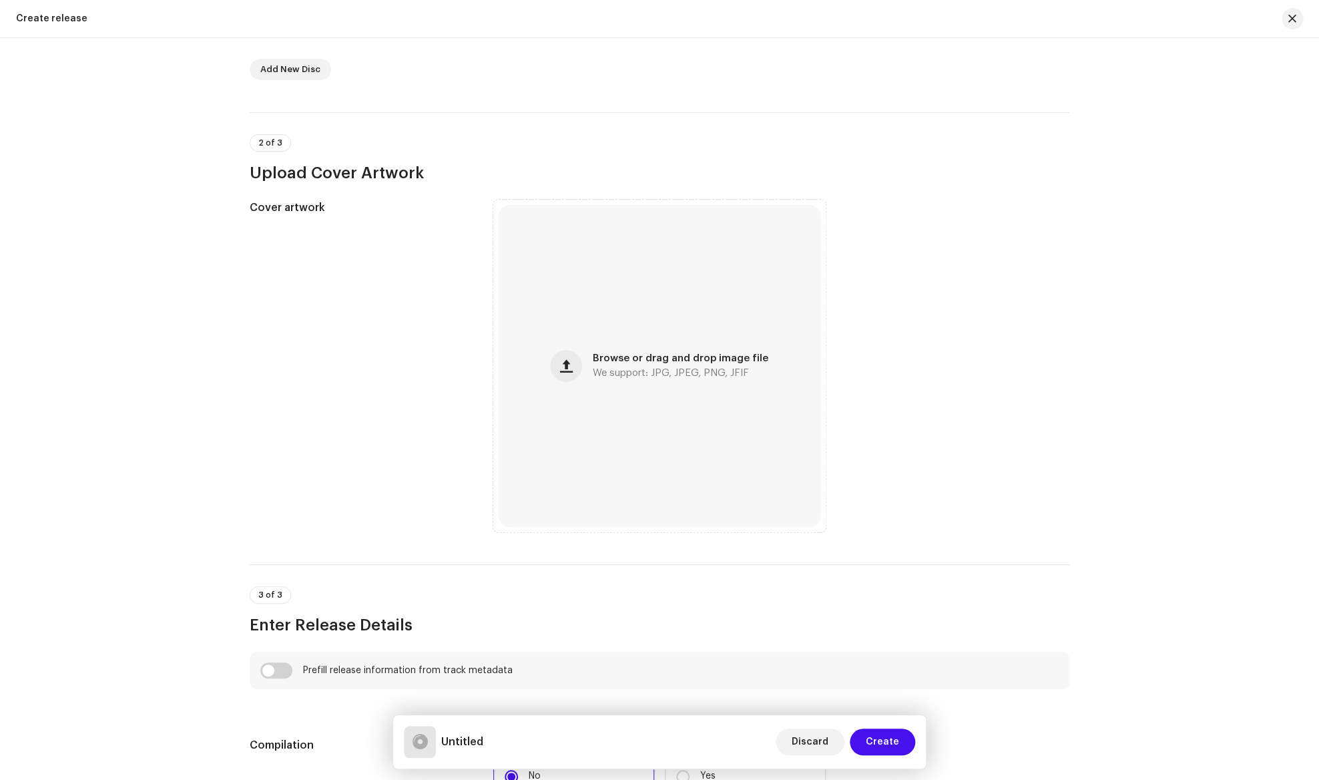
scroll to position [374, 0]
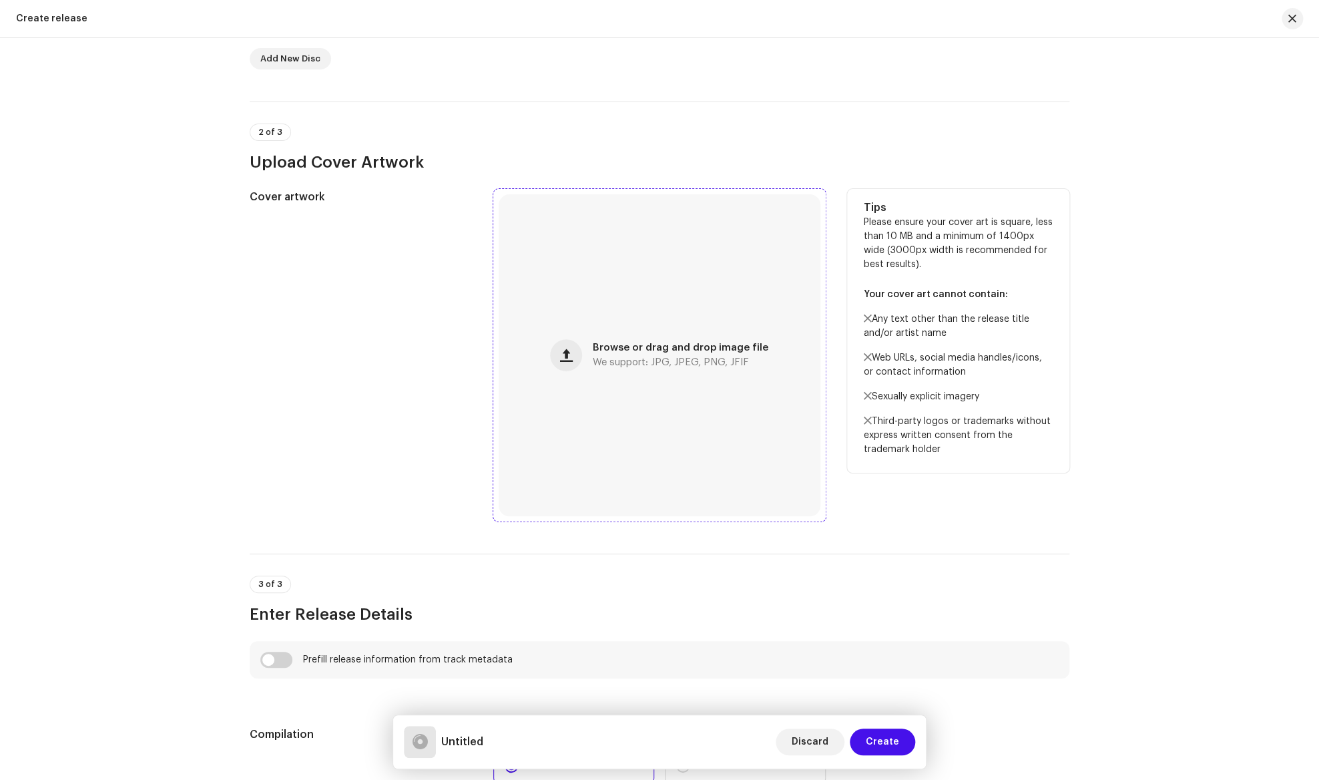
click at [617, 346] on span "Browse or drag and drop image file" at bounding box center [681, 347] width 176 height 9
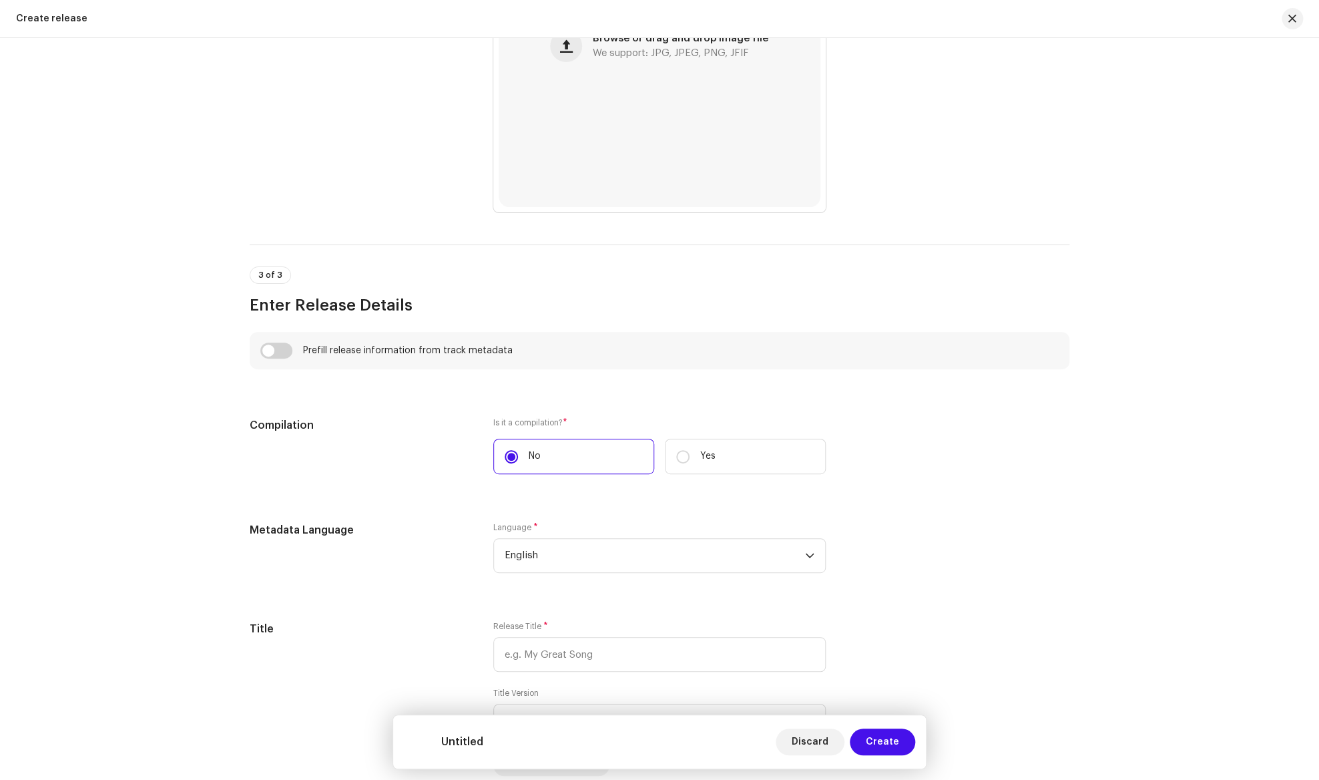
scroll to position [704, 0]
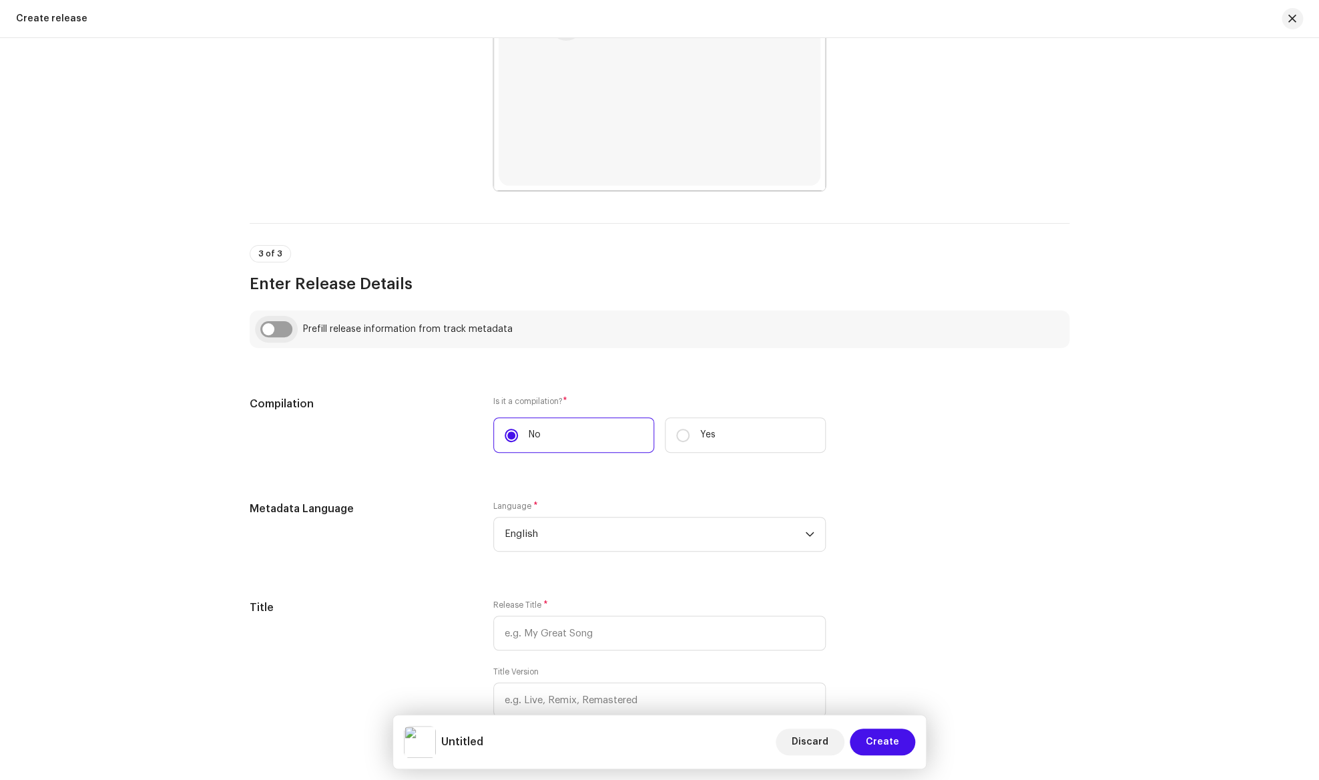
click at [280, 330] on input "checkbox" at bounding box center [276, 329] width 32 height 16
checkbox input "true"
type input "[PERSON_NAME][DATE]"
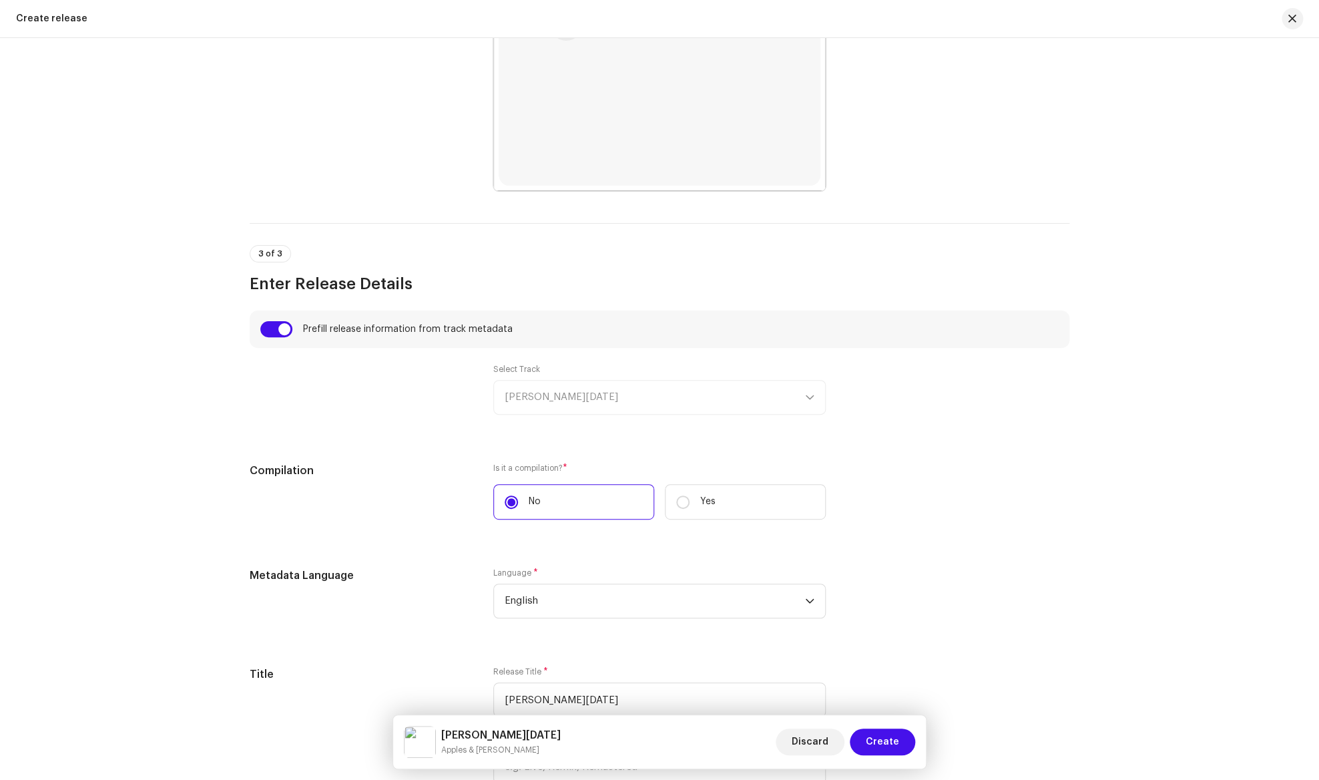
click at [569, 391] on div "Select Track Khushiyan Manao Aayi [DATE]" at bounding box center [659, 389] width 332 height 51
click at [570, 396] on div "Select Track Khushiyan Manao Aayi [DATE]" at bounding box center [659, 389] width 332 height 51
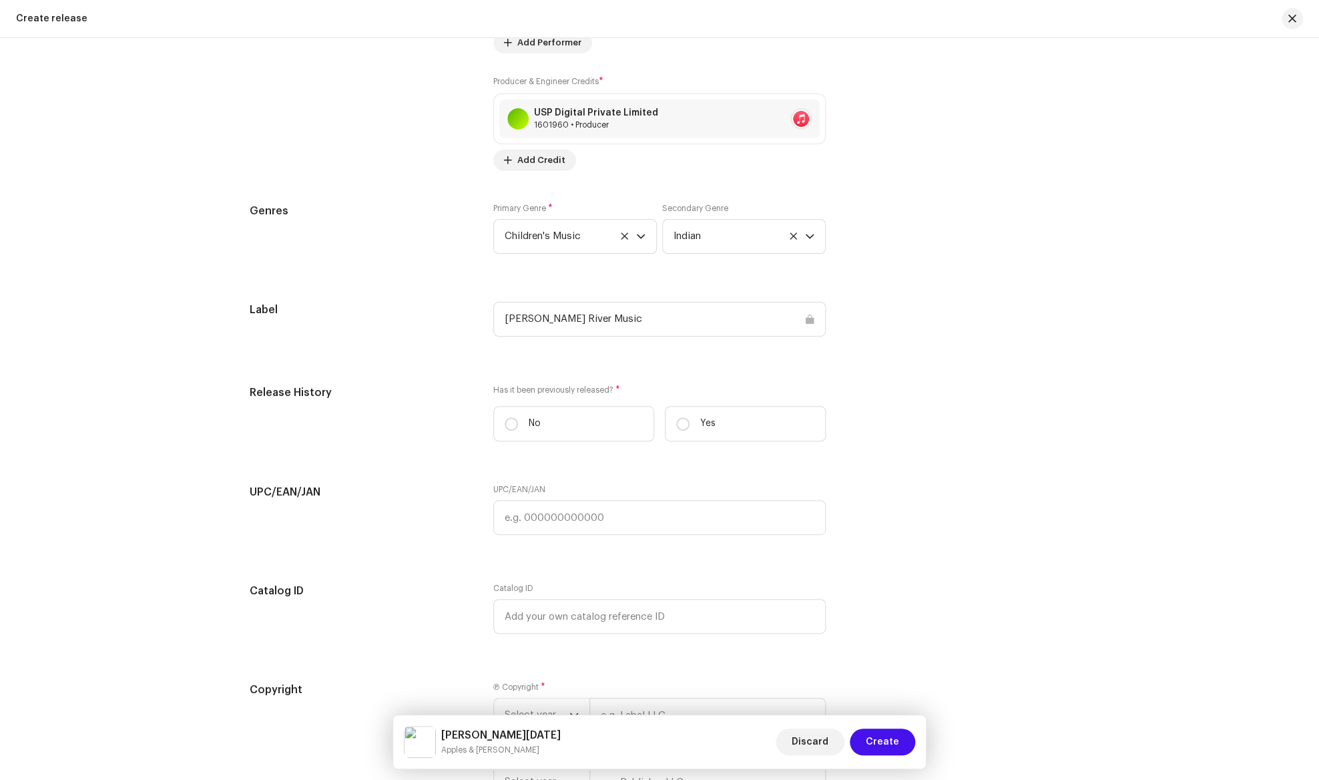
scroll to position [1848, 0]
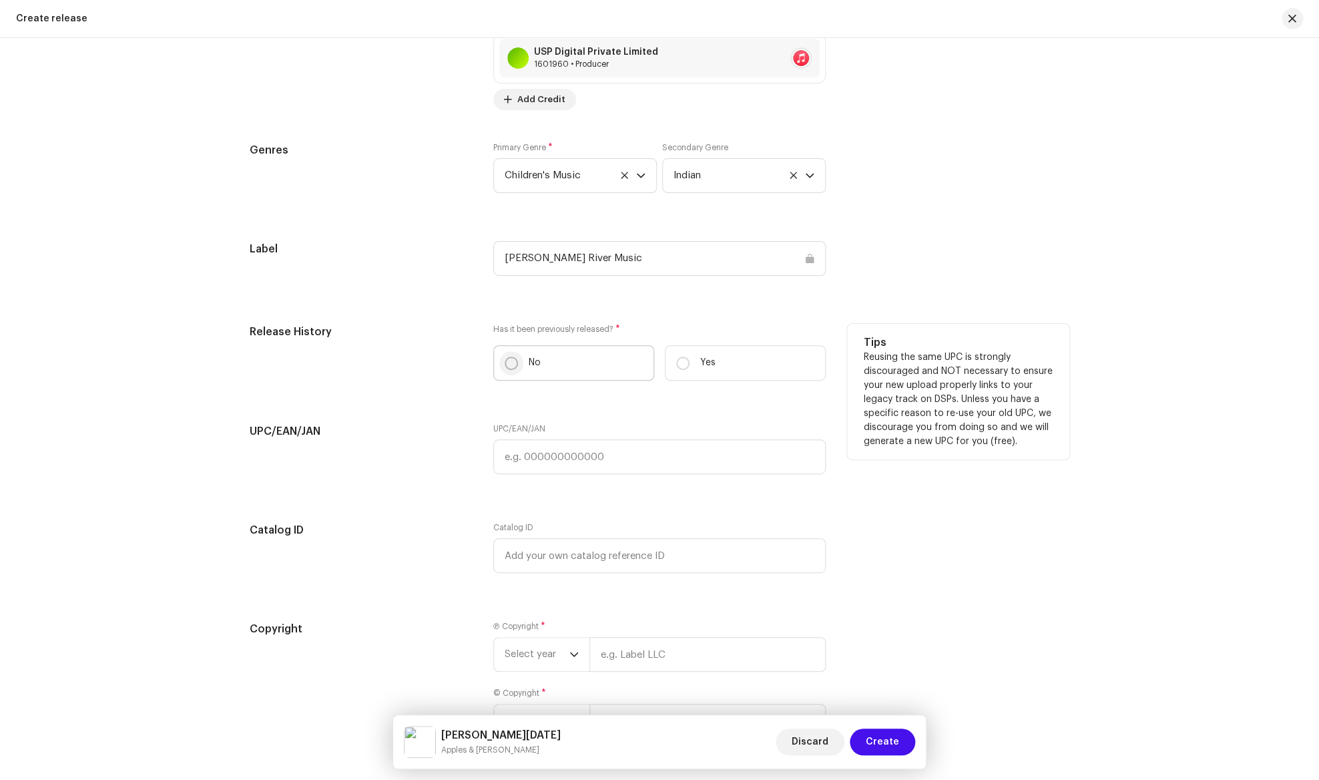
click at [515, 365] on input "No" at bounding box center [511, 362] width 13 height 13
radio input "true"
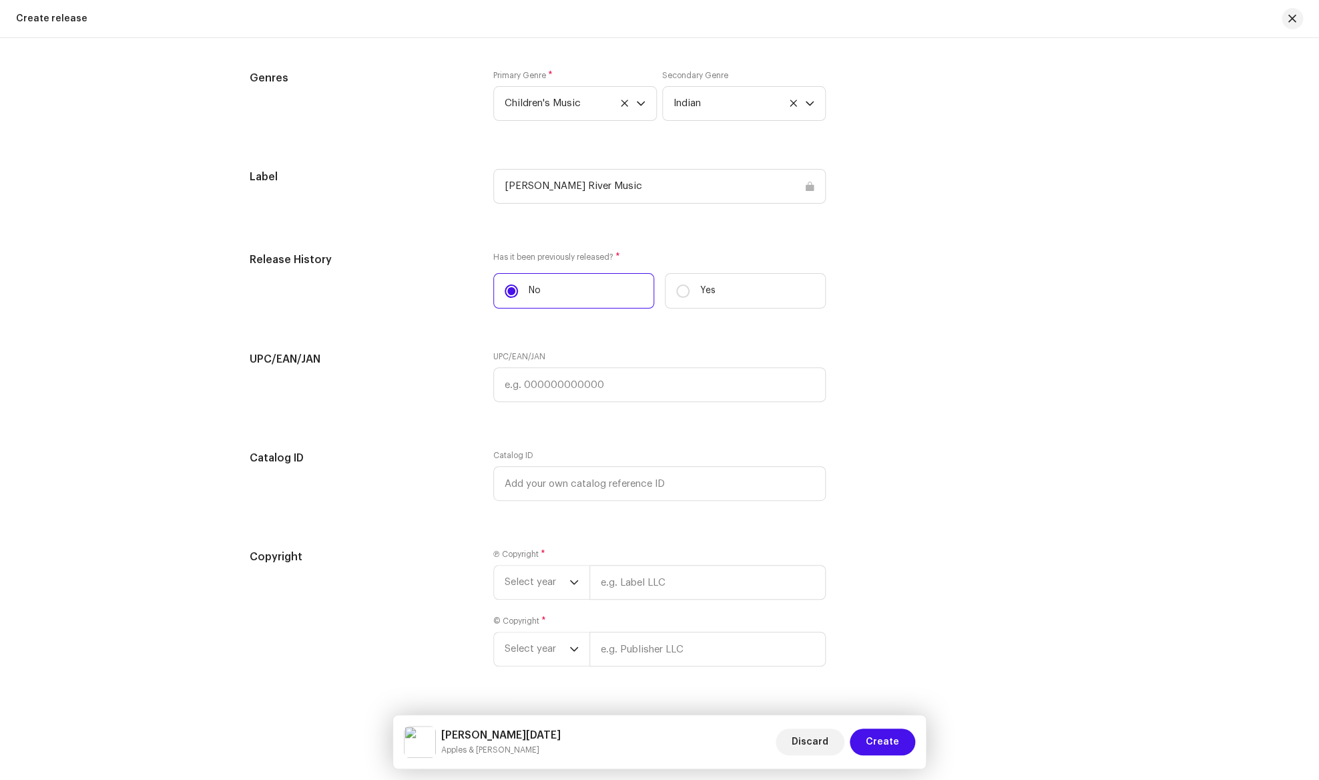
scroll to position [1900, 0]
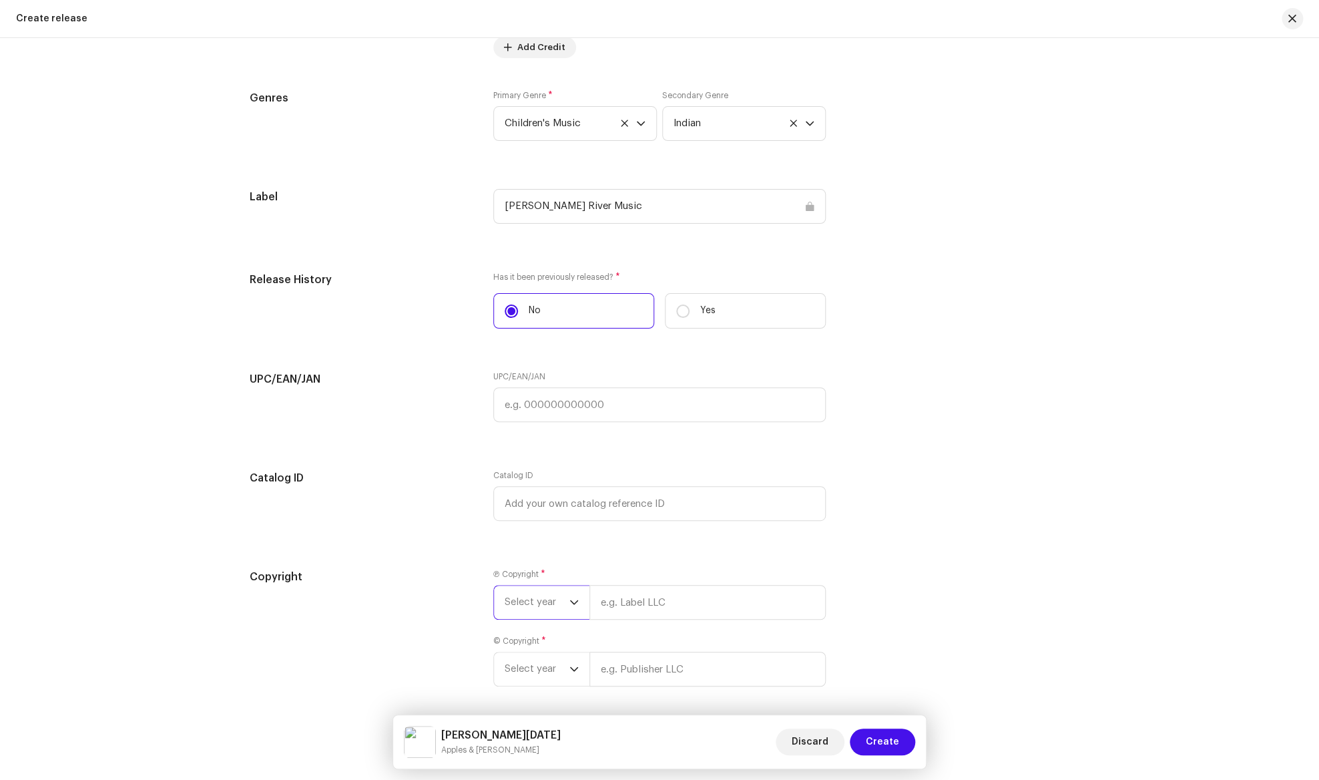
click at [513, 608] on span "Select year" at bounding box center [537, 601] width 65 height 33
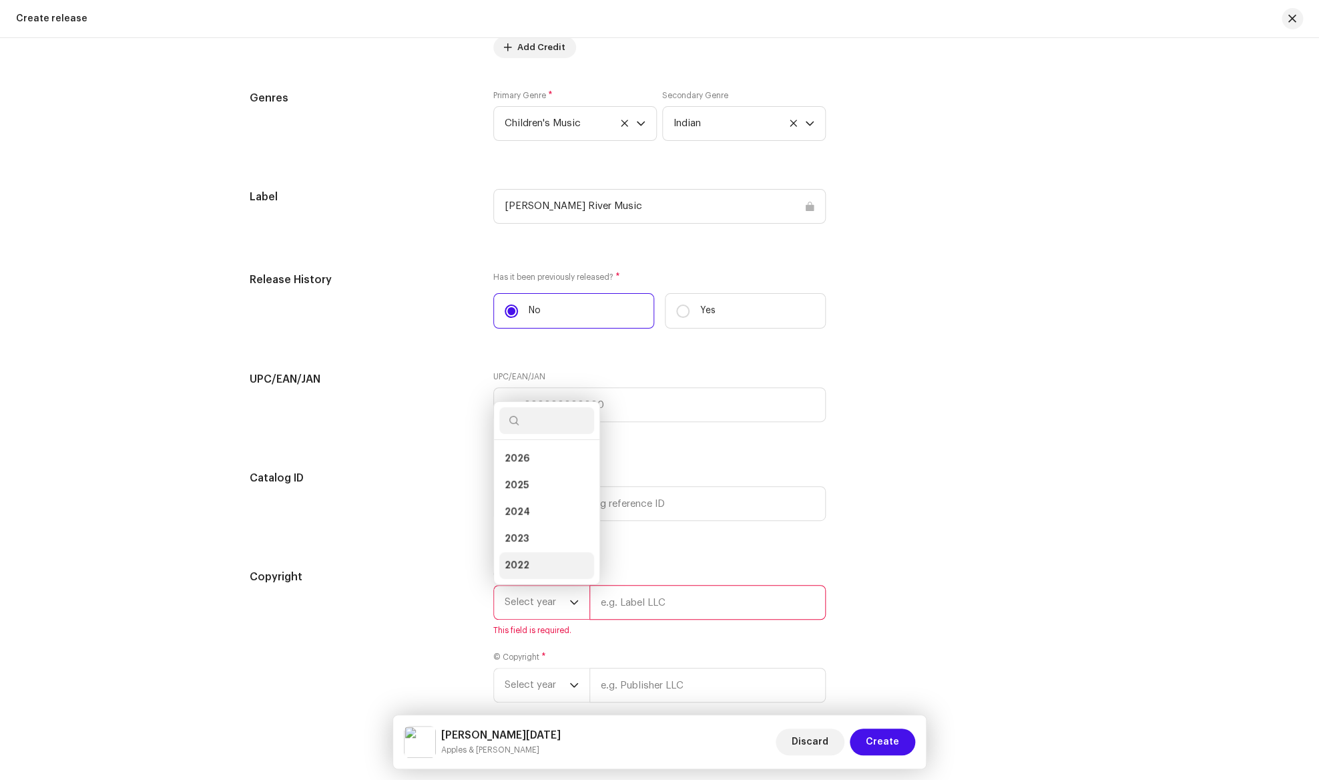
scroll to position [21, 0]
click at [545, 470] on li "2025" at bounding box center [546, 464] width 95 height 27
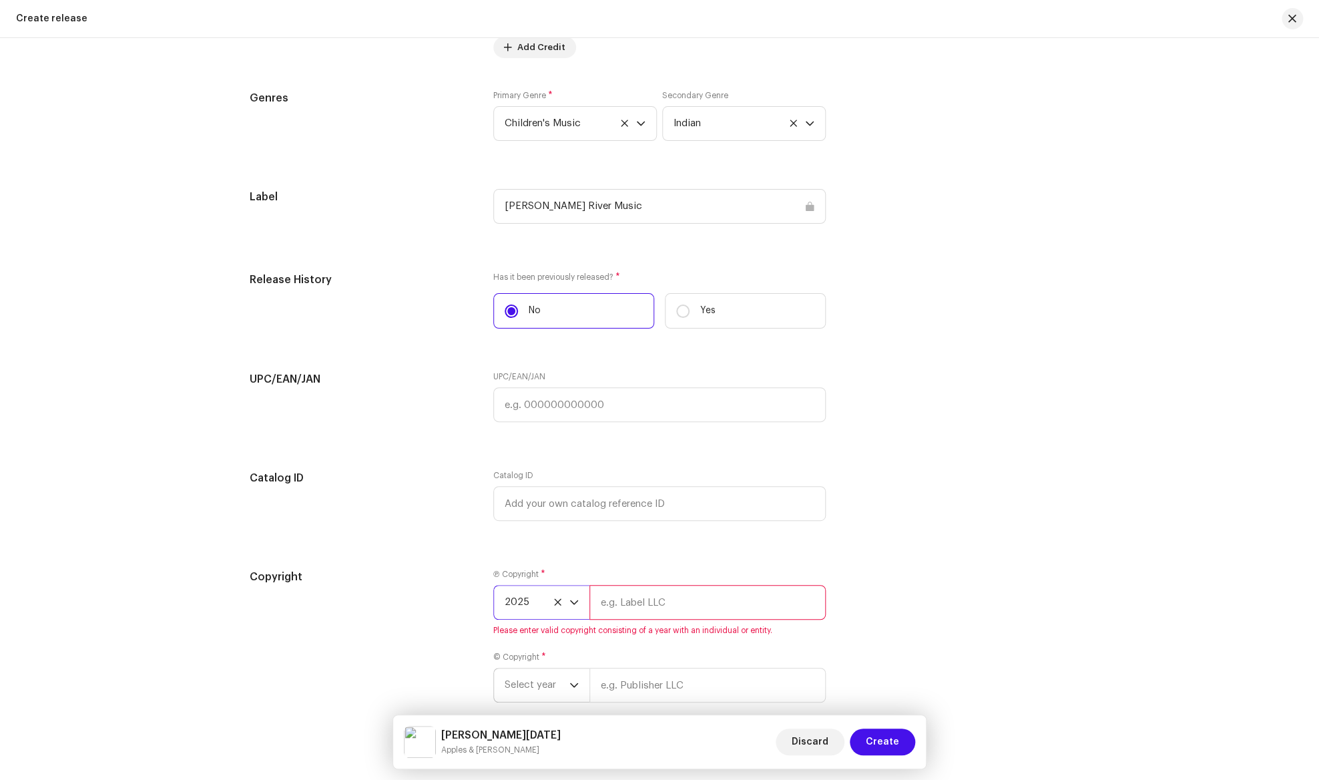
click at [551, 690] on span "Select year" at bounding box center [537, 684] width 65 height 33
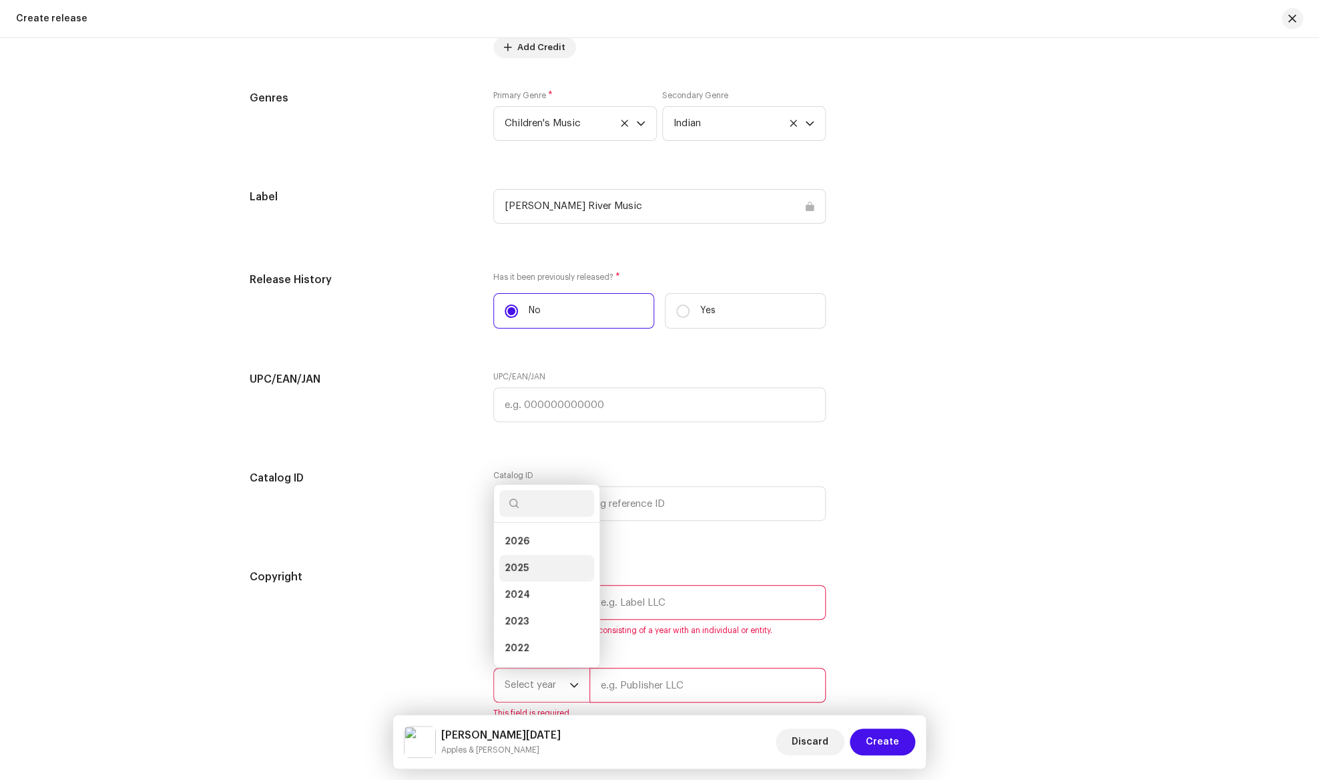
click at [551, 568] on li "2025" at bounding box center [546, 568] width 95 height 27
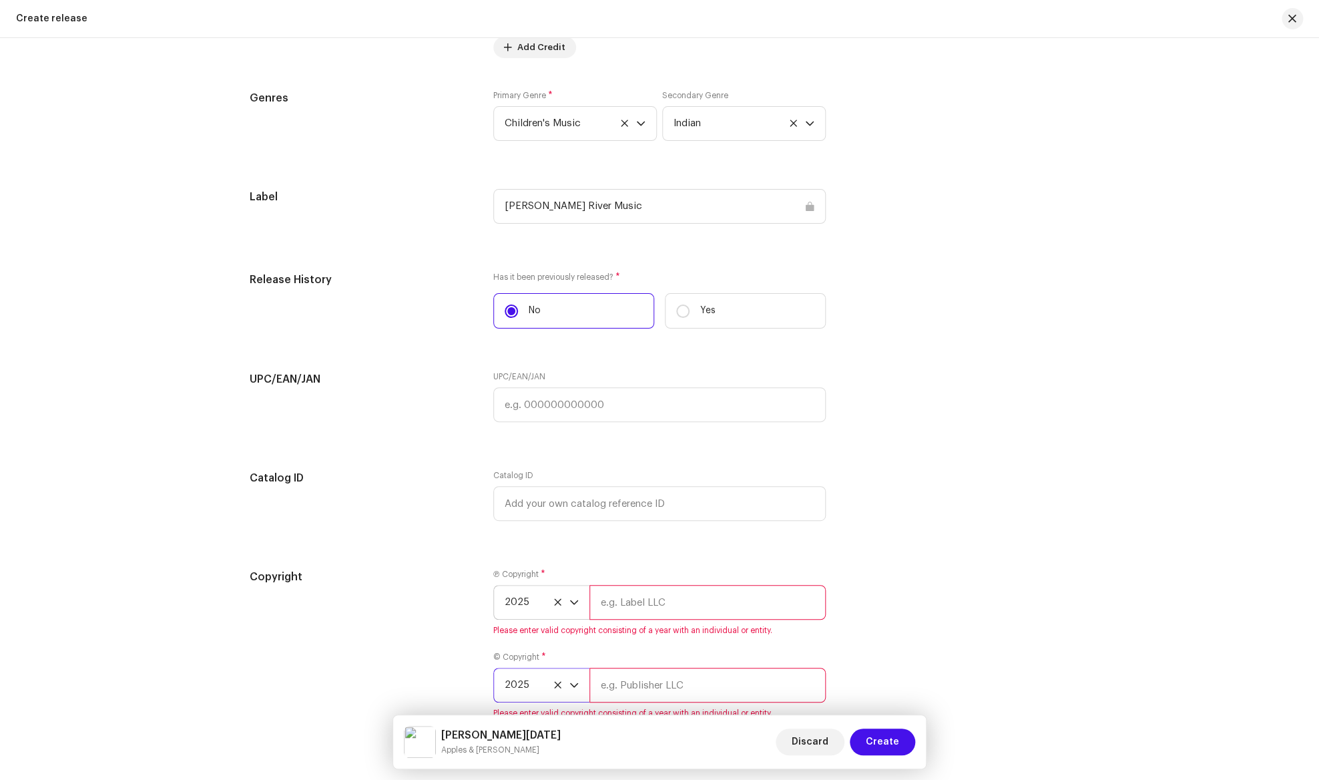
click at [626, 607] on input "text" at bounding box center [707, 602] width 236 height 35
type input "USP Digital Private Limited"
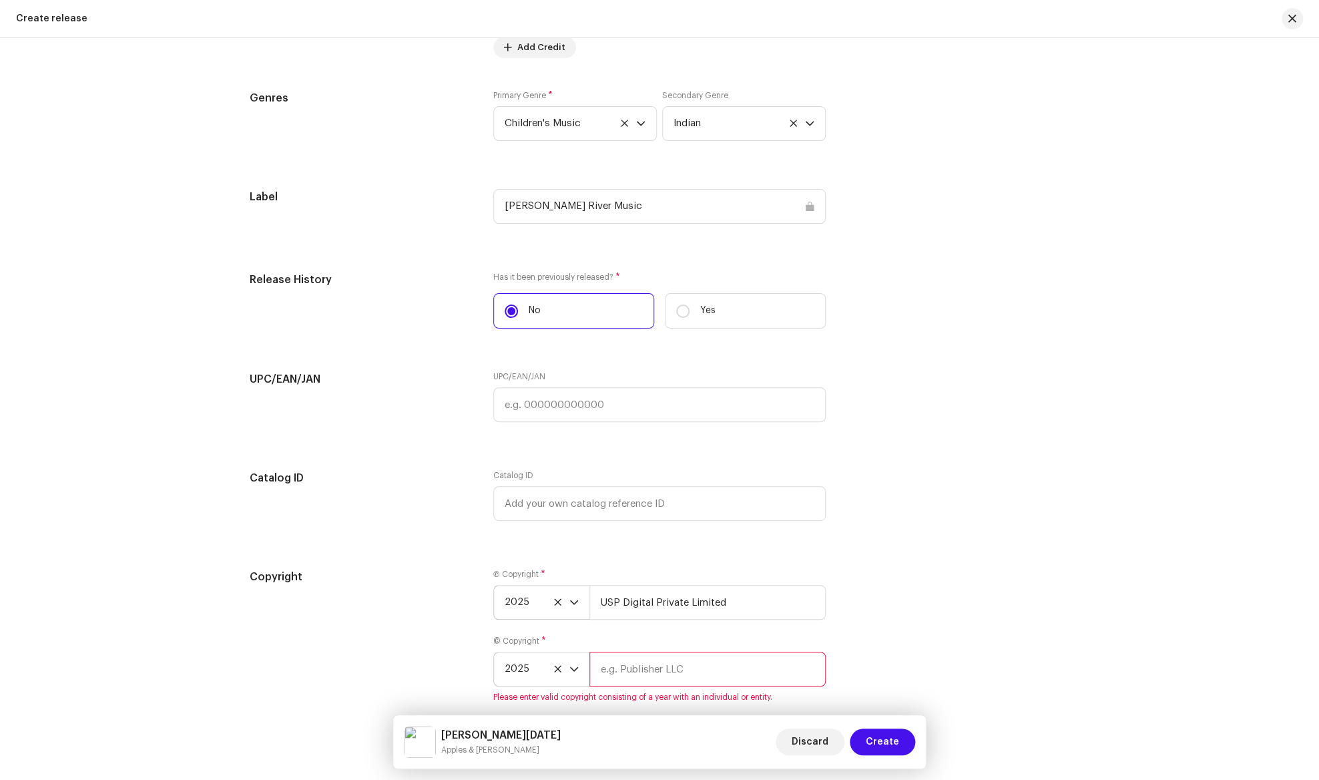
click at [643, 686] on input "text" at bounding box center [707, 668] width 236 height 35
type input "USP Digital Private Limited"
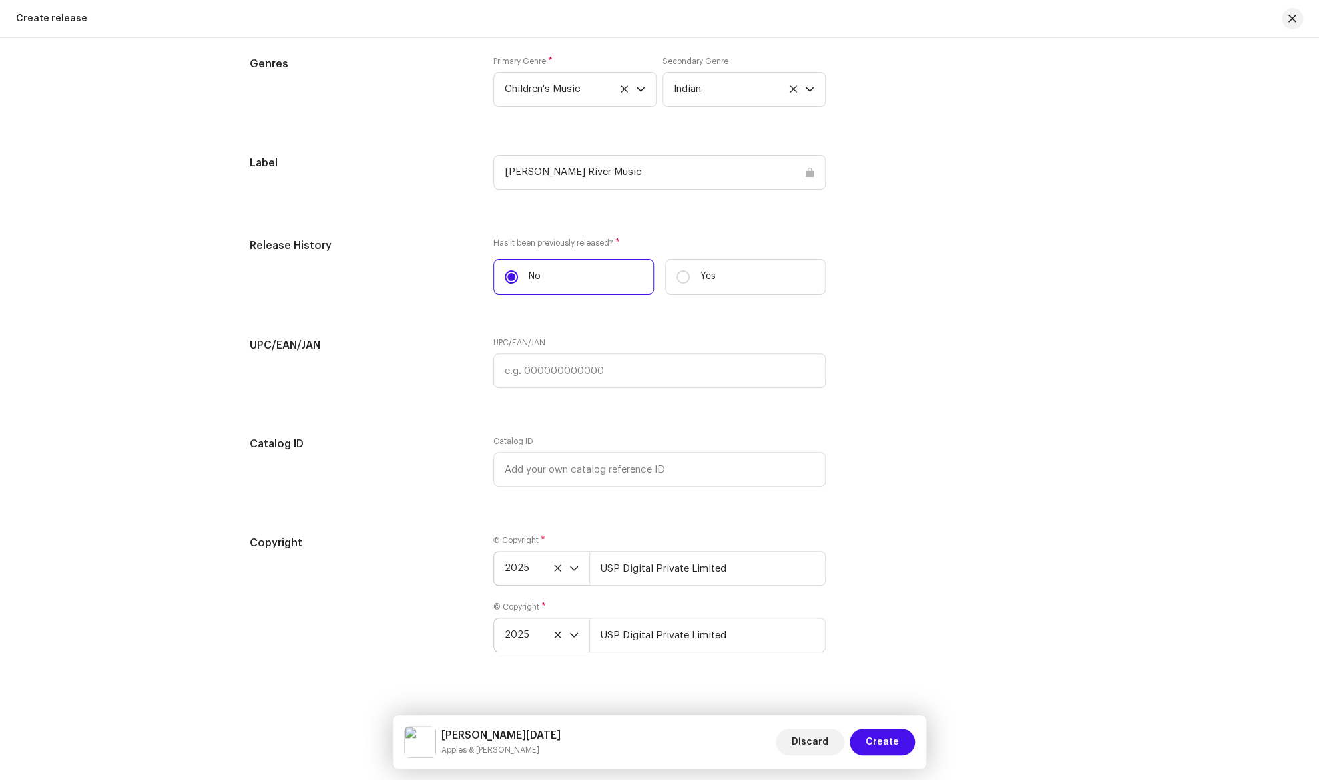
scroll to position [1954, 0]
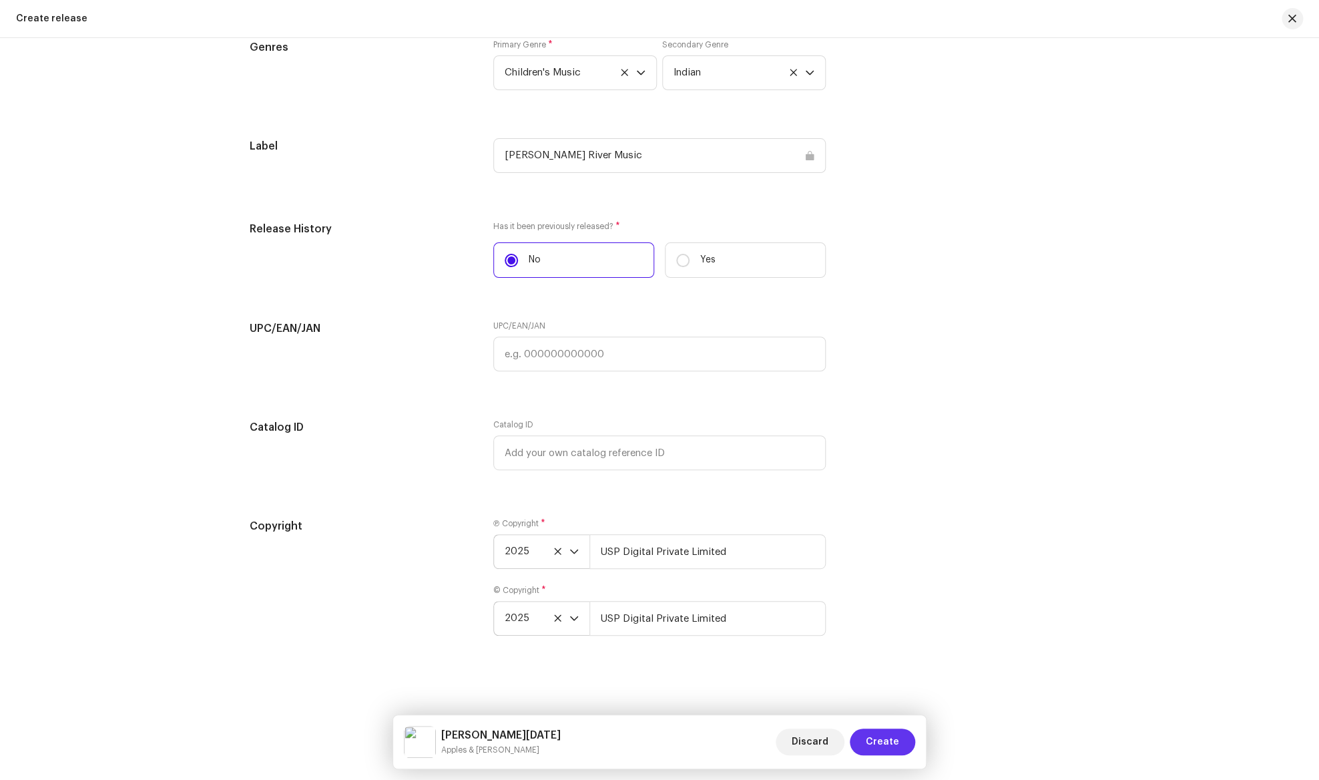
click at [894, 741] on span "Create" at bounding box center [882, 741] width 33 height 27
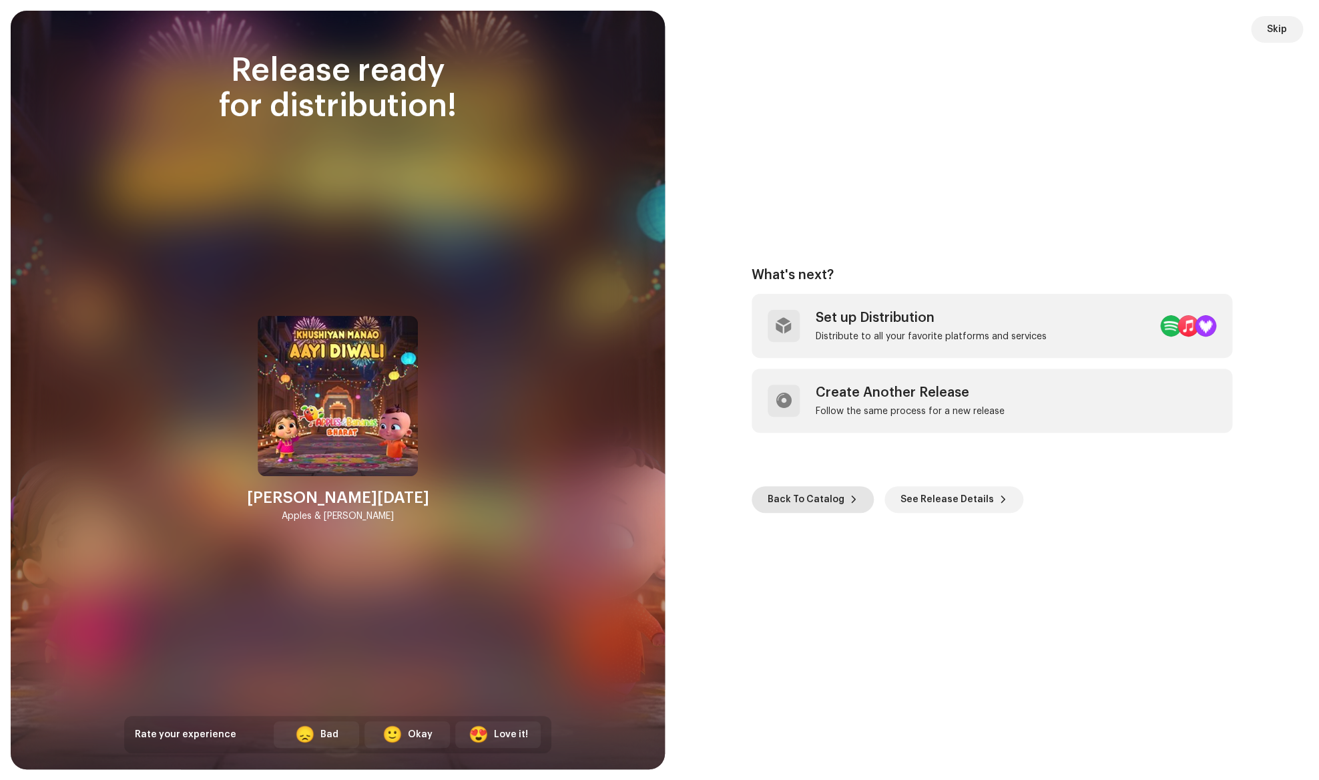
click at [812, 497] on span "Back To Catalog" at bounding box center [806, 499] width 77 height 27
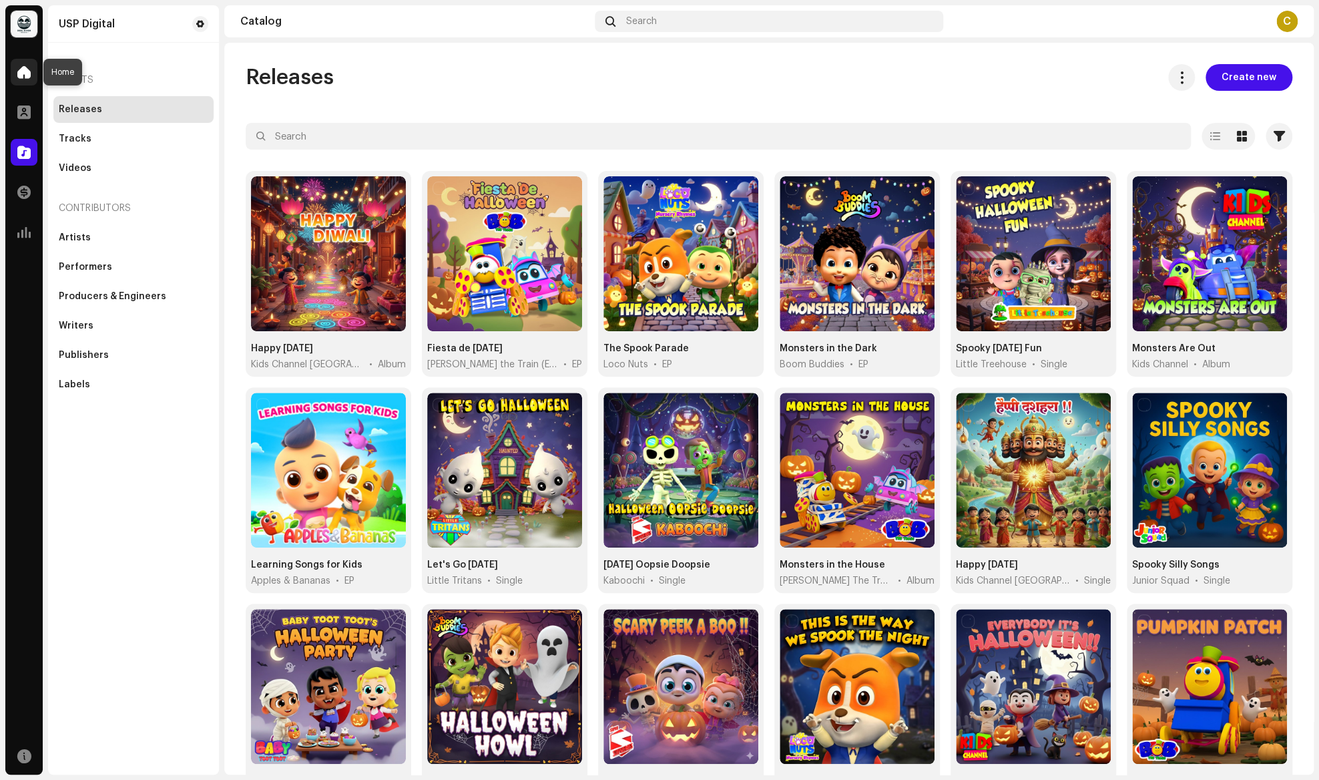
click at [18, 71] on span at bounding box center [23, 72] width 13 height 11
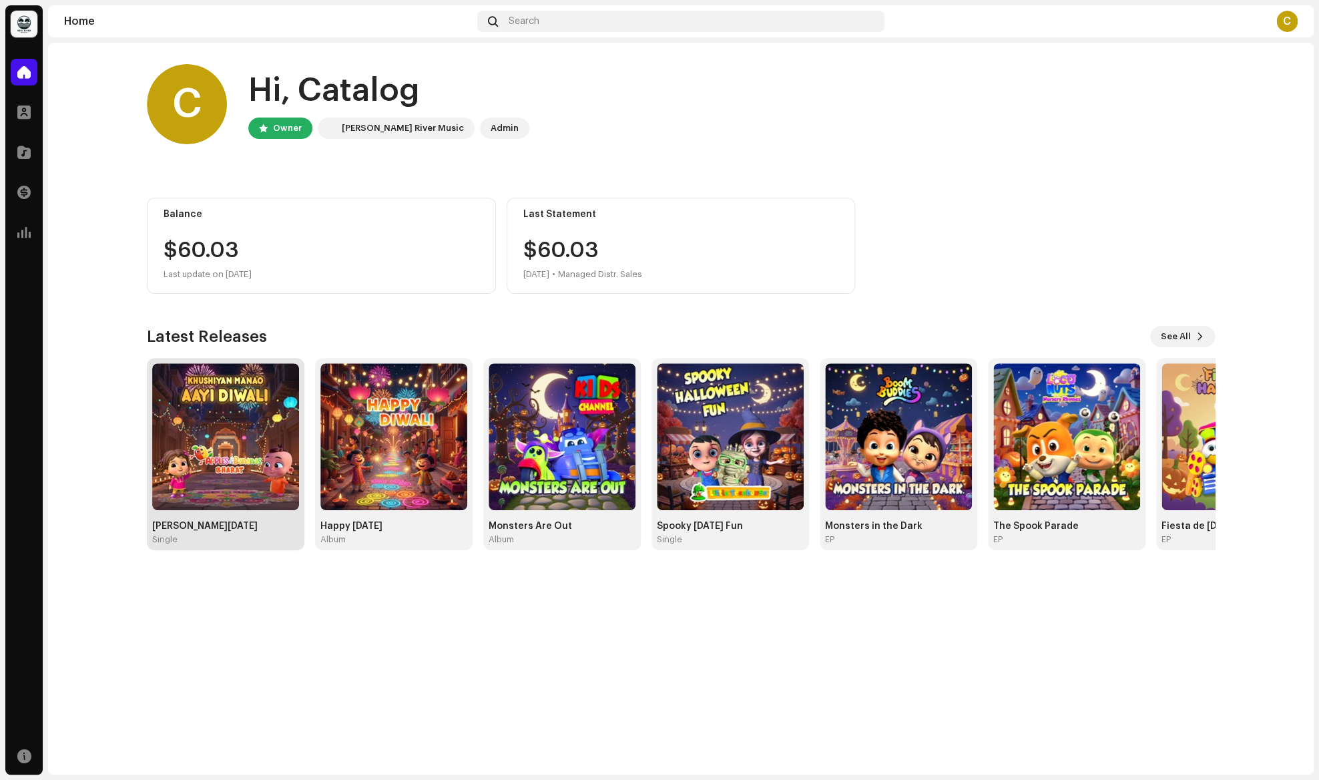
click at [261, 463] on img at bounding box center [225, 436] width 147 height 147
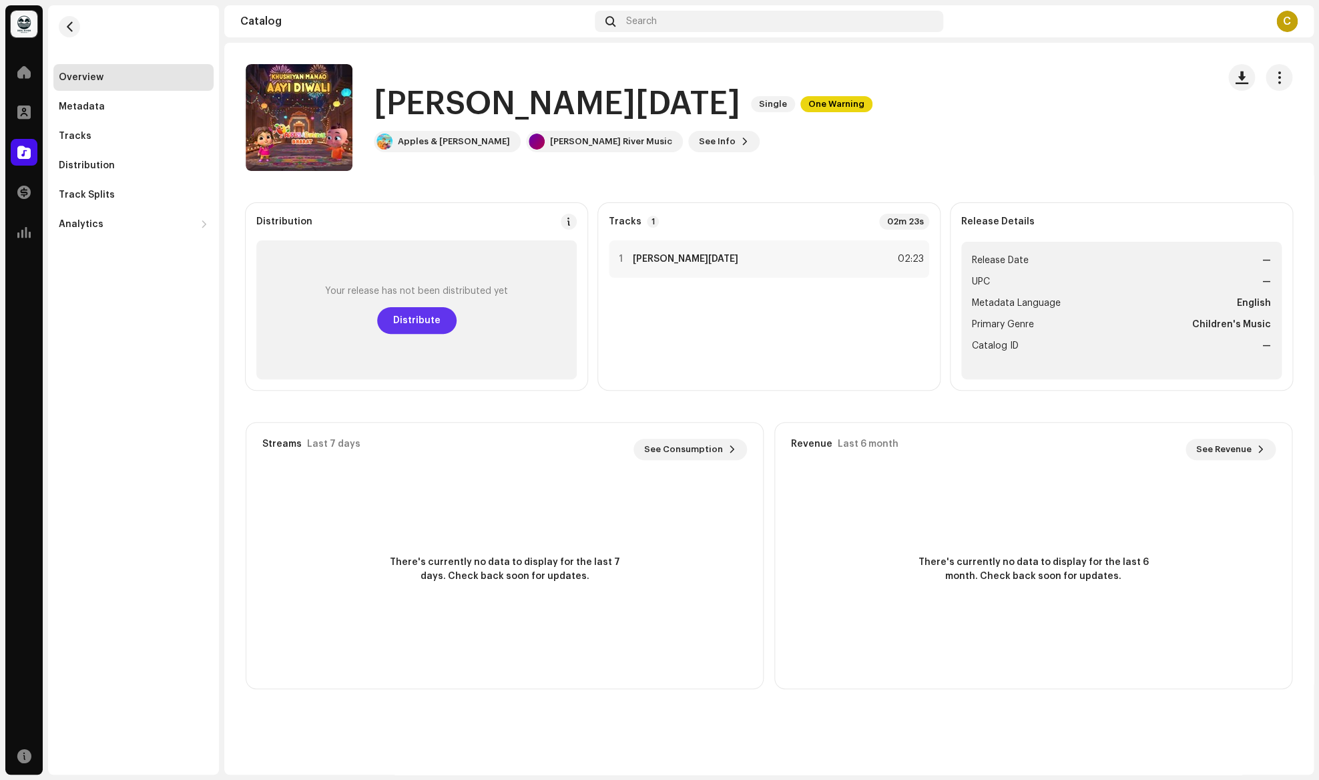
click at [415, 317] on span "Distribute" at bounding box center [416, 320] width 47 height 27
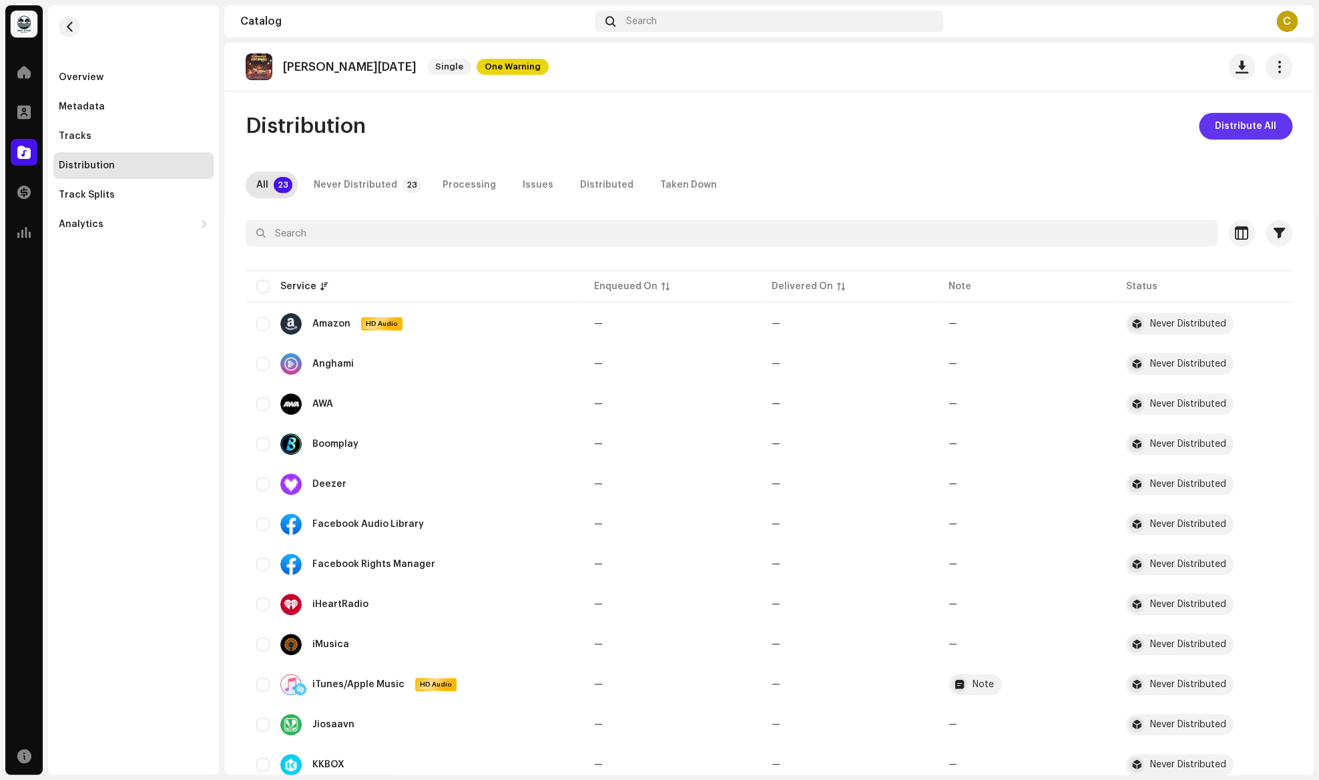
click at [1240, 130] on span "Distribute All" at bounding box center [1245, 126] width 61 height 27
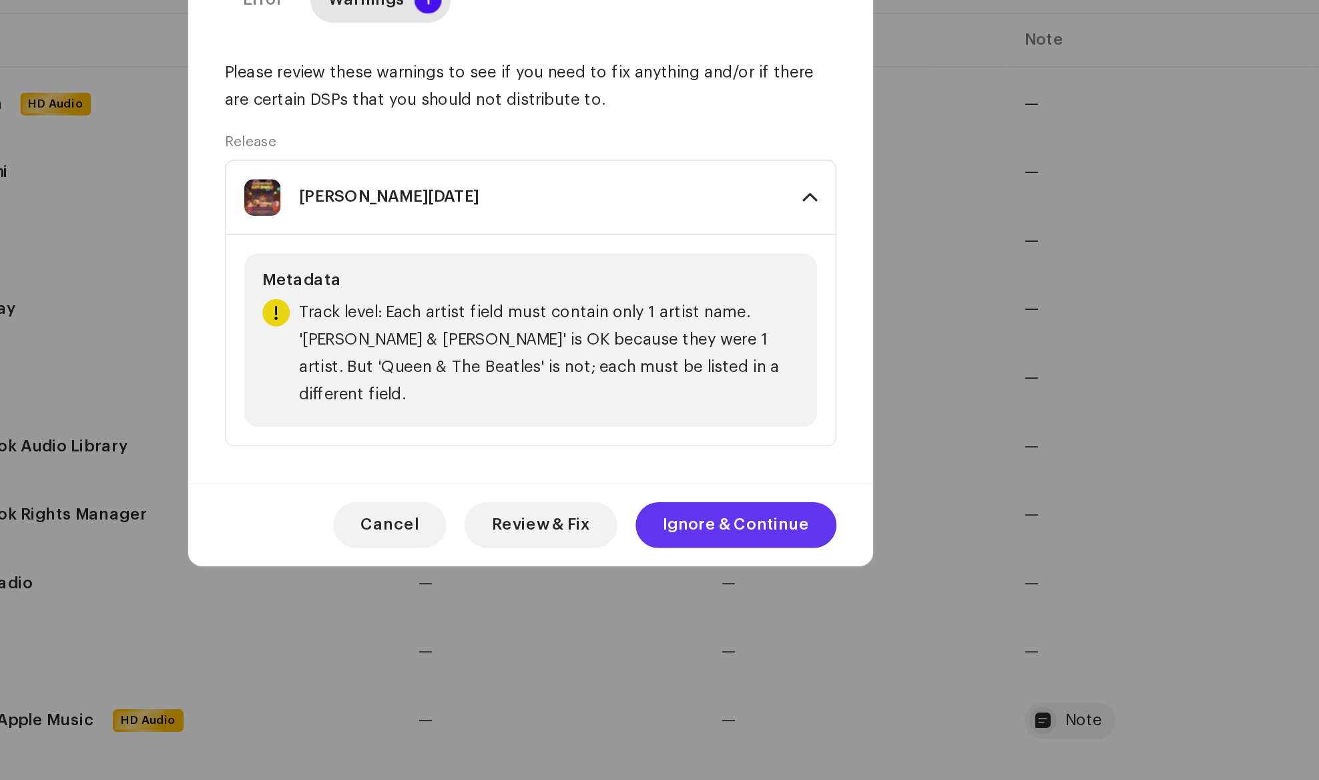
click at [799, 560] on span "Ignore & Continue" at bounding box center [779, 570] width 85 height 27
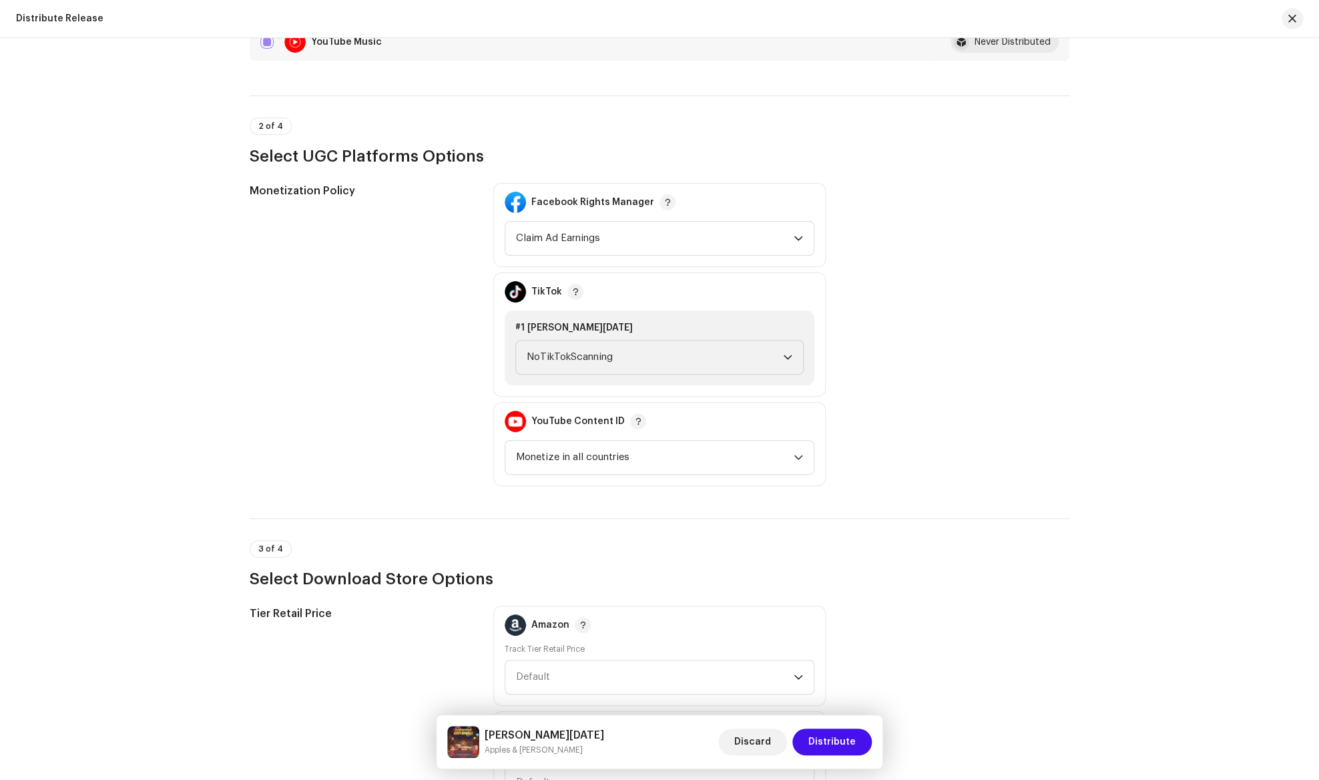
scroll to position [1135, 0]
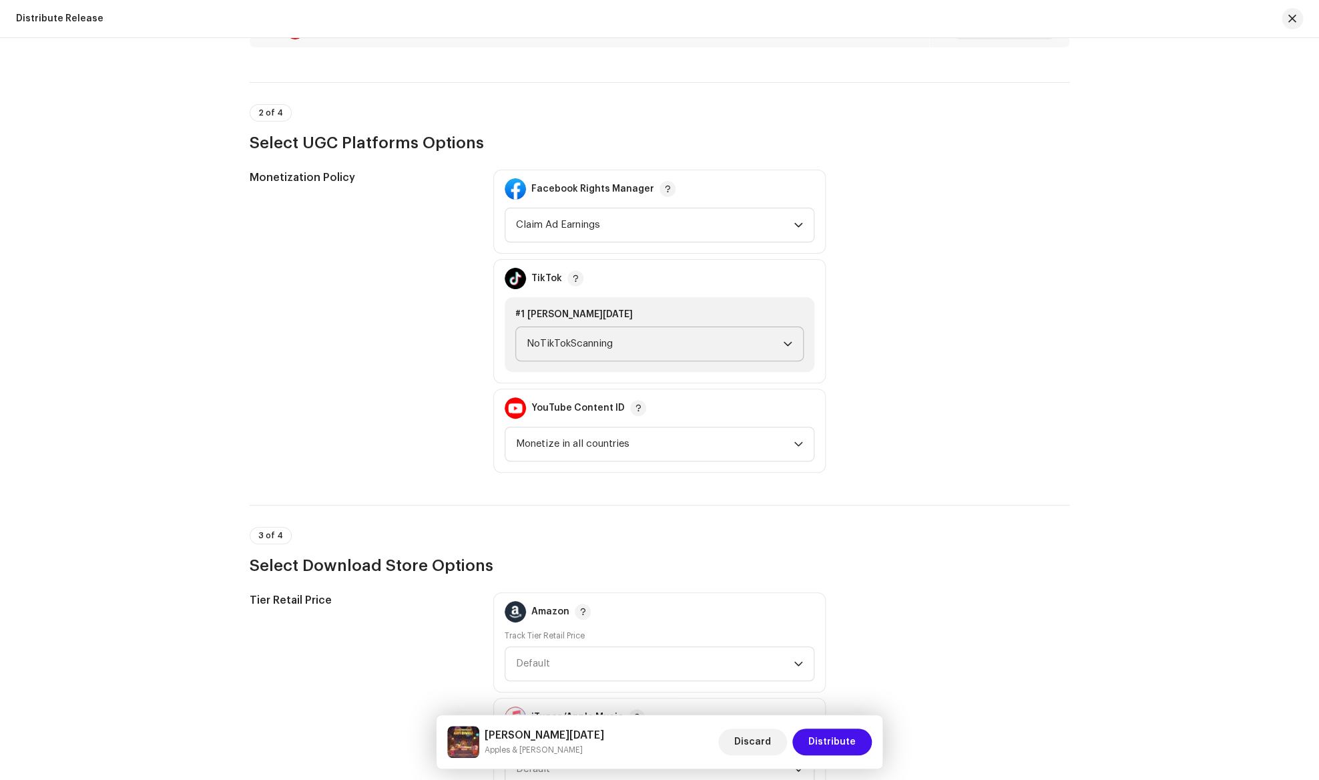
click at [790, 336] on div "dropdown trigger" at bounding box center [787, 343] width 9 height 33
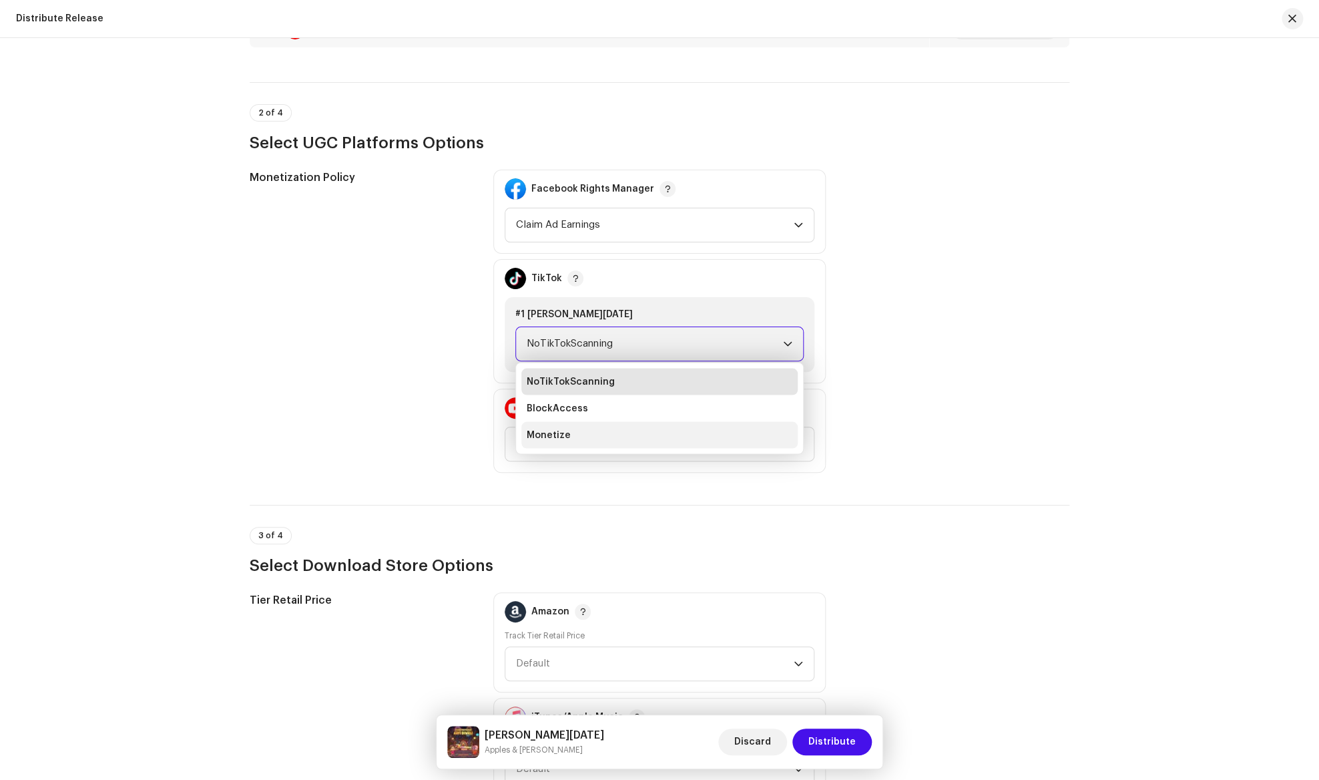
click at [741, 428] on li "Monetize" at bounding box center [659, 434] width 276 height 27
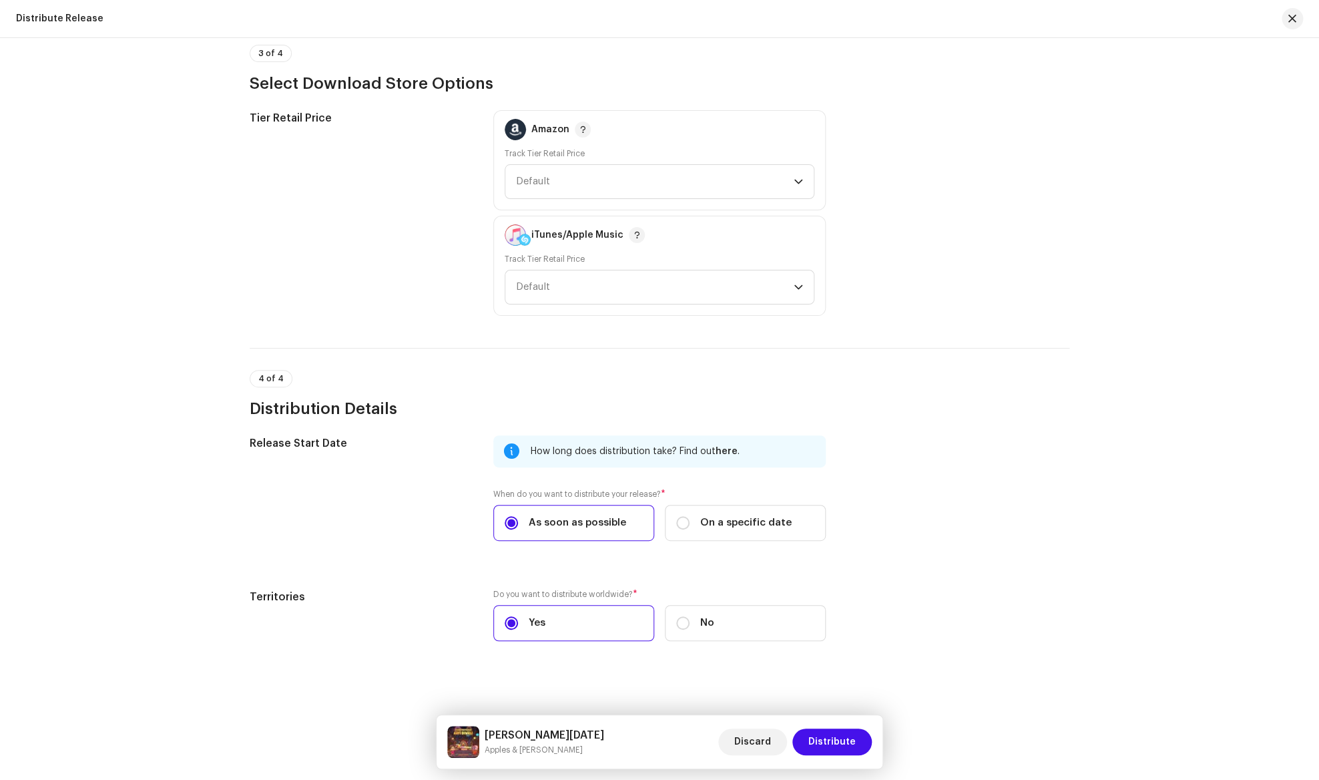
scroll to position [1620, 0]
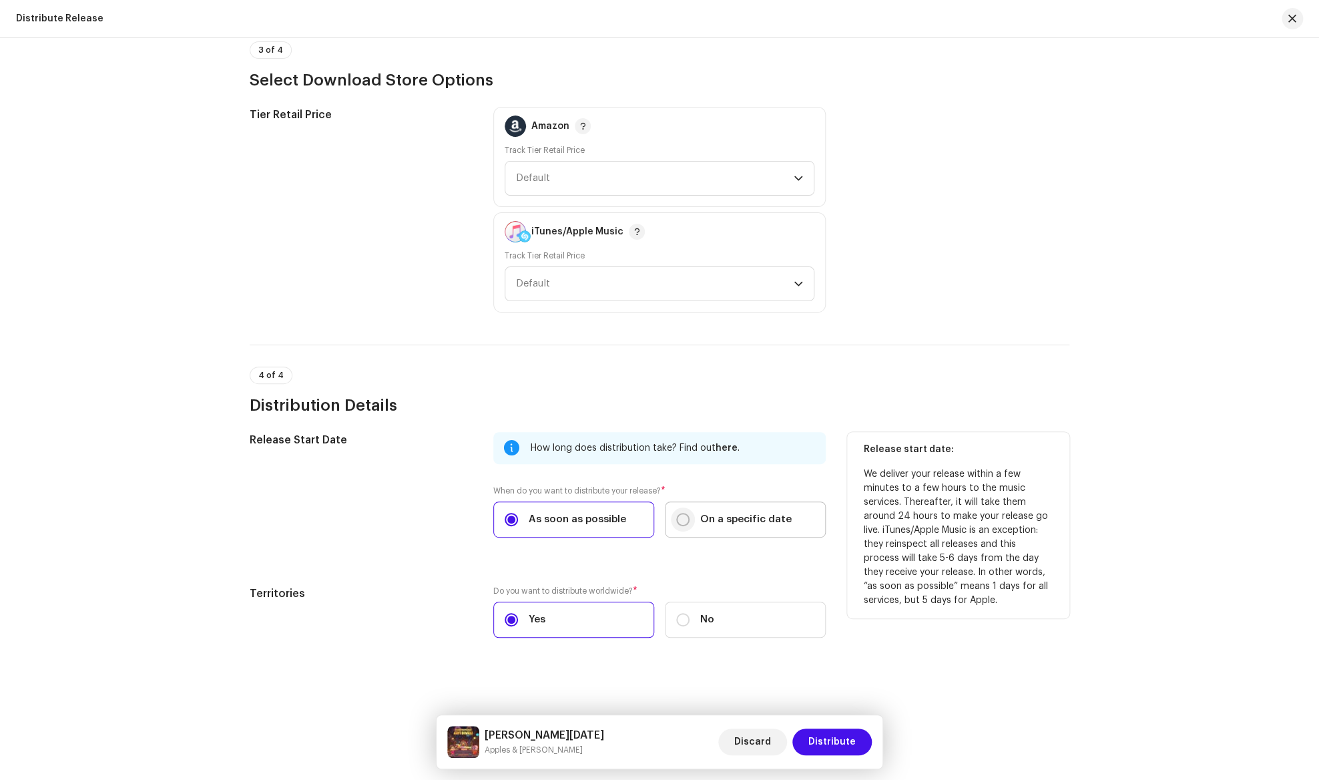
click at [681, 518] on input "On a specific date" at bounding box center [682, 519] width 13 height 13
radio input "true"
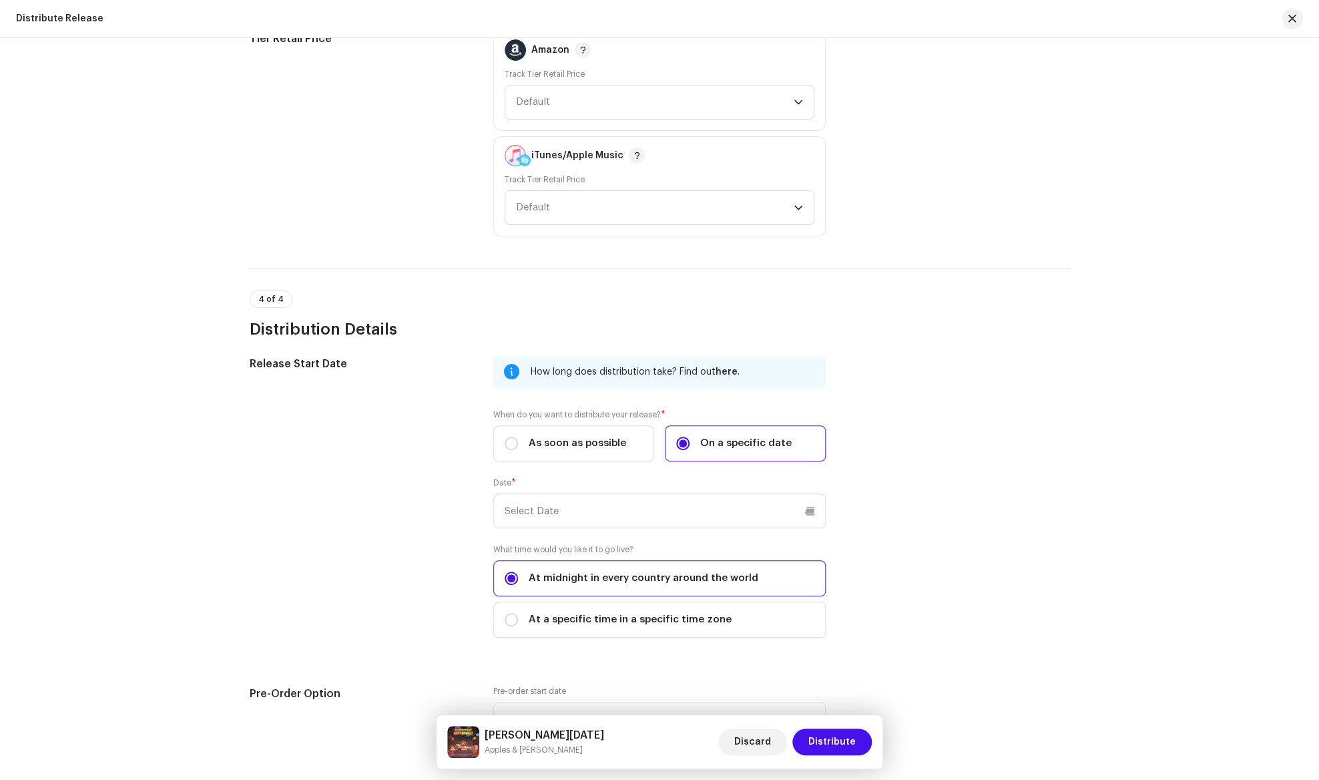
scroll to position [1837, 0]
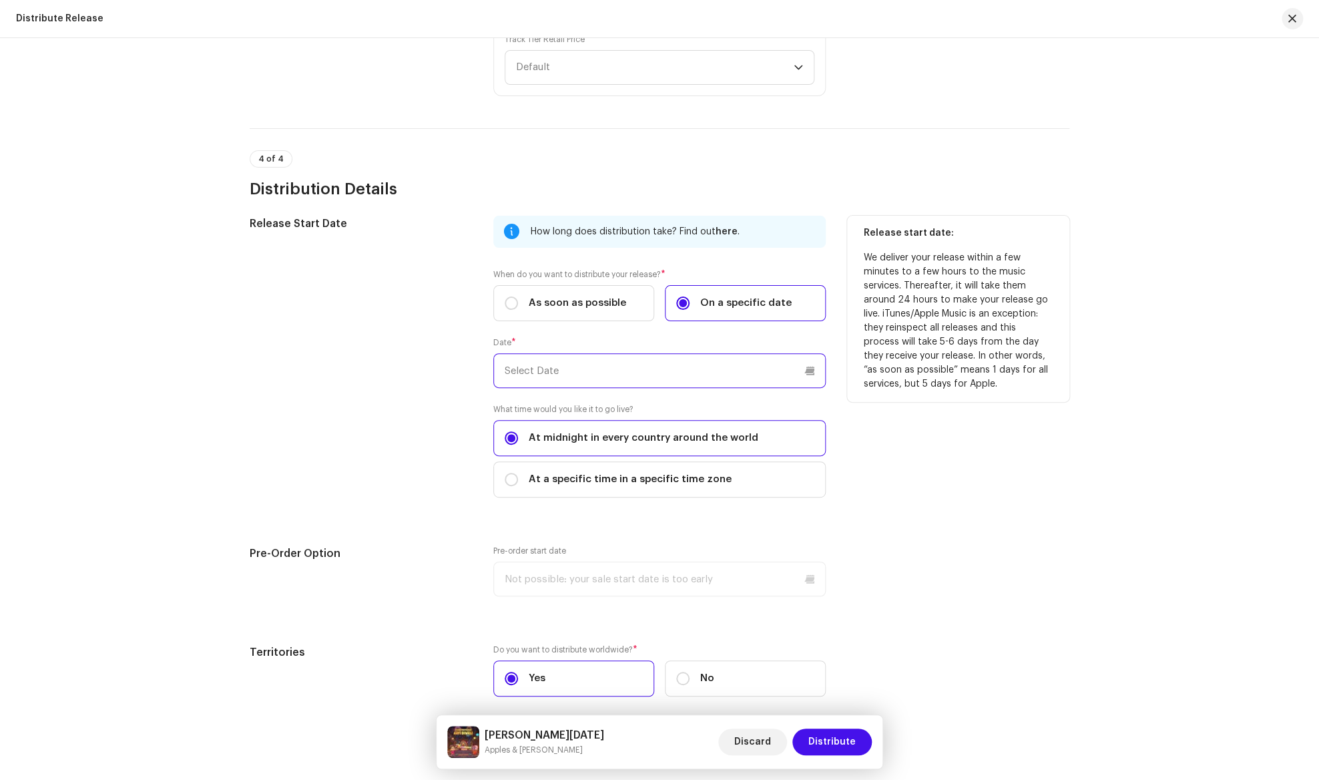
click at [762, 368] on input "text" at bounding box center [659, 370] width 332 height 35
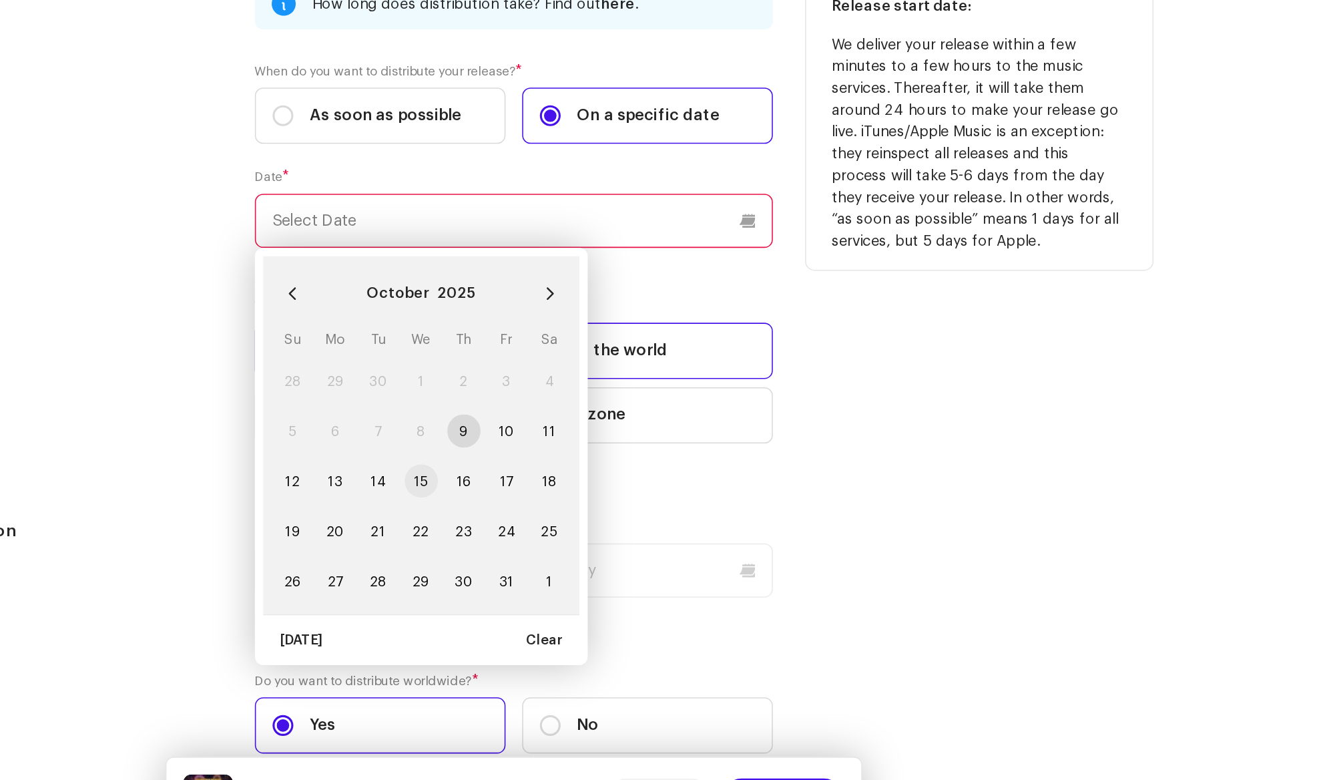
click at [596, 538] on span "15" at bounding box center [599, 537] width 21 height 21
type input "[DATE]"
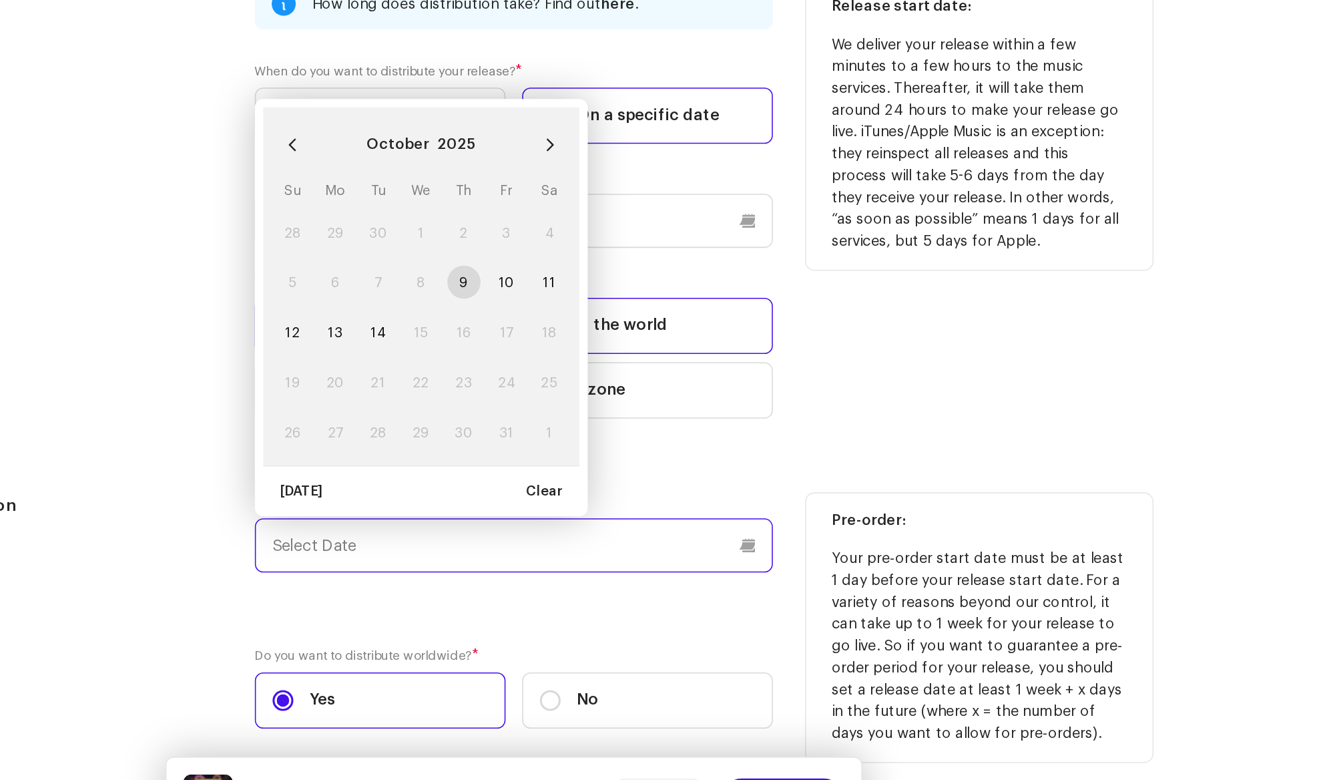
click at [521, 583] on input "text" at bounding box center [659, 578] width 332 height 35
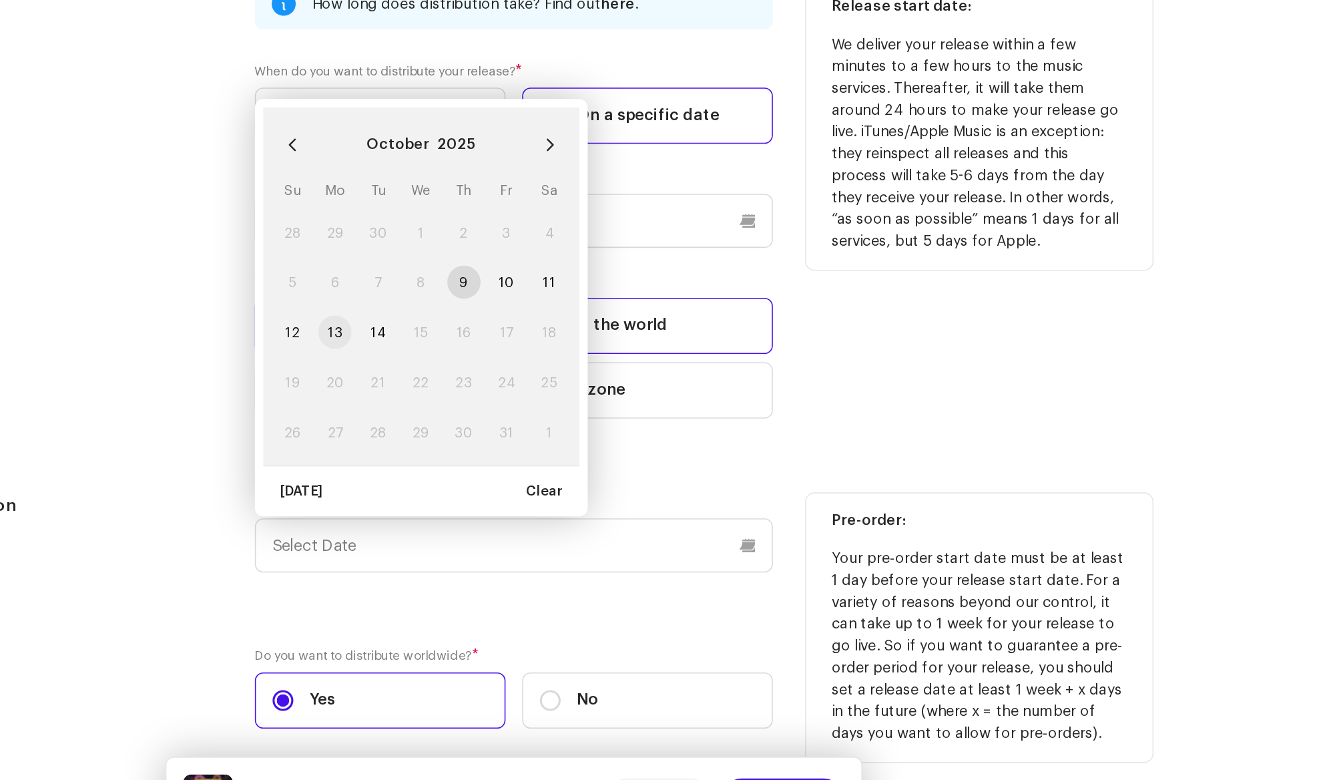
click at [547, 435] on span "13" at bounding box center [544, 441] width 21 height 21
type input "[DATE]"
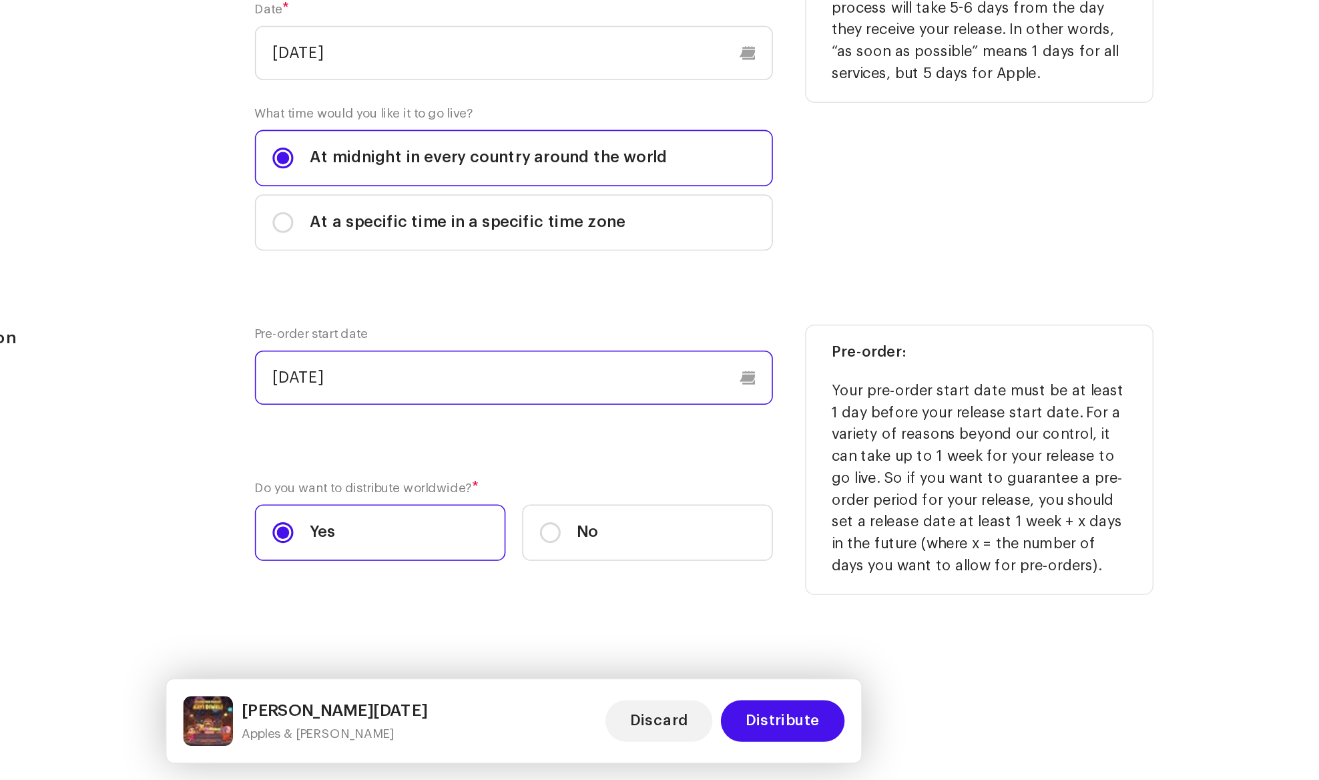
scroll to position [1896, 0]
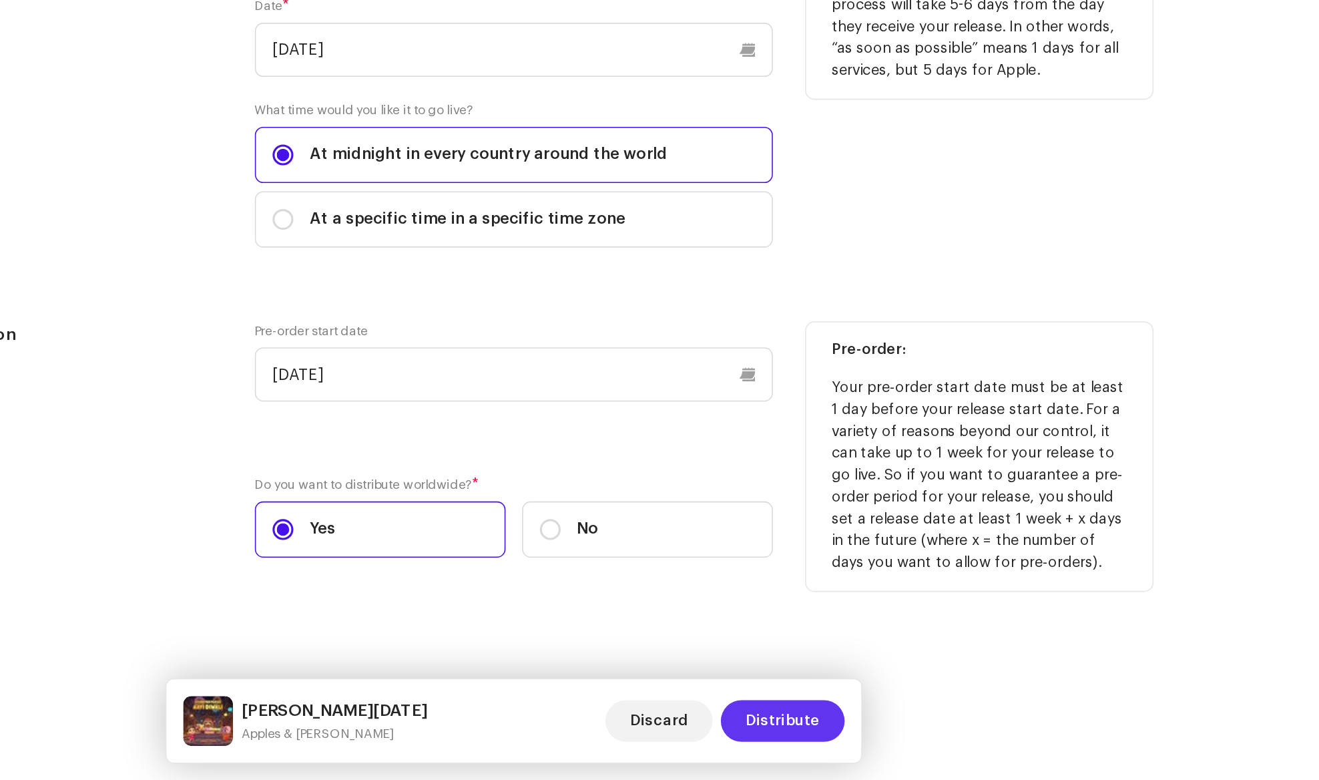
click at [846, 739] on span "Distribute" at bounding box center [831, 741] width 47 height 27
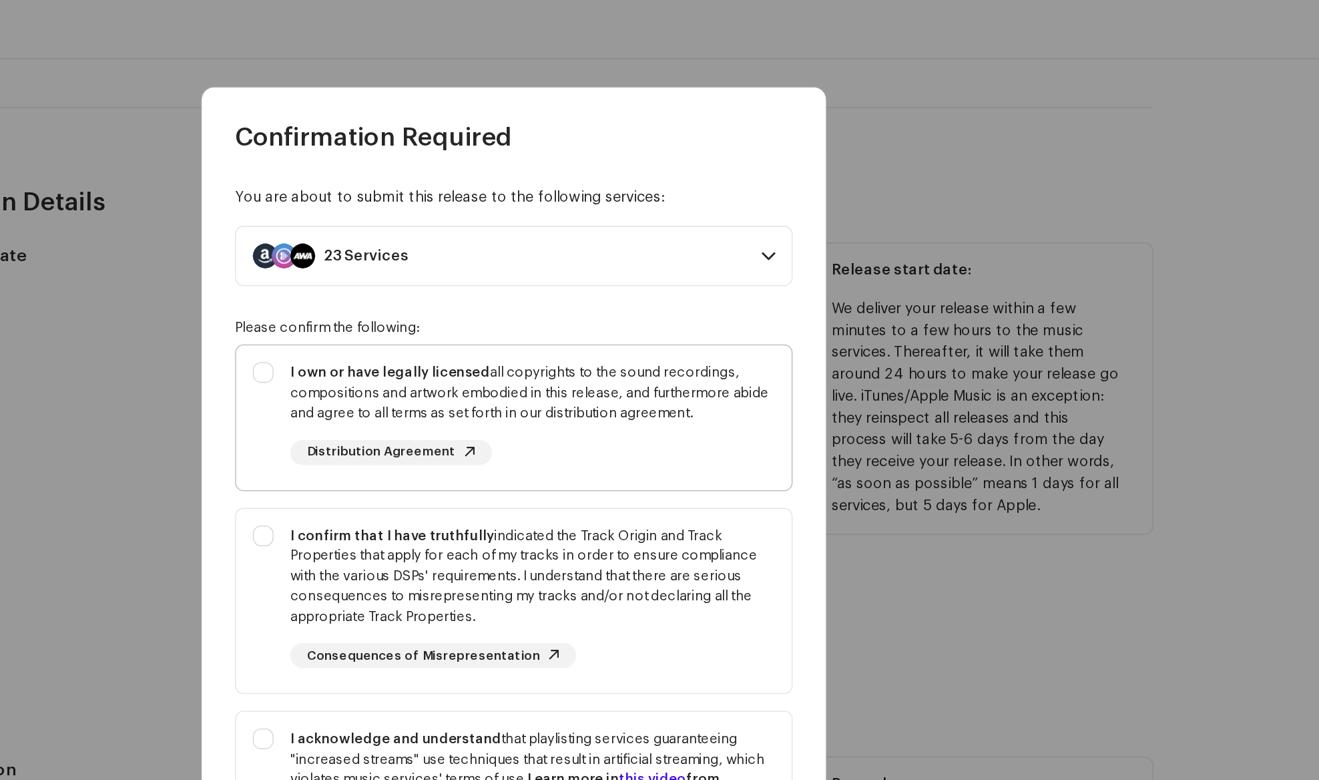
click at [507, 246] on div "I own or have legally licensed all copyrights to the sound recordings, composit…" at bounding box center [659, 265] width 356 height 87
checkbox input "true"
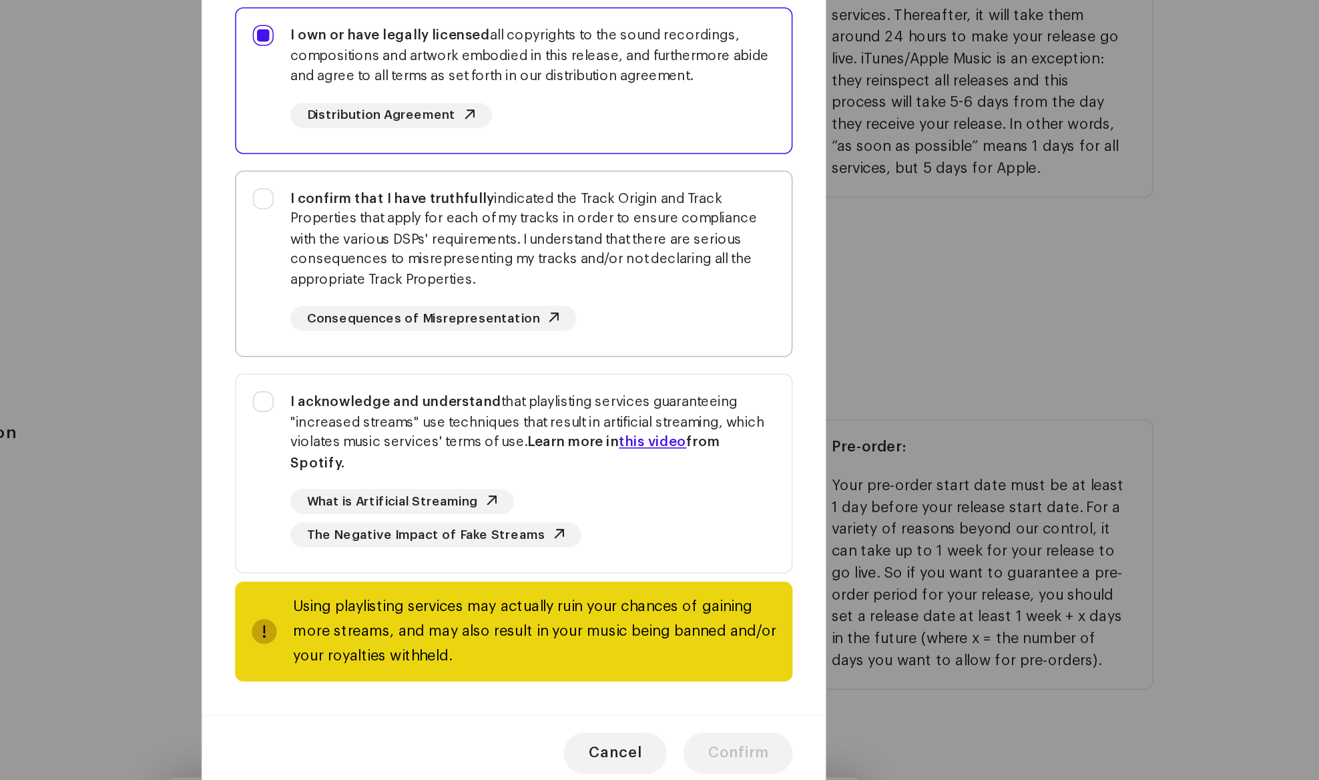
click at [499, 355] on div "I confirm that I have truthfully indicated the Track Origin and Track Propertie…" at bounding box center [659, 382] width 356 height 113
checkbox input "true"
click at [502, 477] on div "I acknowledge and understand that playlisting services guaranteeing "increased …" at bounding box center [659, 517] width 356 height 121
checkbox input "true"
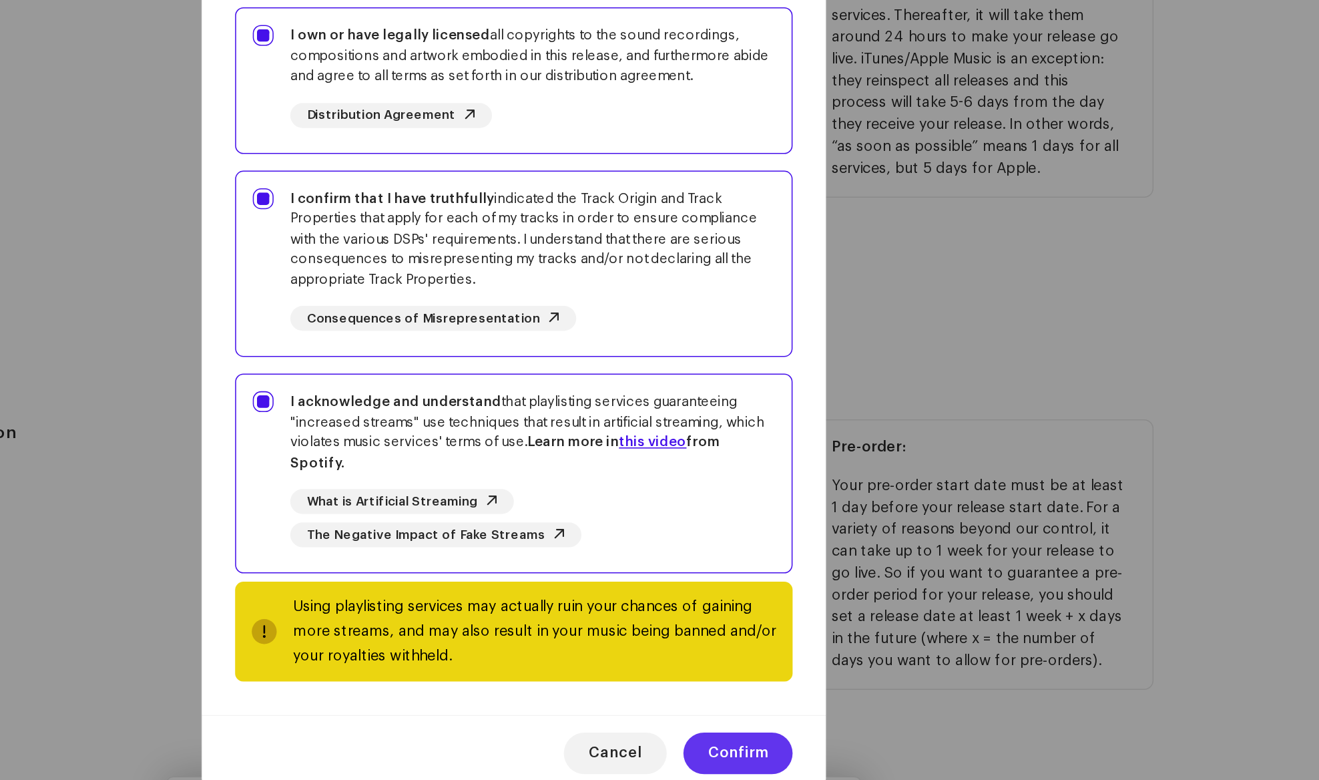
click at [823, 692] on button "Confirm" at bounding box center [803, 699] width 70 height 27
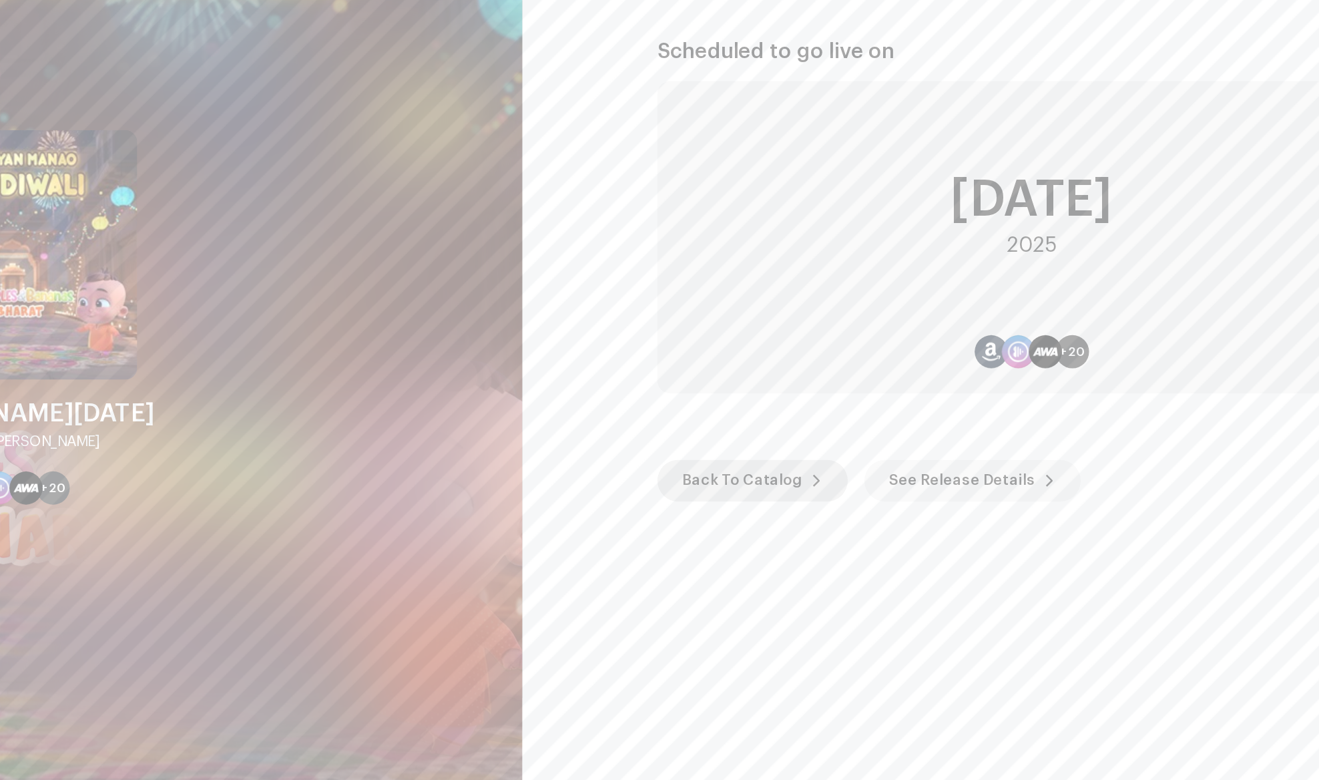
click at [823, 535] on span "Back To Catalog" at bounding box center [806, 524] width 77 height 27
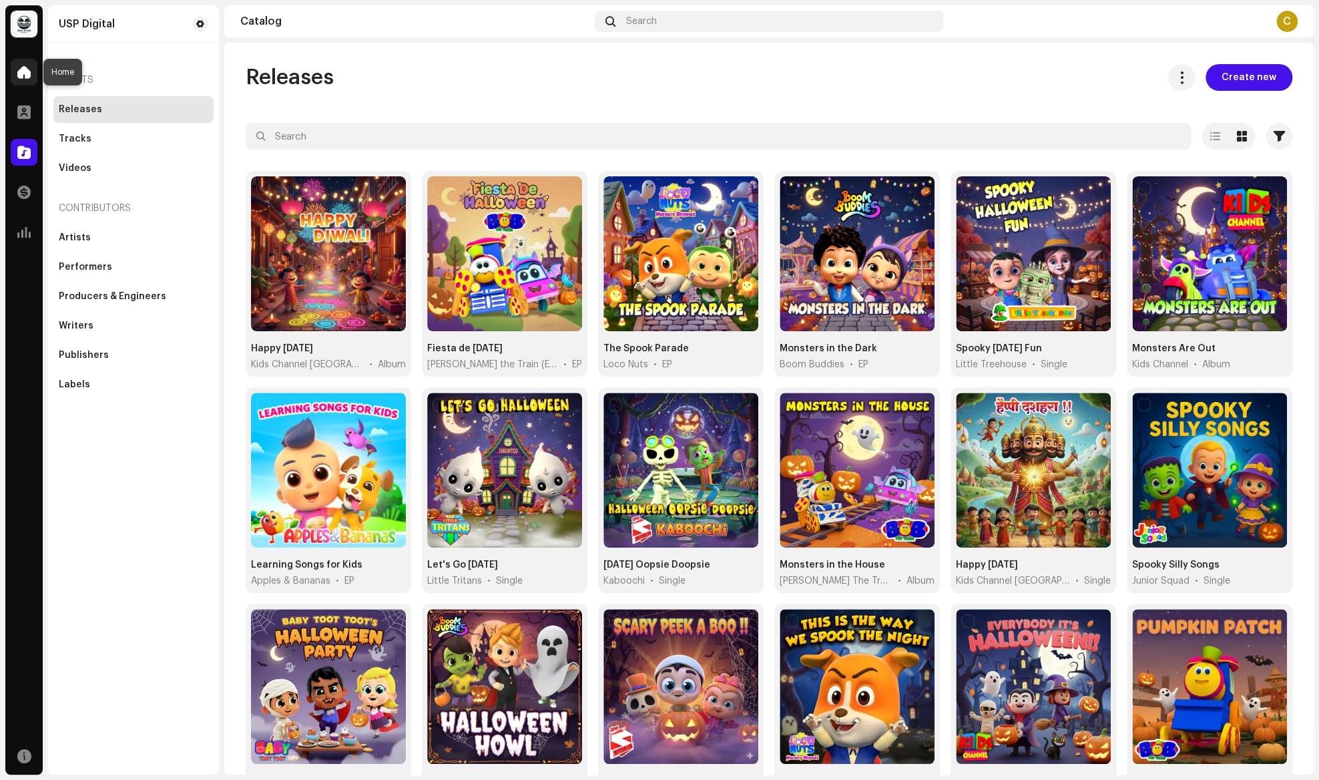
click at [21, 73] on span at bounding box center [23, 72] width 13 height 11
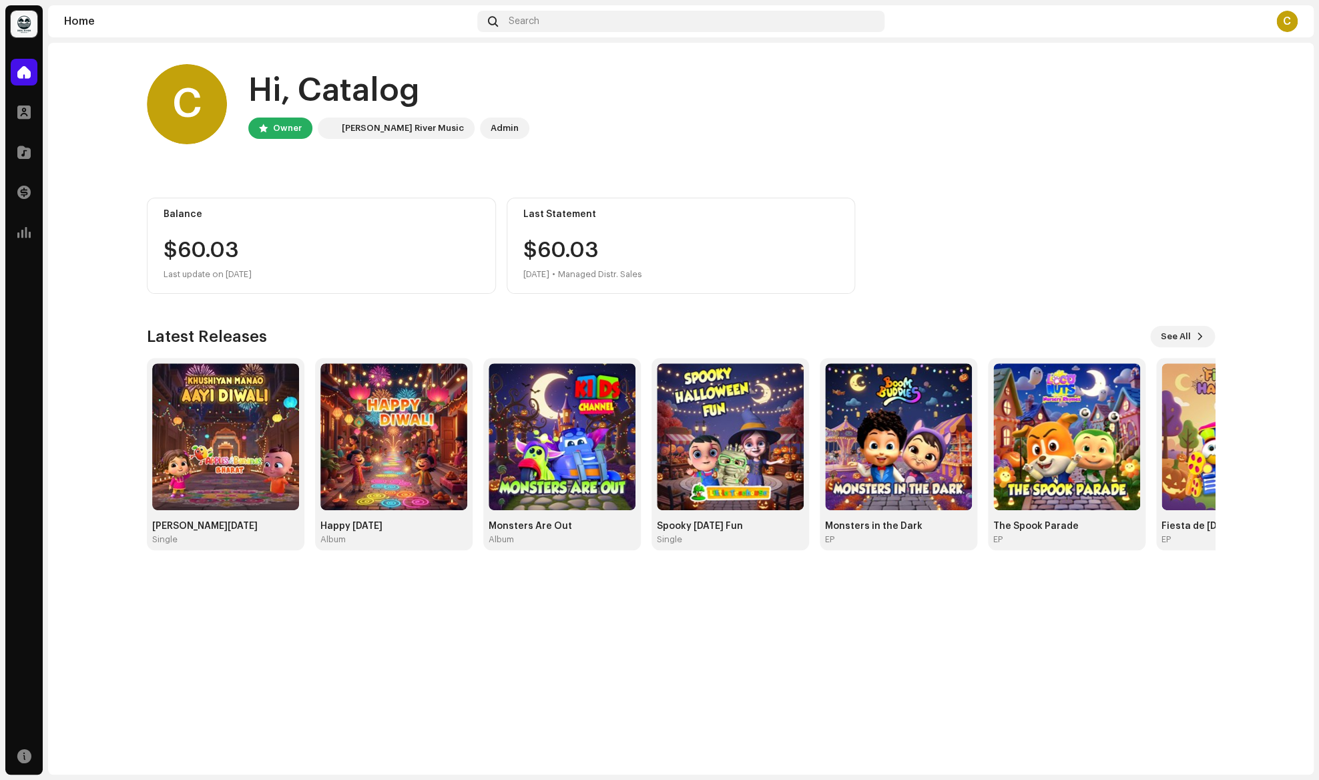
click at [1283, 23] on div "C" at bounding box center [1286, 21] width 21 height 21
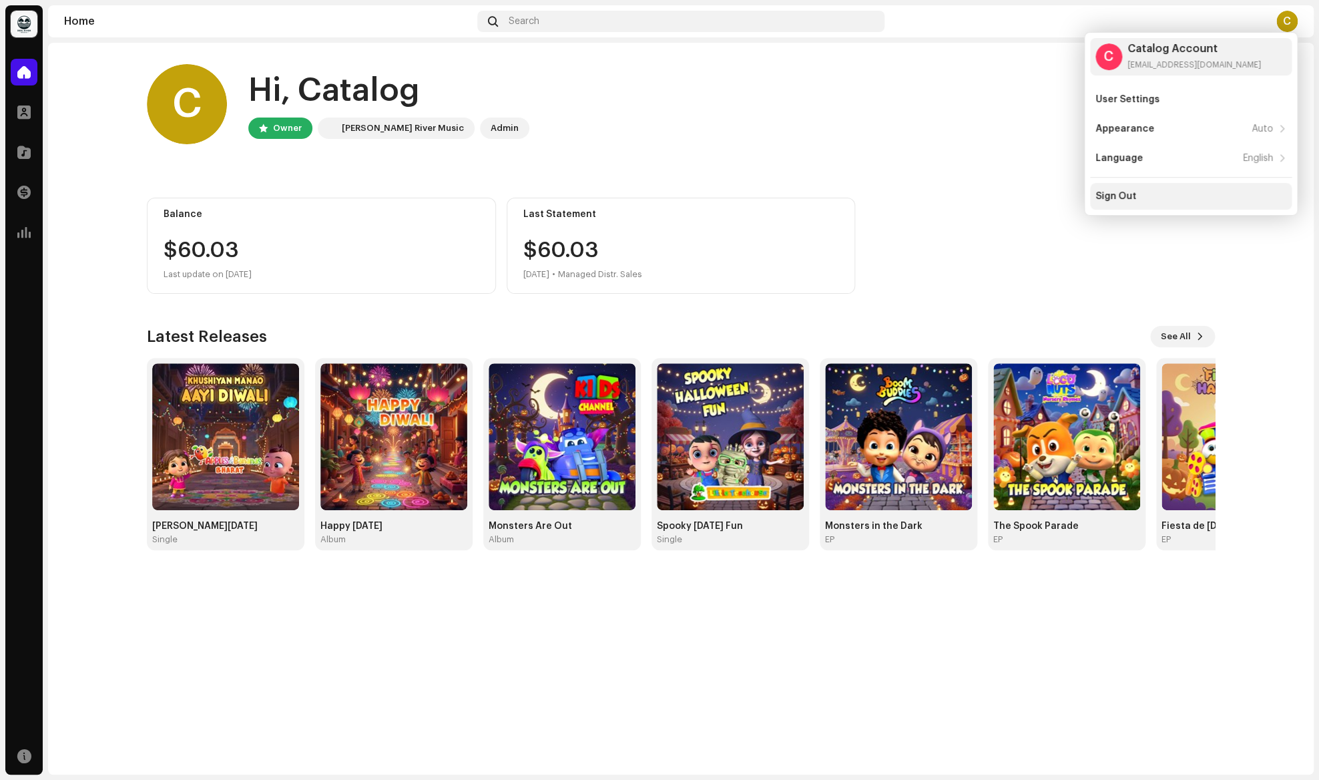
click at [1168, 190] on div "Sign Out" at bounding box center [1191, 196] width 202 height 27
